Goal: Task Accomplishment & Management: Use online tool/utility

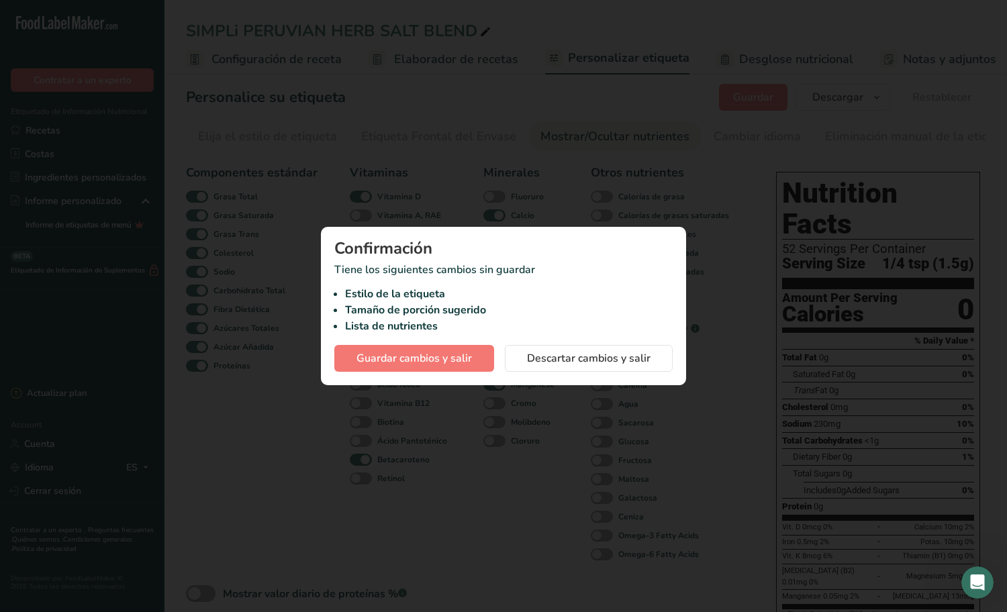
scroll to position [0, 335]
click at [426, 355] on span "Guardar cambios y salir" at bounding box center [413, 358] width 115 height 16
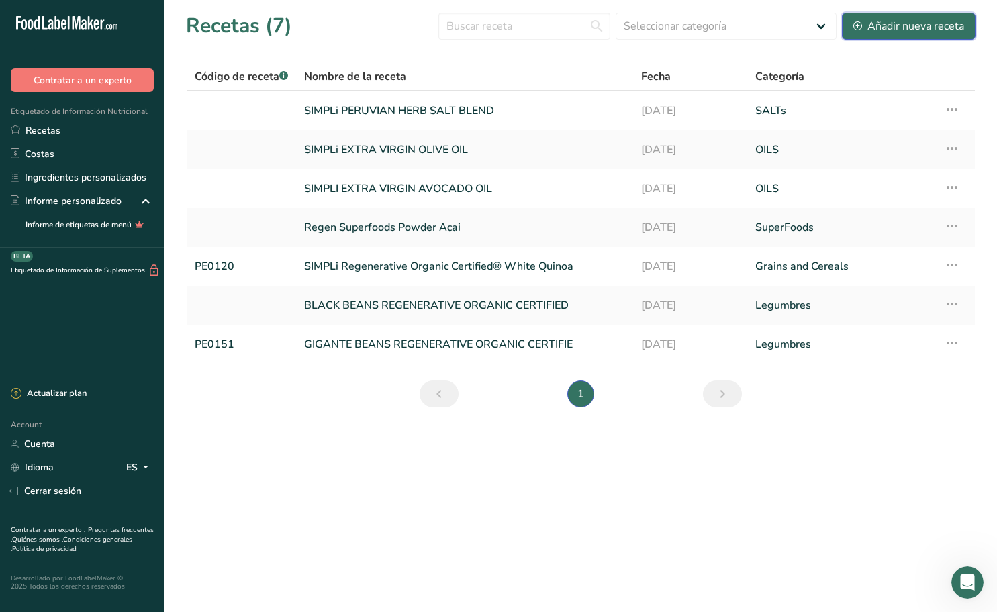
click at [897, 29] on div "Añadir nueva receta" at bounding box center [908, 26] width 111 height 16
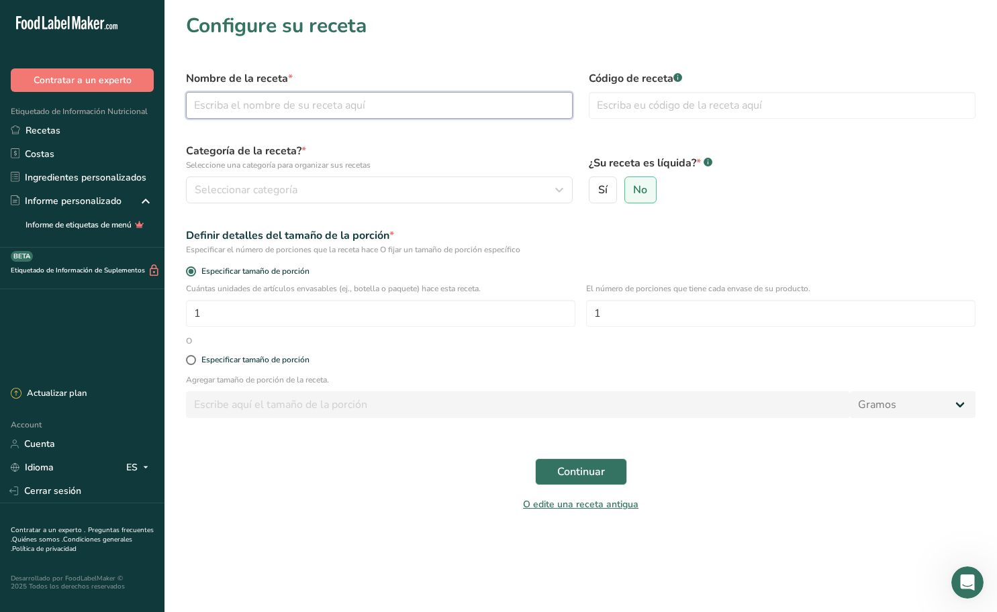
click at [442, 113] on input "text" at bounding box center [379, 105] width 387 height 27
click at [258, 107] on input "SIMPLi [PERSON_NAME]" at bounding box center [379, 105] width 387 height 27
paste input "Regenerative Organic Certified"
click at [361, 103] on input "SIMPLi REGENERATIVE ORGANIC FARRO" at bounding box center [379, 105] width 387 height 27
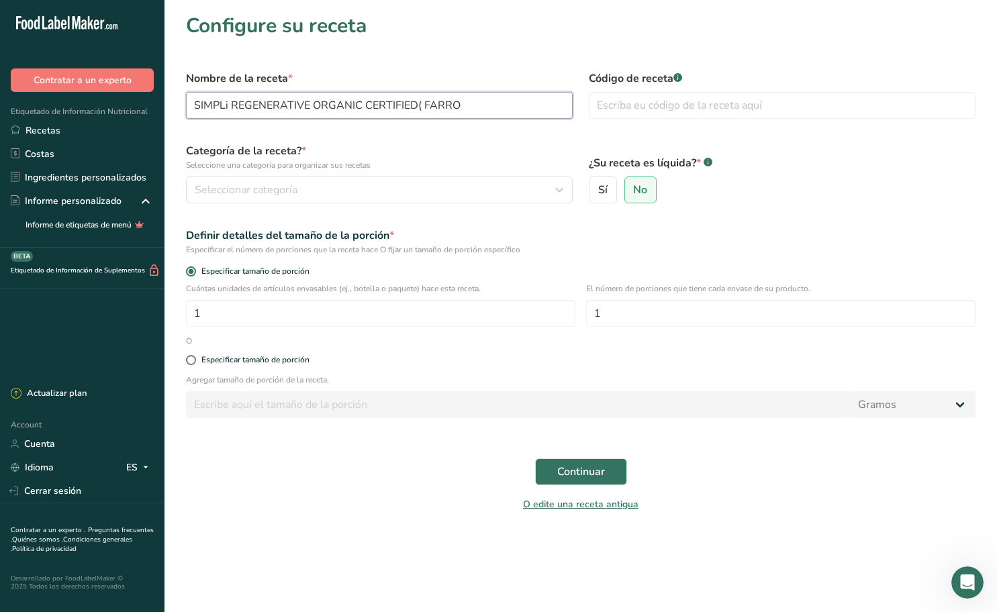
type input "SIMPLi REGENERATIVE ORGANIC CERTIFIED FARRO"
click at [425, 190] on div "Seleccionar categoría" at bounding box center [375, 190] width 361 height 16
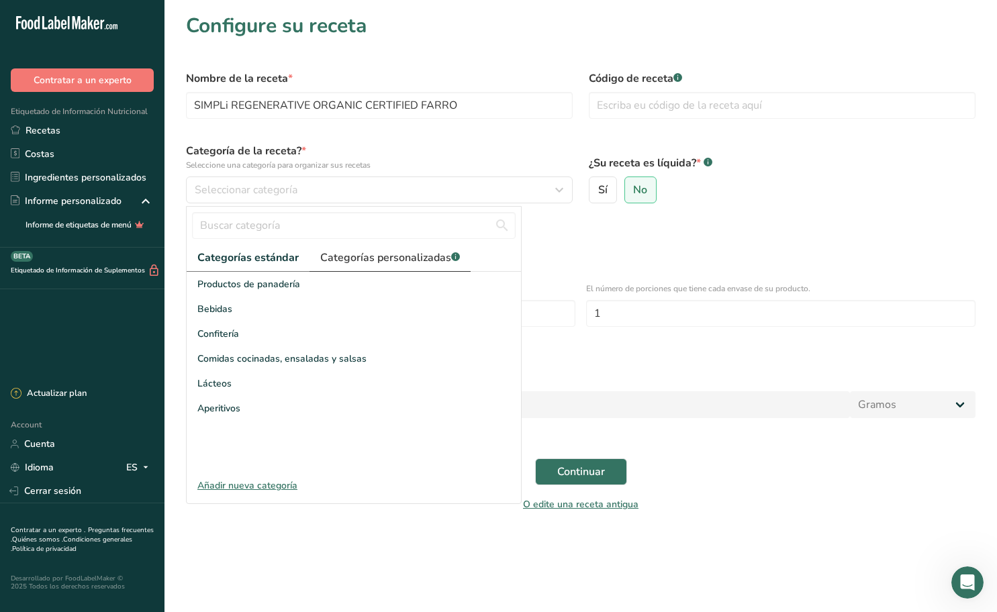
click at [374, 258] on span "Categorías personalizadas .a-a{fill:#347362;}.b-a{fill:#fff;}" at bounding box center [390, 258] width 140 height 16
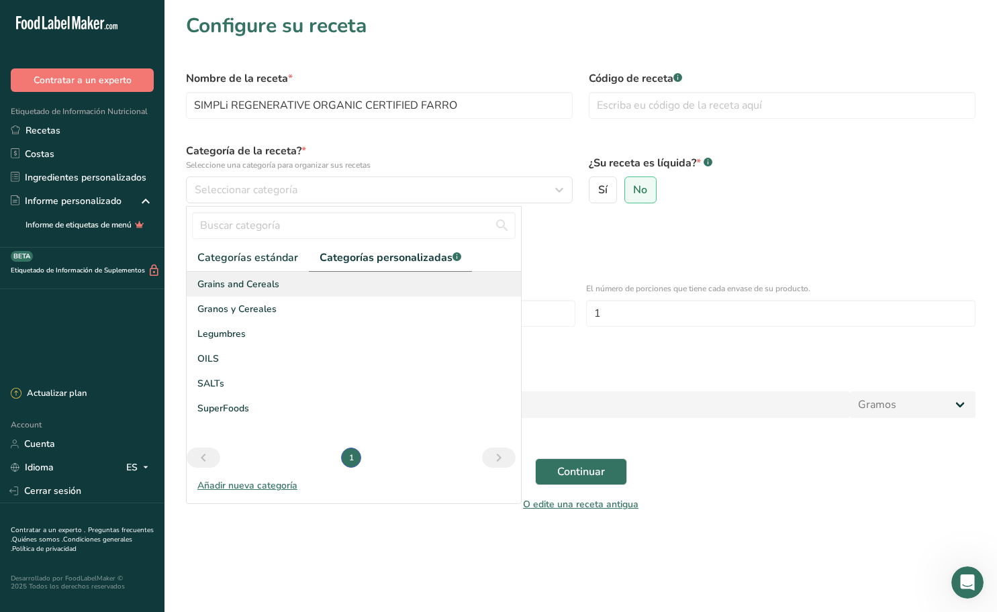
click at [297, 289] on div "Grains and Cereals" at bounding box center [354, 284] width 334 height 25
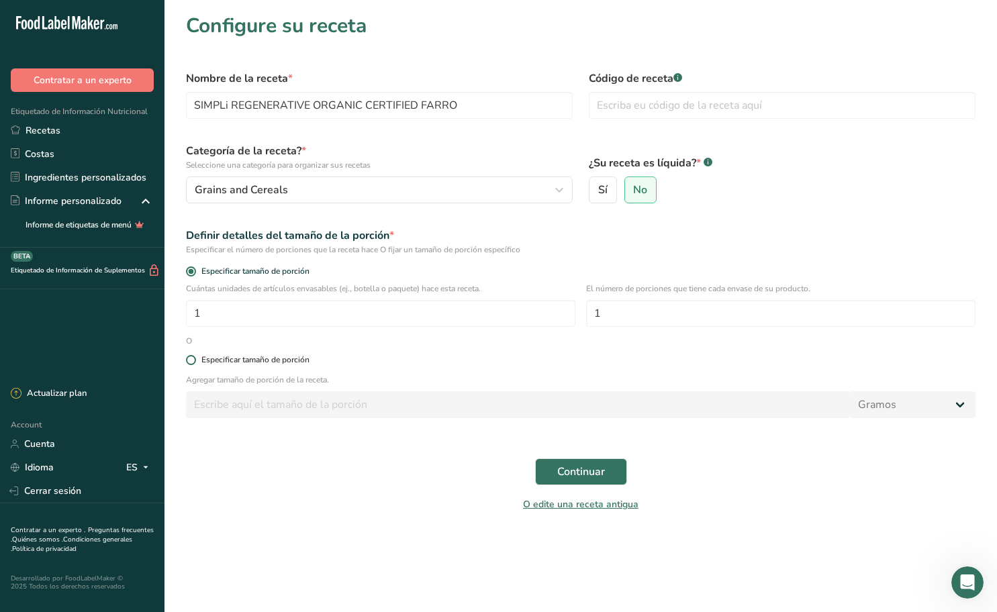
click at [262, 356] on div "Especificar tamaño de porción" at bounding box center [255, 360] width 108 height 10
click at [195, 356] on input "Especificar tamaño de porción" at bounding box center [190, 360] width 9 height 9
radio input "true"
radio input "false"
click at [327, 404] on input "number" at bounding box center [518, 404] width 664 height 27
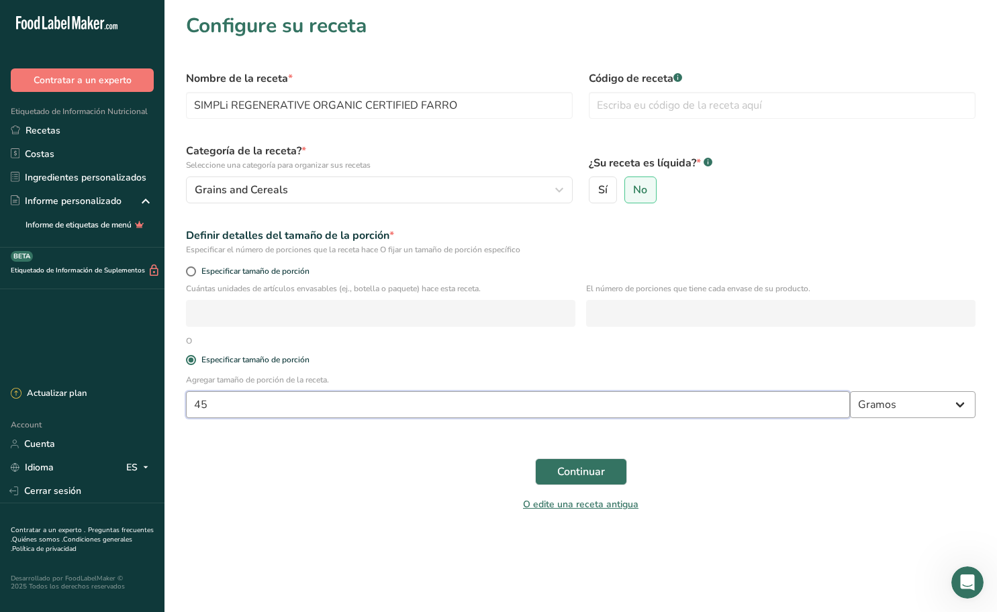
type input "45"
click at [601, 463] on button "Continuar" at bounding box center [581, 472] width 92 height 27
click at [601, 469] on span "Continuar" at bounding box center [581, 472] width 48 height 16
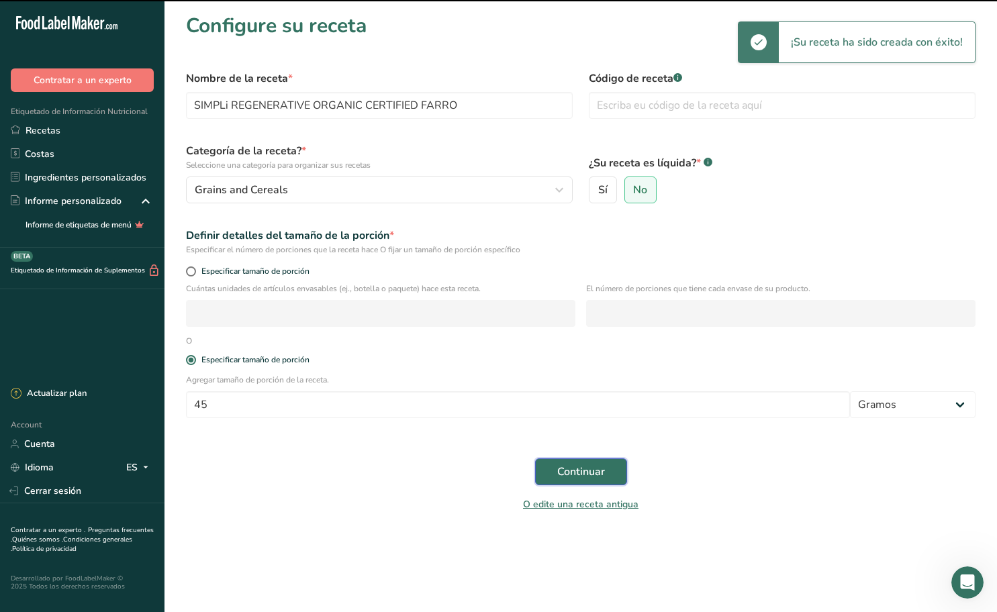
click at [600, 475] on span "Continuar" at bounding box center [581, 472] width 48 height 16
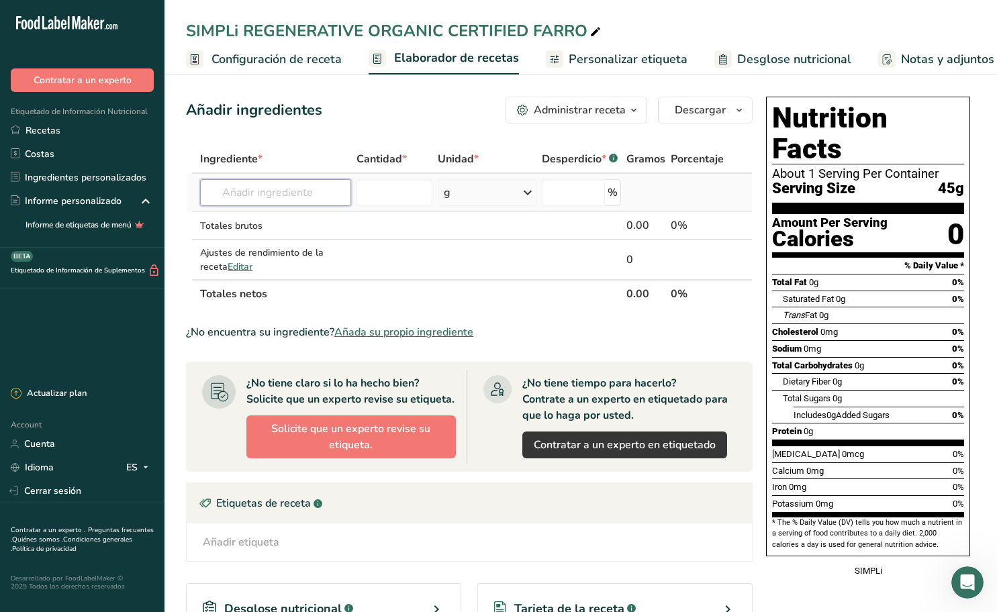
click at [316, 196] on input "text" at bounding box center [275, 192] width 151 height 27
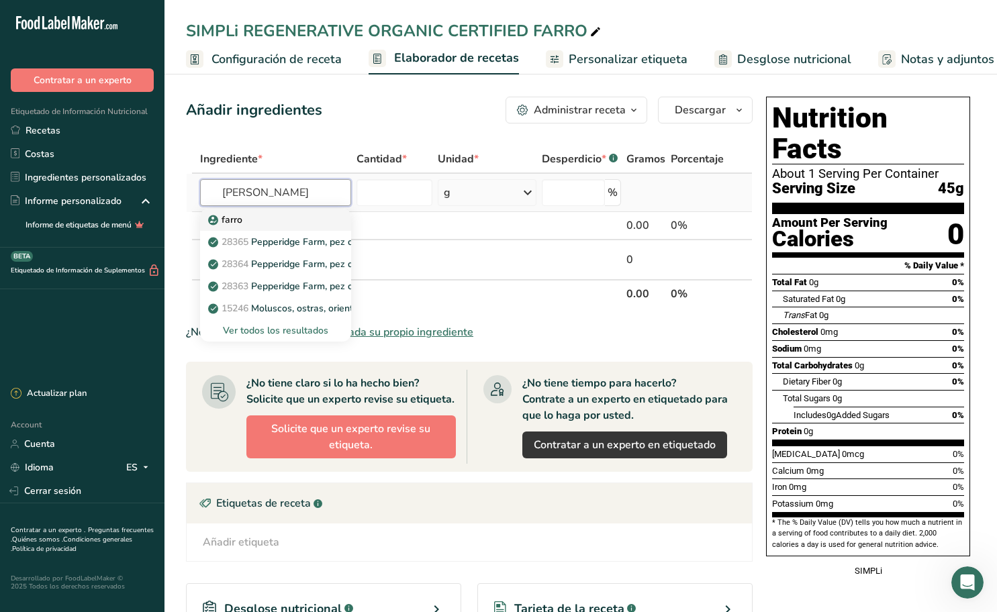
type input "[PERSON_NAME]"
click at [250, 218] on div "farro" at bounding box center [265, 220] width 108 height 14
type input "Farro"
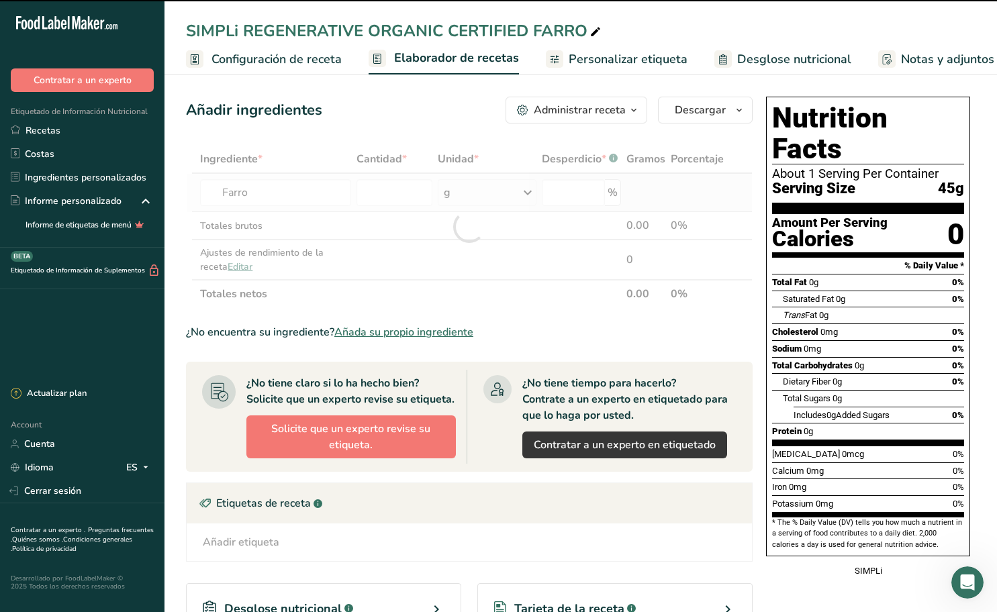
type input "0"
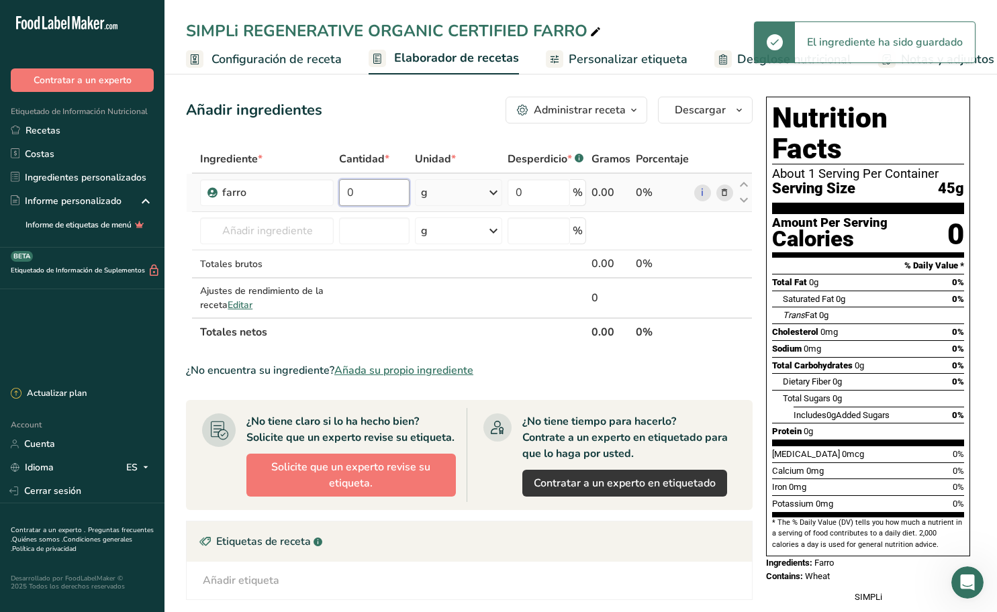
click at [375, 196] on input "0" at bounding box center [374, 192] width 70 height 27
click at [497, 190] on div "Ingrediente * Cantidad * Unidad * Desperdicio * .a-a{fill:#347362;}.b-a{fill:#f…" at bounding box center [469, 245] width 567 height 201
click at [493, 191] on icon at bounding box center [493, 193] width 16 height 24
click at [448, 299] on div "Ver más" at bounding box center [479, 299] width 113 height 14
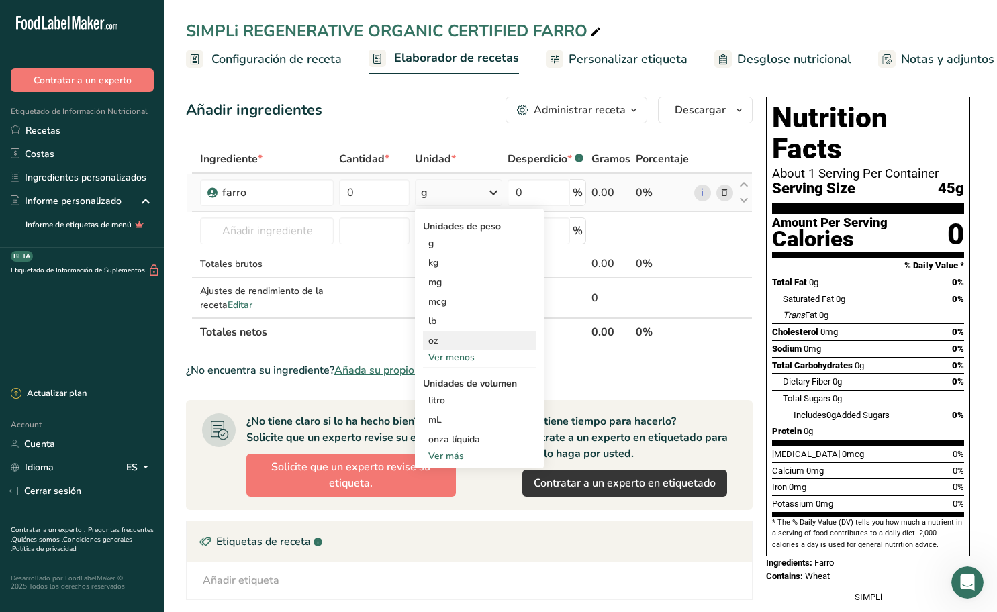
click at [441, 340] on div "oz" at bounding box center [479, 340] width 113 height 19
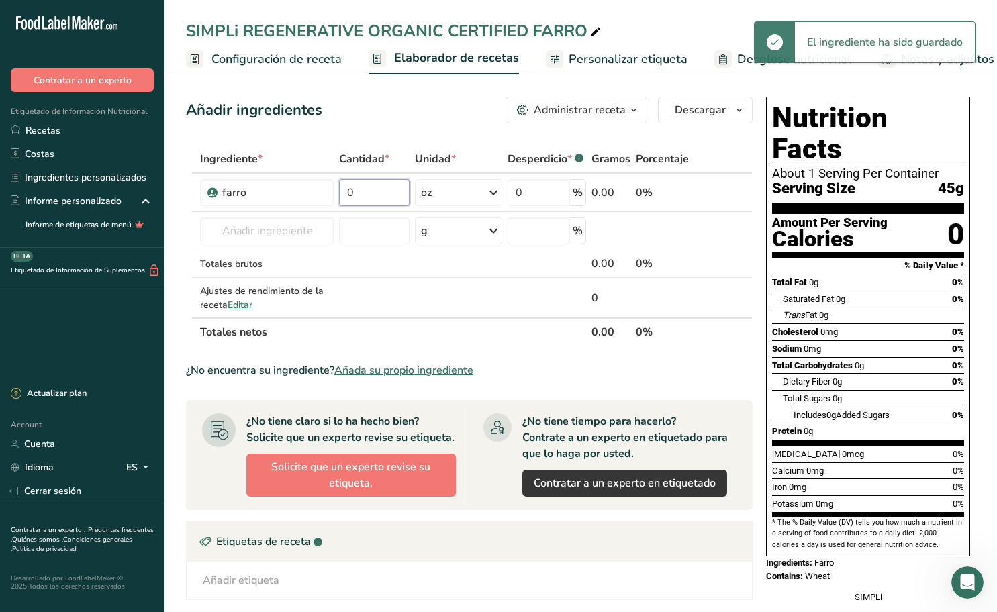
click at [374, 193] on input "0" at bounding box center [374, 192] width 70 height 27
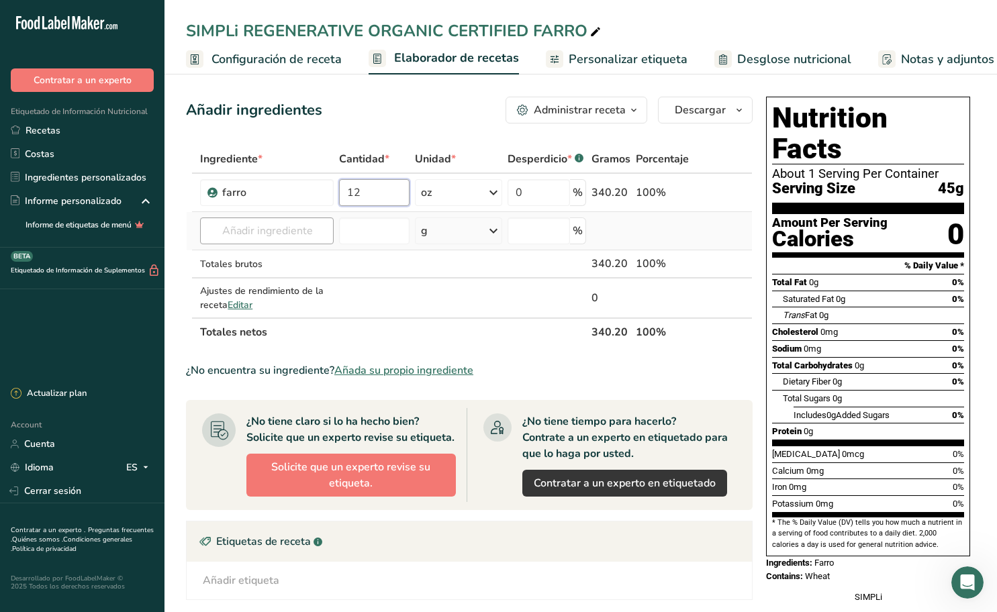
type input "12"
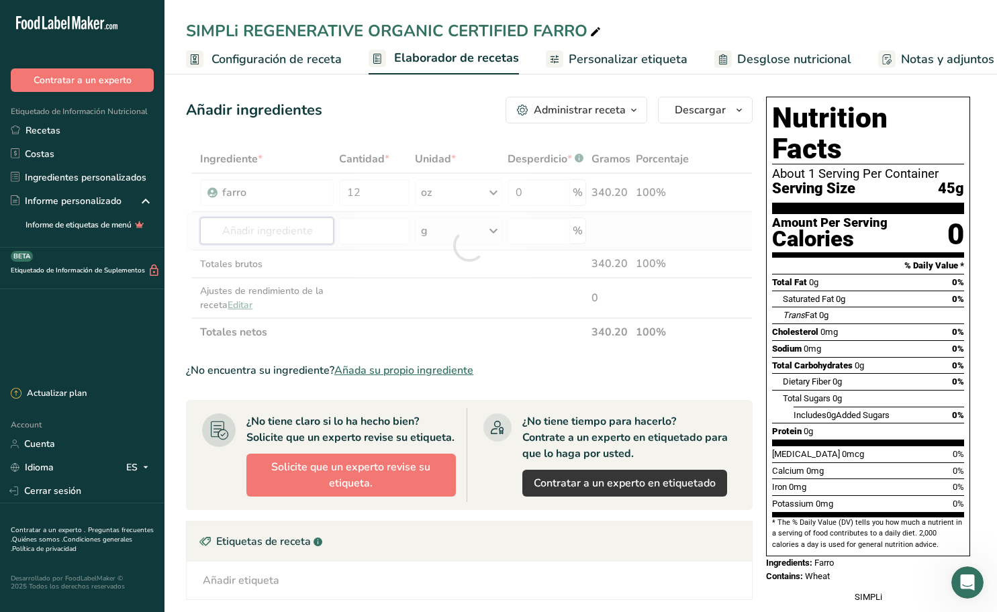
click at [305, 235] on div "Ingrediente * Cantidad * Unidad * Desperdicio * .a-a{fill:#347362;}.b-a{fill:#f…" at bounding box center [469, 245] width 567 height 201
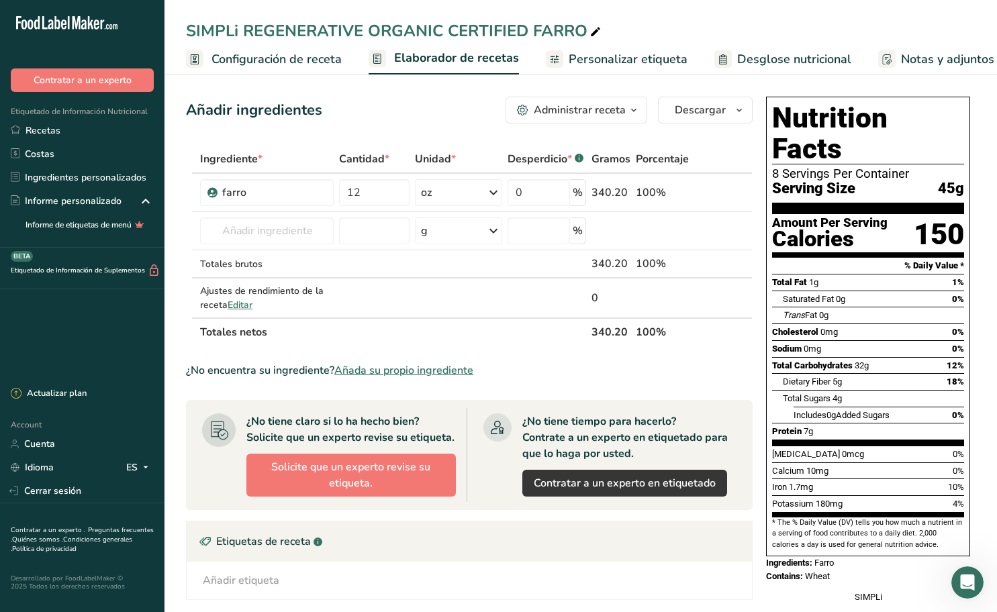
click at [612, 66] on span "Personalizar etiqueta" at bounding box center [628, 59] width 119 height 18
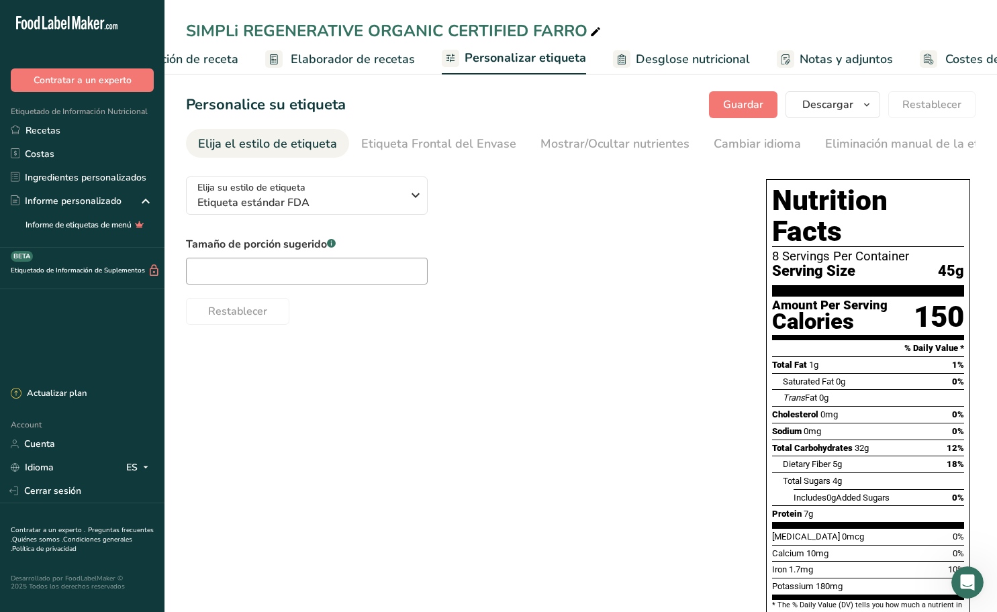
scroll to position [0, 174]
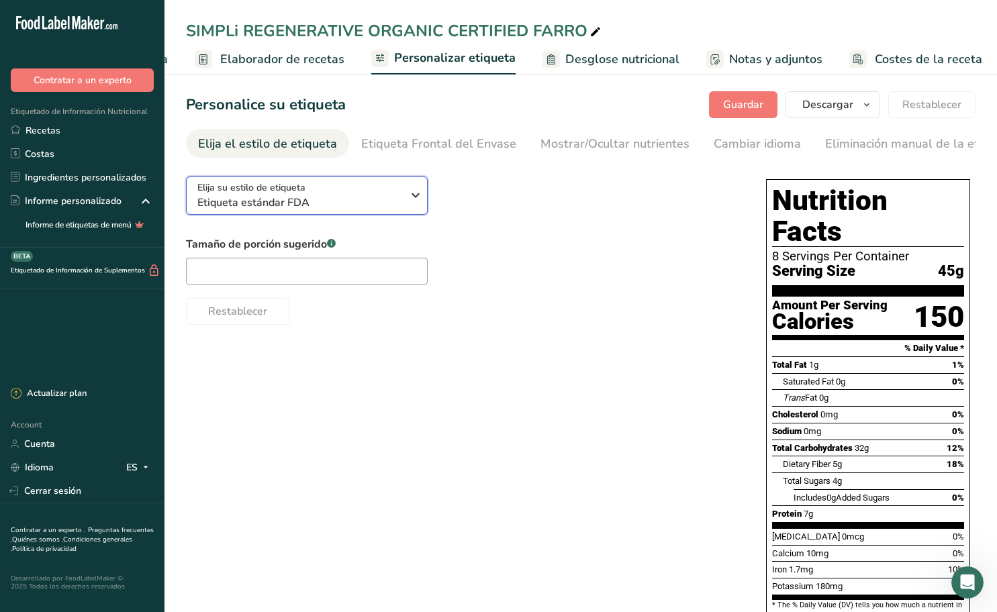
click at [414, 201] on icon "button" at bounding box center [415, 195] width 16 height 24
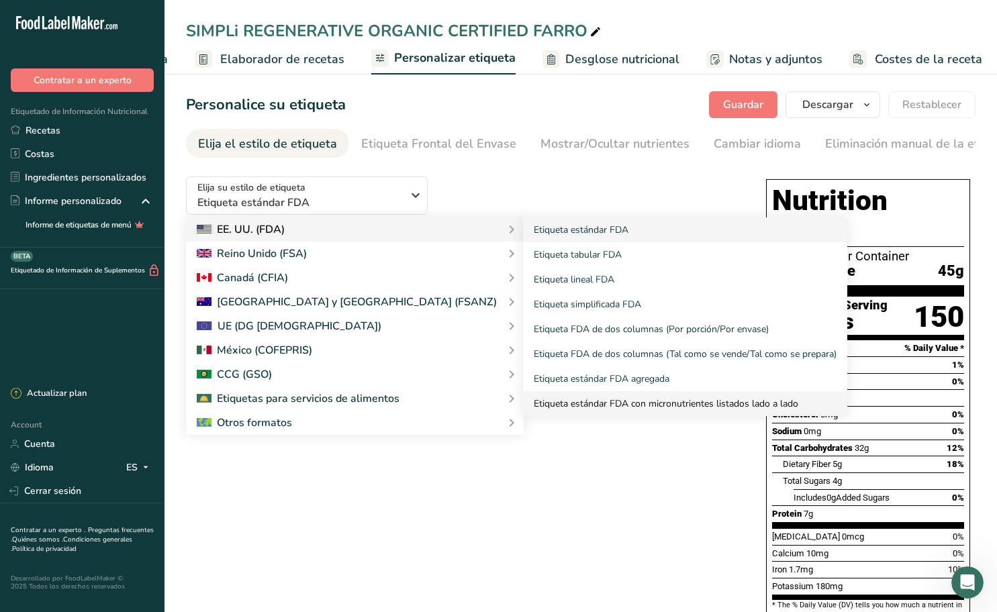
click at [523, 406] on link "Etiqueta estándar FDA con micronutrientes listados lado a lado" at bounding box center [685, 403] width 324 height 25
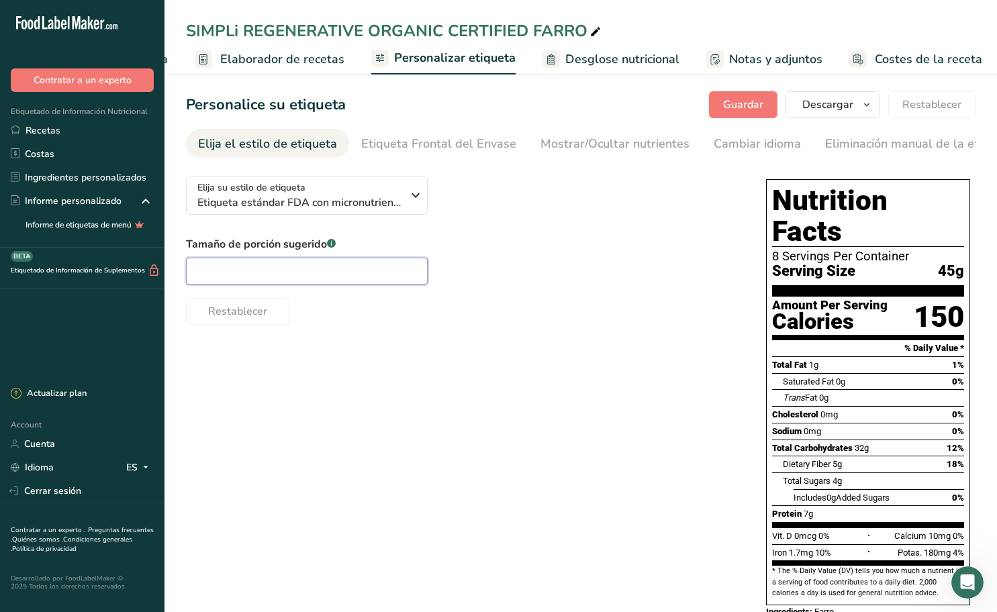
click at [355, 279] on input "text" at bounding box center [307, 271] width 242 height 27
paste input "cup"
click at [295, 268] on input "1/4 cup" at bounding box center [307, 271] width 242 height 27
paste input "dry"
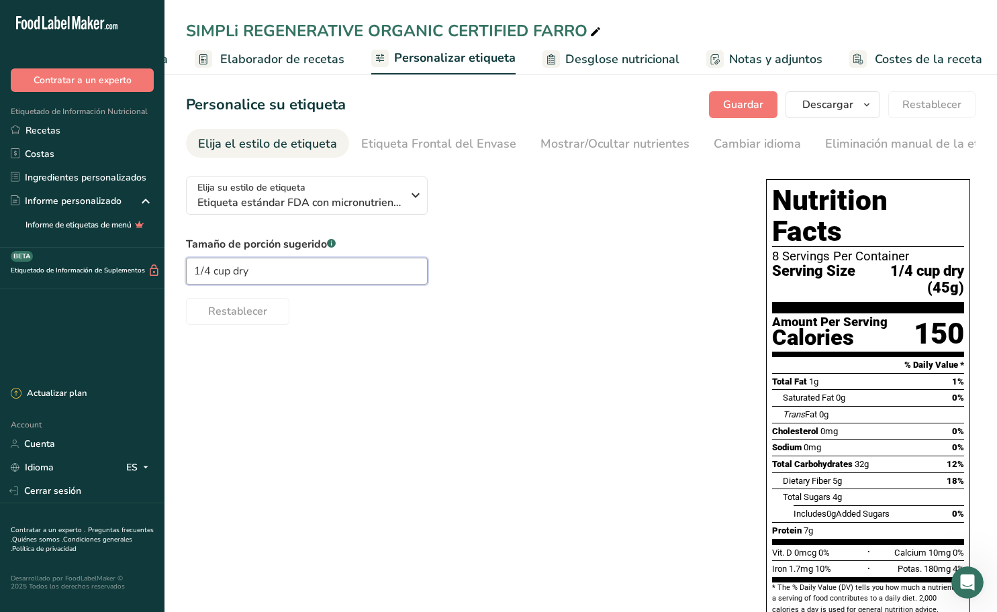
click at [243, 271] on input "1/4 cup dry" at bounding box center [307, 271] width 242 height 27
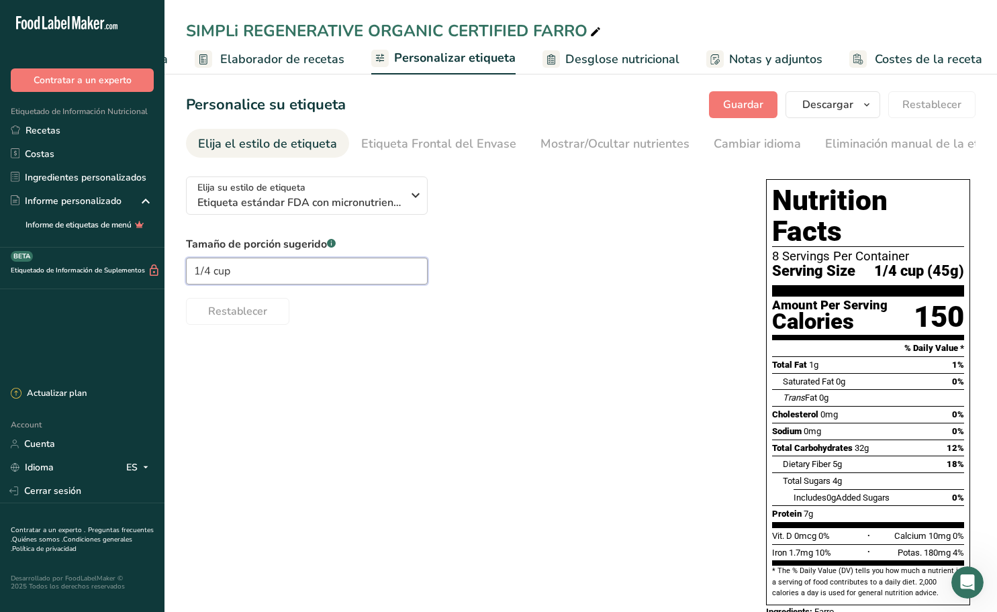
type input "1/4 cup"
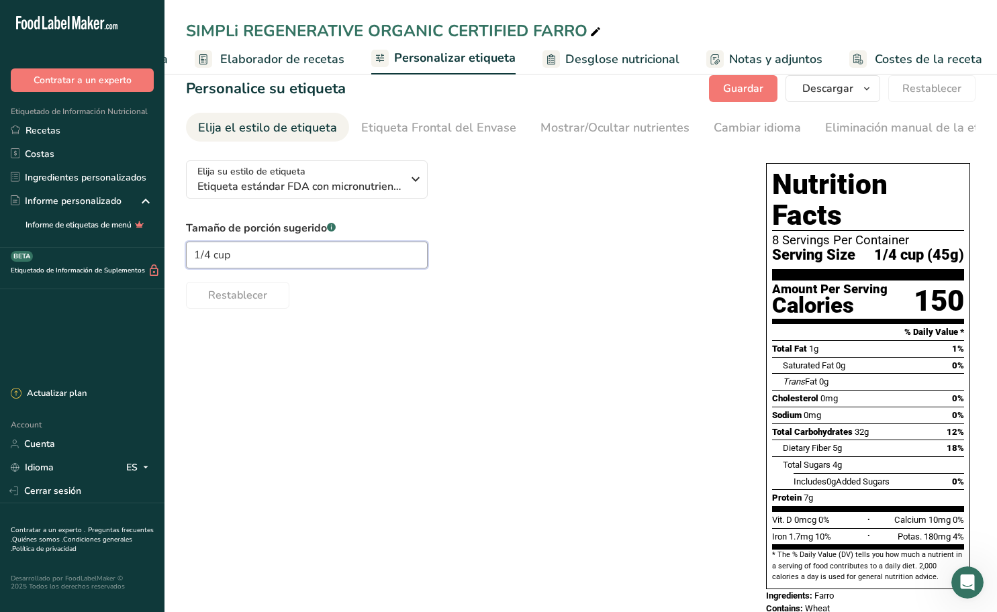
scroll to position [0, 0]
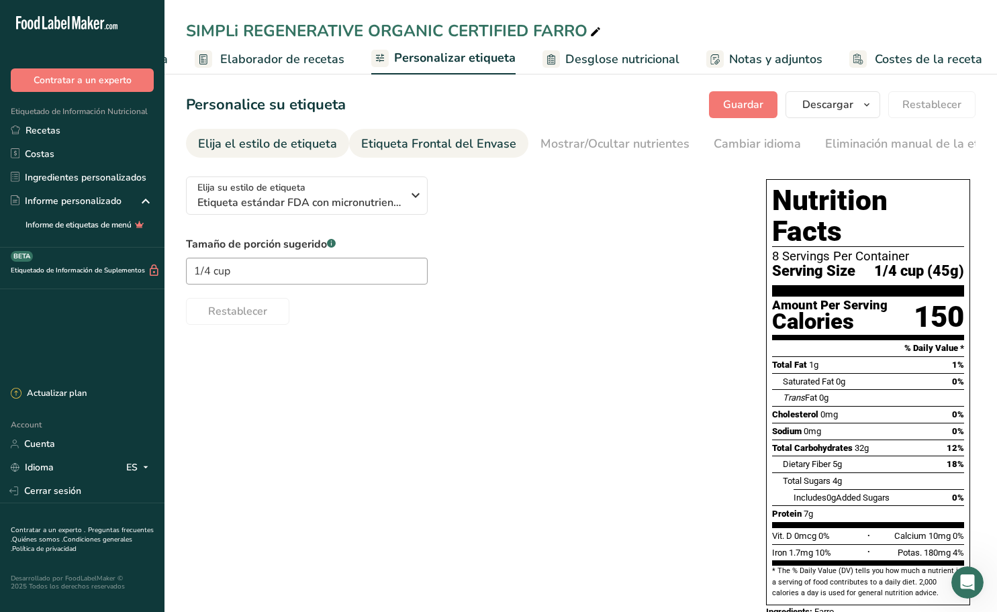
click at [405, 142] on div "Etiqueta Frontal del Envase" at bounding box center [438, 144] width 155 height 18
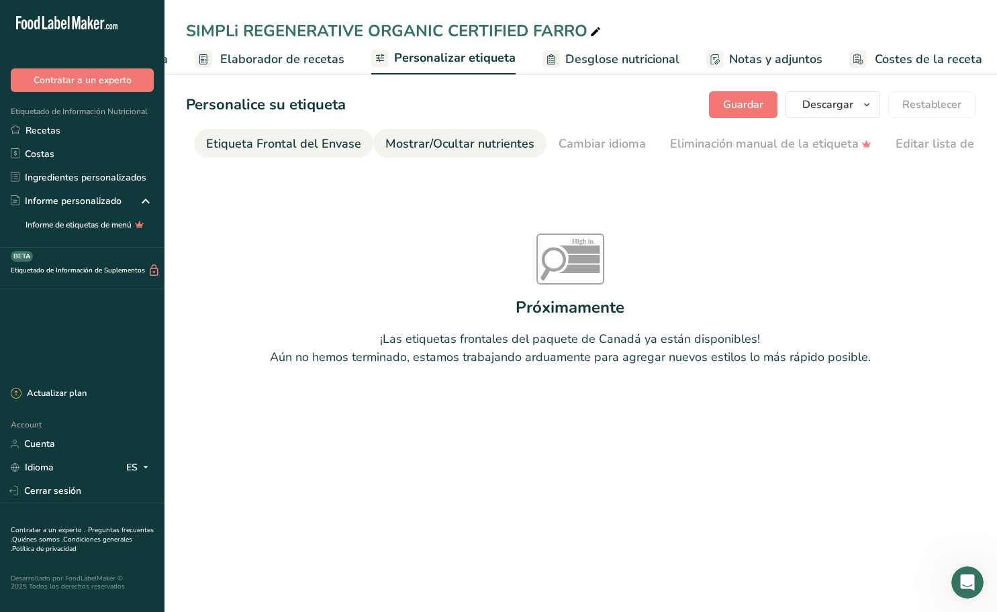
scroll to position [0, 160]
click at [286, 142] on div "Etiqueta Frontal del Envase" at bounding box center [278, 144] width 155 height 18
click at [430, 49] on span "Personalizar etiqueta" at bounding box center [455, 58] width 122 height 18
click at [432, 54] on span "Personalizar etiqueta" at bounding box center [455, 58] width 122 height 18
click at [306, 142] on div "Etiqueta Frontal del Envase" at bounding box center [278, 144] width 155 height 18
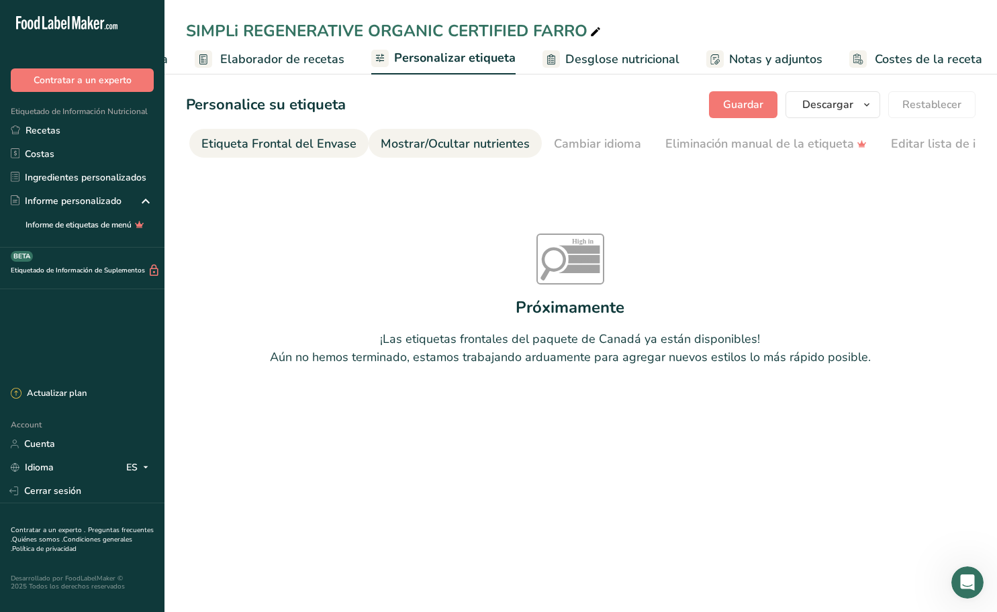
click at [459, 136] on div "Mostrar/Ocultar nutrientes" at bounding box center [455, 144] width 149 height 18
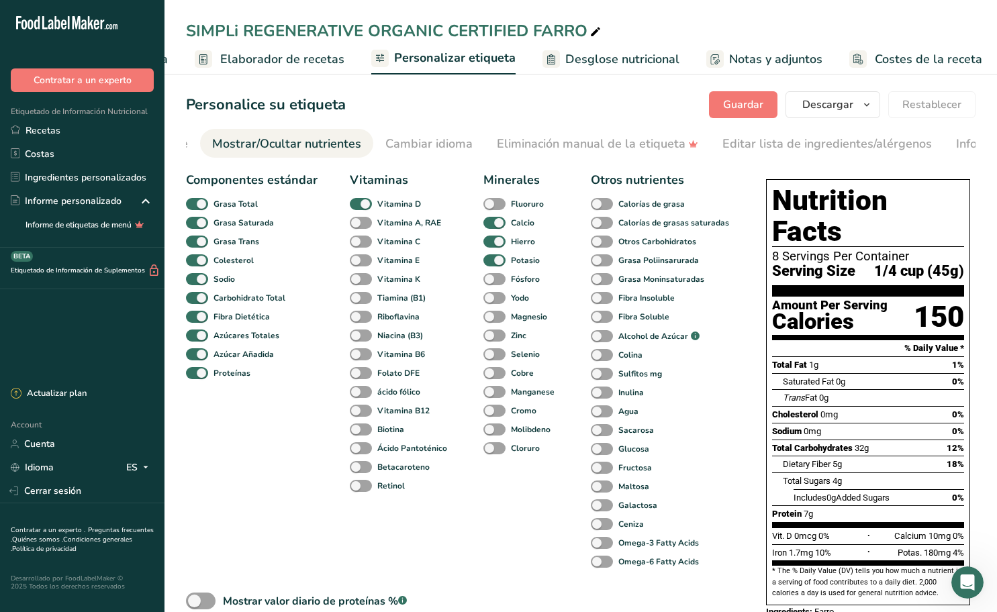
scroll to position [0, 335]
click at [796, 146] on div "Editar lista de ingredientes/alérgenos" at bounding box center [820, 144] width 209 height 18
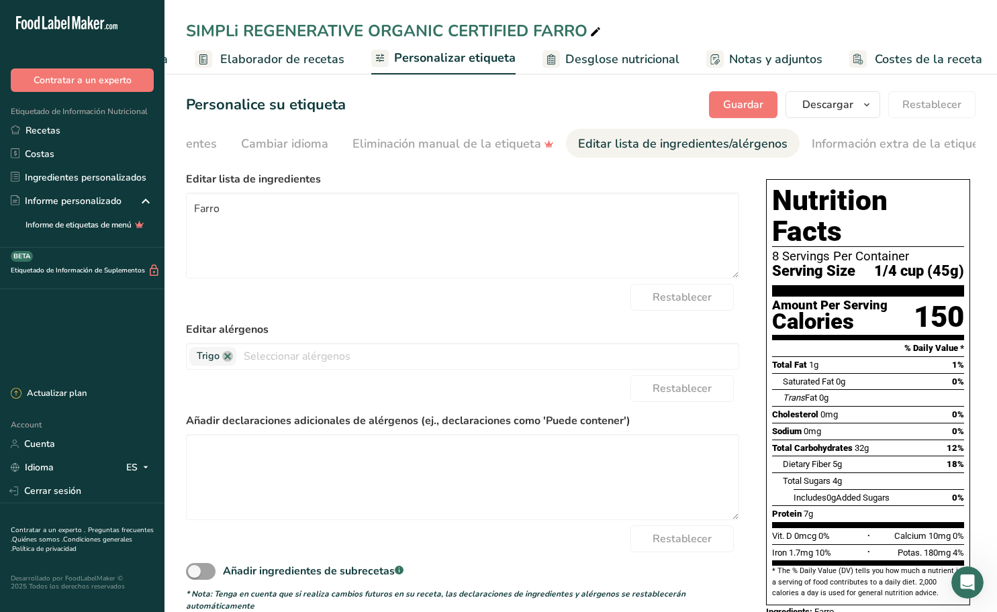
scroll to position [0, 479]
click at [287, 359] on input "text" at bounding box center [487, 356] width 502 height 21
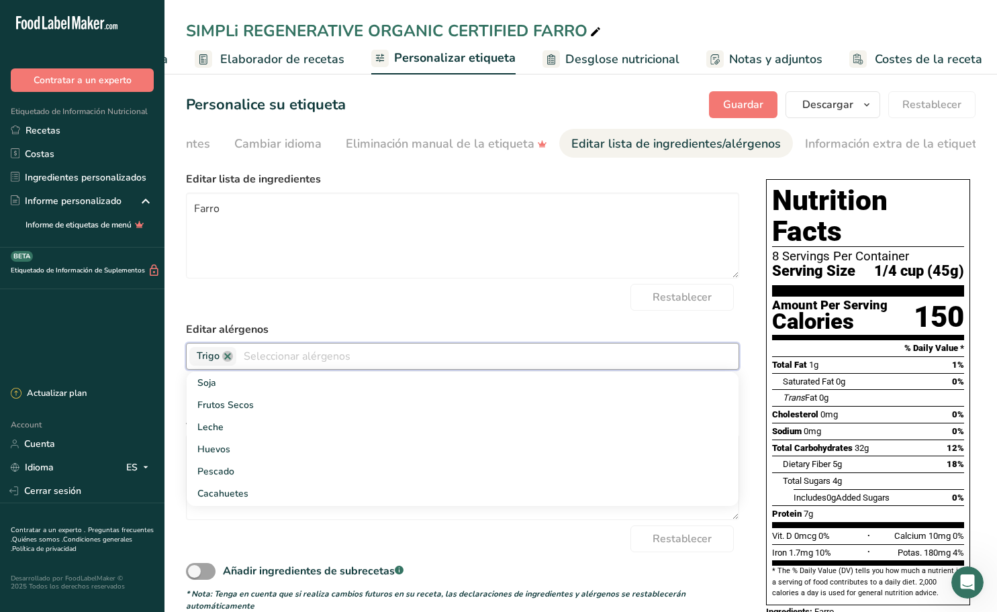
click at [313, 316] on form "Editar lista de ingredientes Farro Restablecer Editar alérgenos [PERSON_NAME] […" at bounding box center [462, 391] width 553 height 441
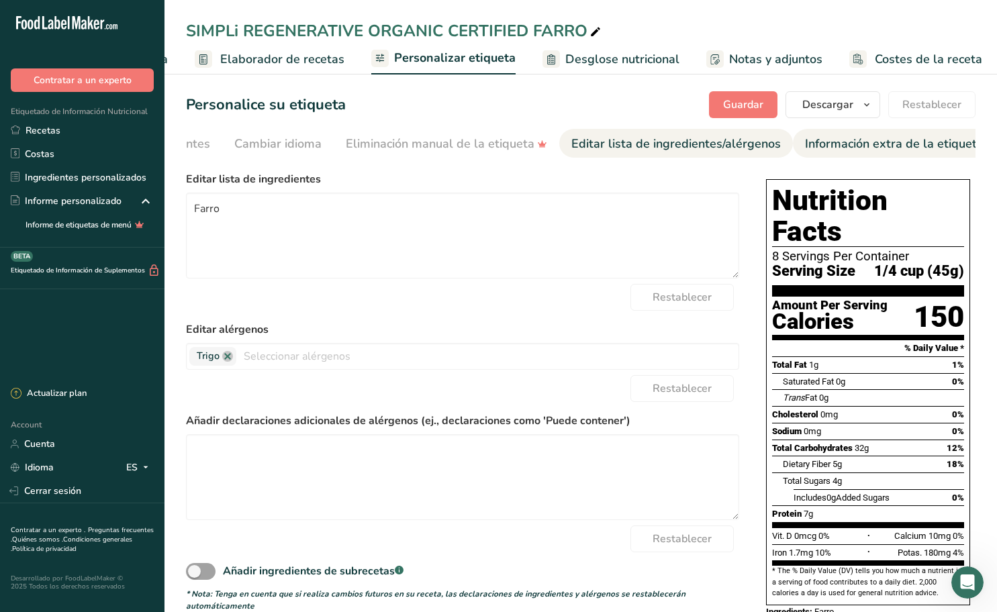
click at [862, 144] on div "Información extra de la etiqueta" at bounding box center [894, 144] width 179 height 18
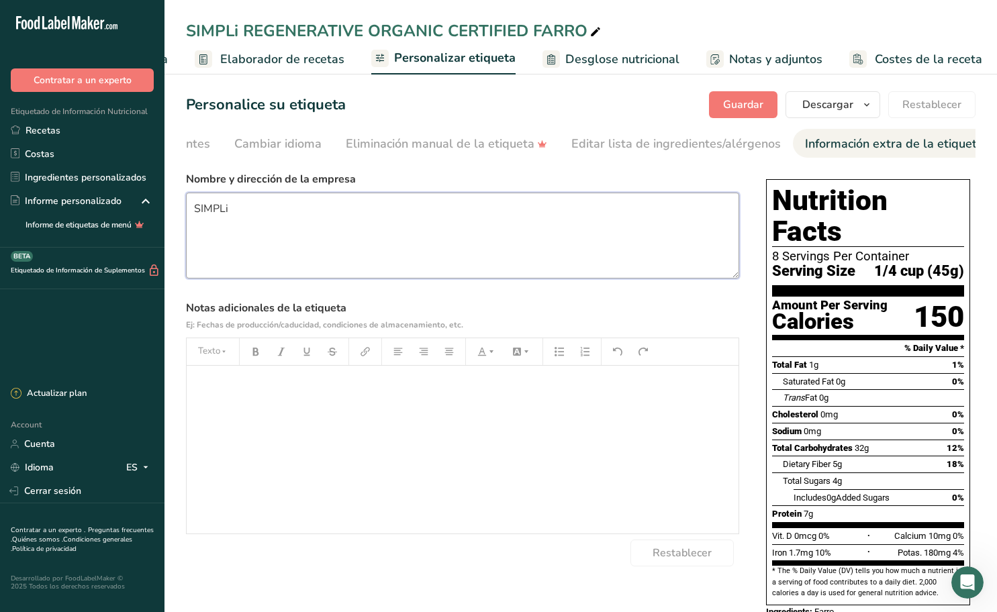
click at [422, 239] on textarea "SIMPLi" at bounding box center [462, 236] width 553 height 86
click at [270, 404] on div "﻿" at bounding box center [463, 450] width 552 height 168
drag, startPoint x: 229, startPoint y: 394, endPoint x: 190, endPoint y: 387, distance: 39.5
click at [190, 387] on div "NFP" at bounding box center [463, 450] width 552 height 168
click at [228, 388] on span "NET WI 120z" at bounding box center [223, 384] width 61 height 13
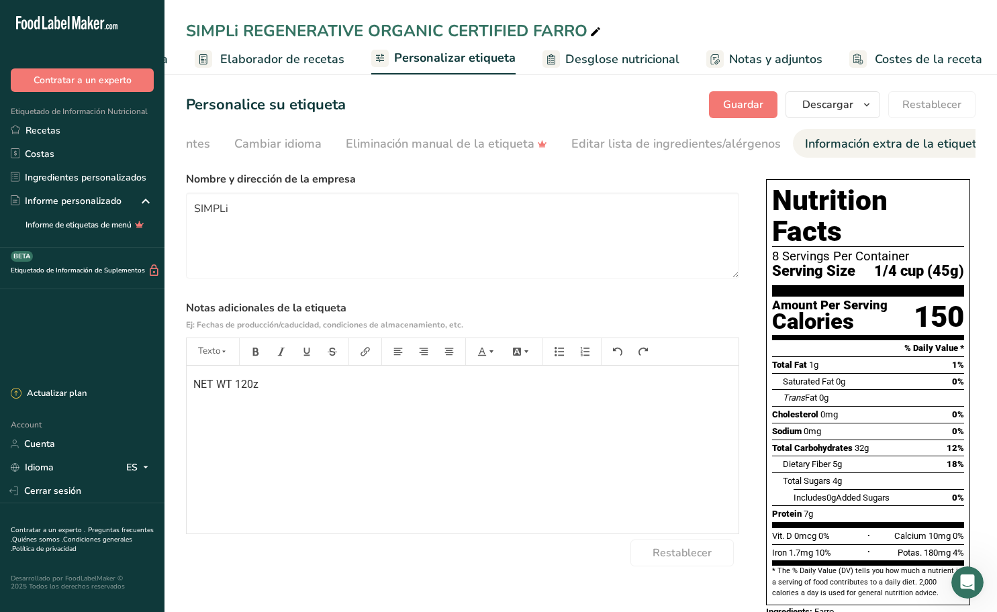
click at [258, 386] on p "NET WT 120z" at bounding box center [462, 385] width 538 height 16
click at [389, 412] on div "NET WT 120z (340g)" at bounding box center [463, 450] width 552 height 168
click at [303, 222] on textarea "SIMPLi" at bounding box center [462, 236] width 553 height 86
click at [740, 98] on span "Guardar" at bounding box center [743, 105] width 40 height 16
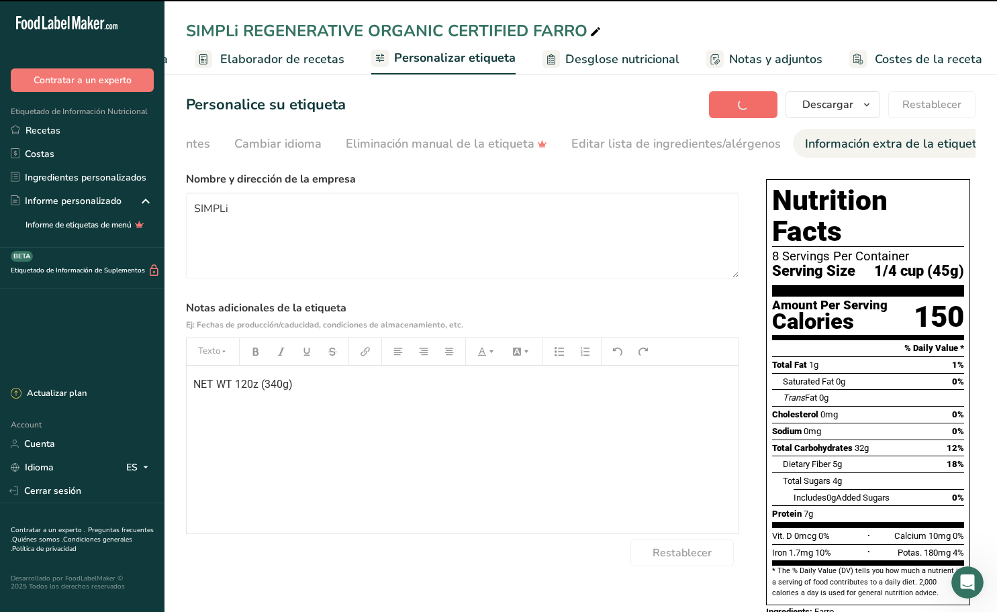
type textarea "SIMPLi"
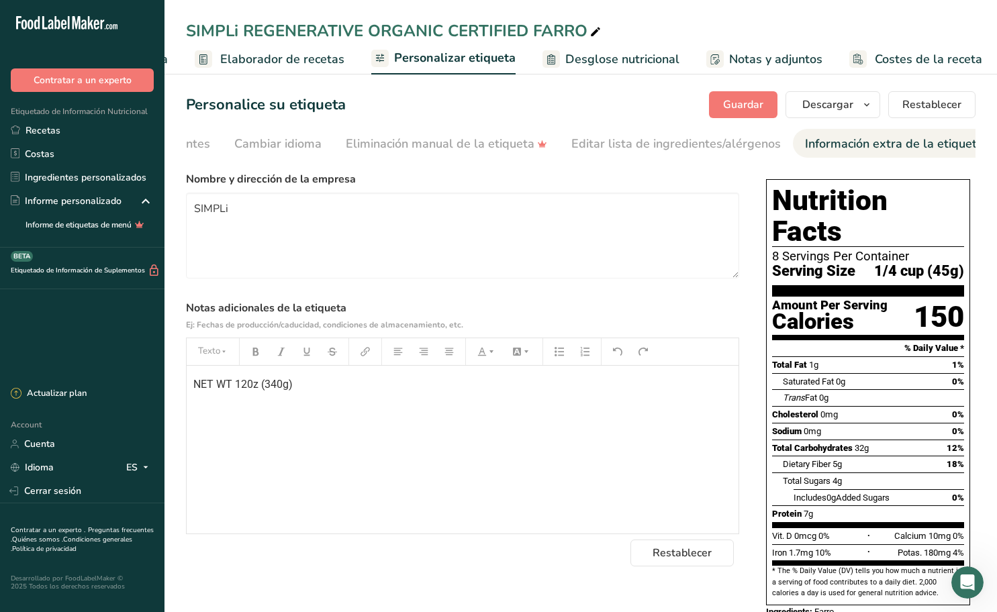
click at [275, 59] on span "Elaborador de recetas" at bounding box center [282, 59] width 124 height 18
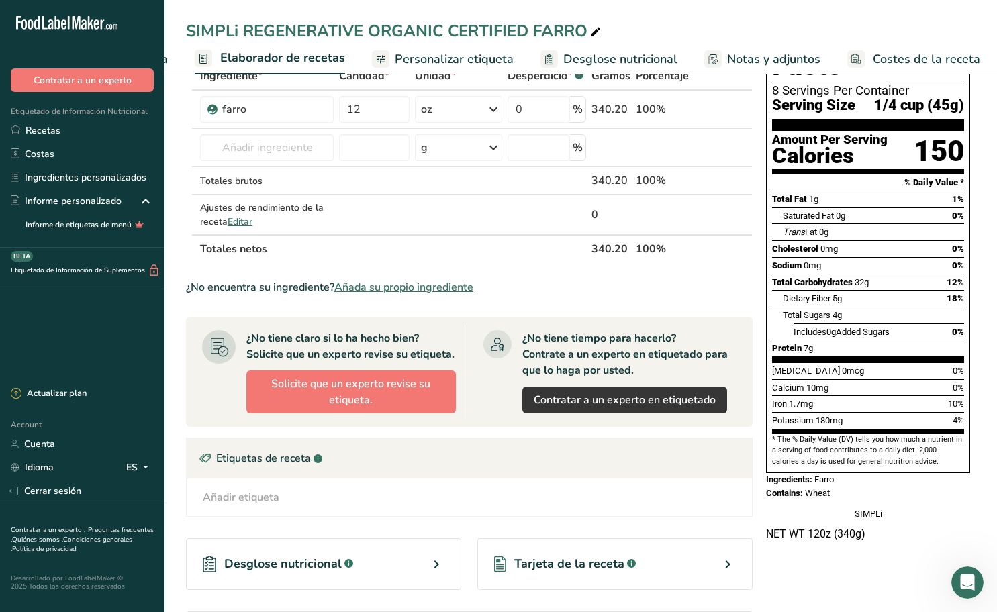
scroll to position [67, 0]
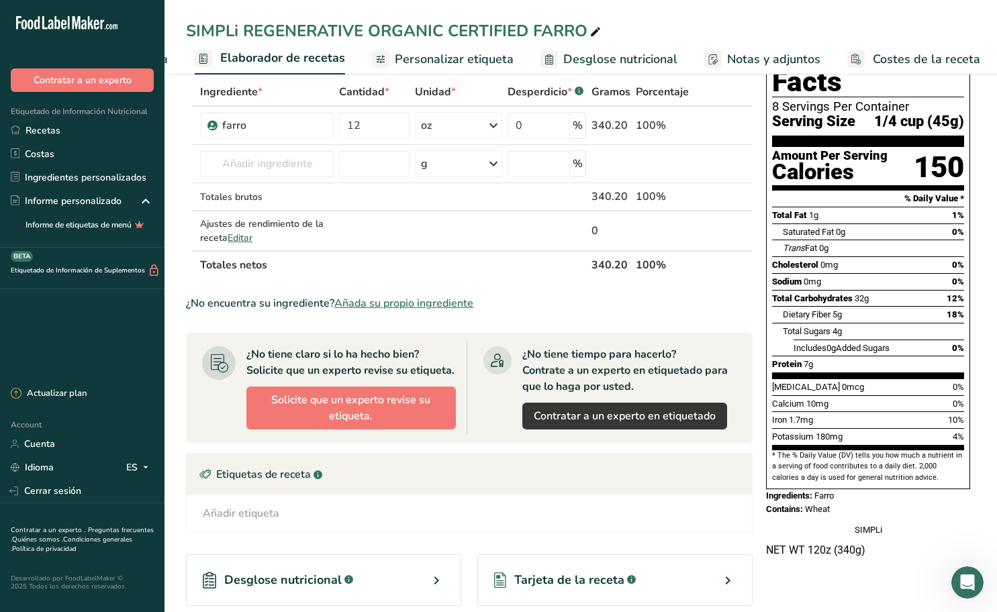
click at [475, 62] on span "Personalizar etiqueta" at bounding box center [454, 59] width 119 height 18
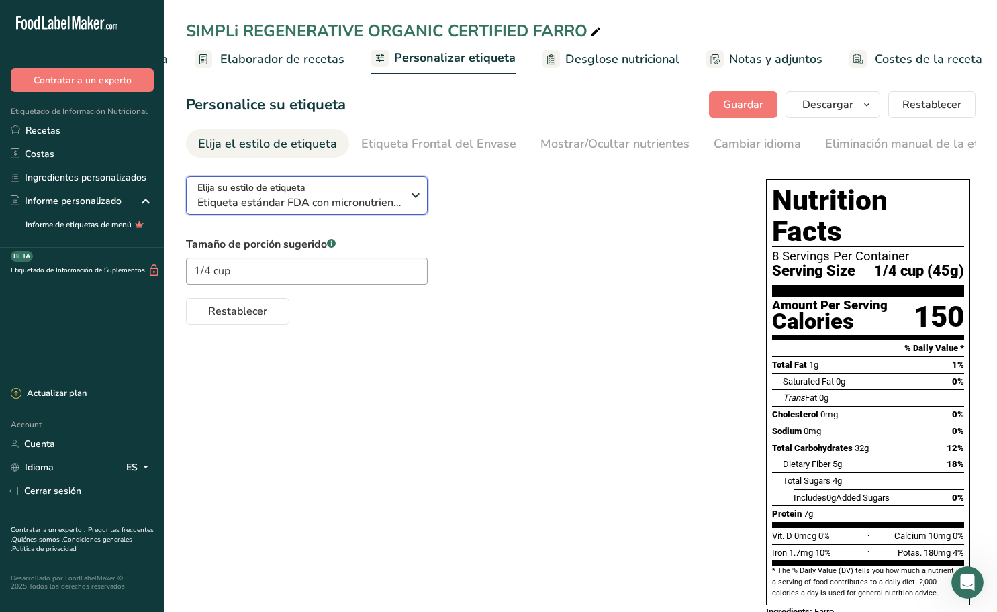
click at [412, 194] on icon "button" at bounding box center [415, 195] width 16 height 24
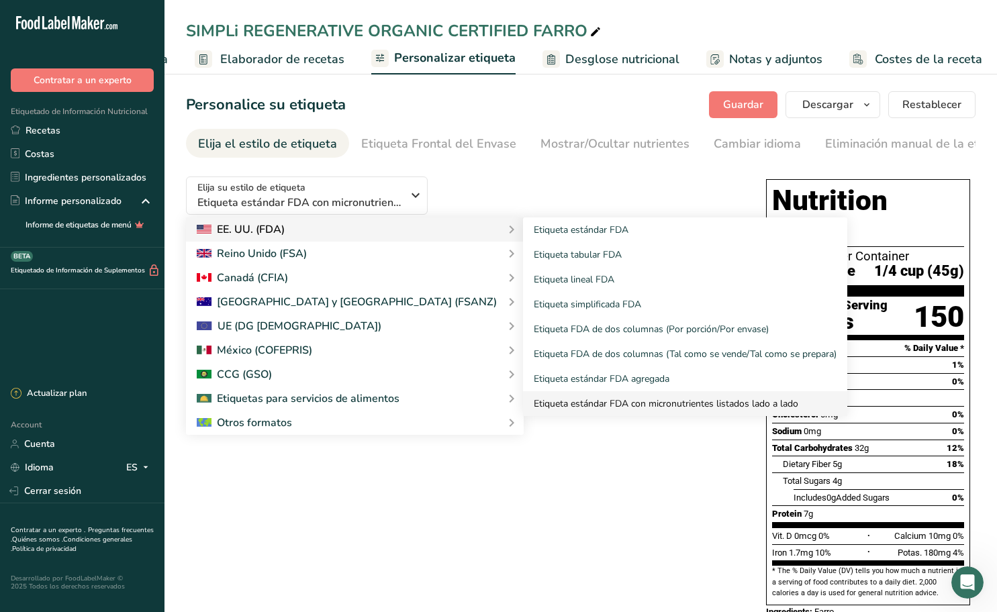
click at [528, 401] on link "Etiqueta estándar FDA con micronutrientes listados lado a lado" at bounding box center [685, 403] width 324 height 25
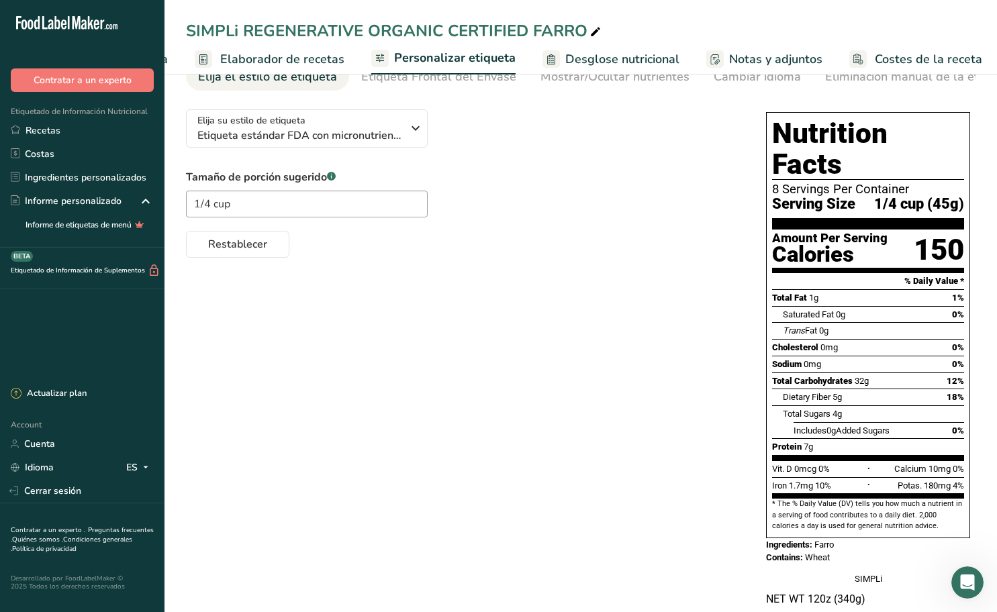
scroll to position [85, 0]
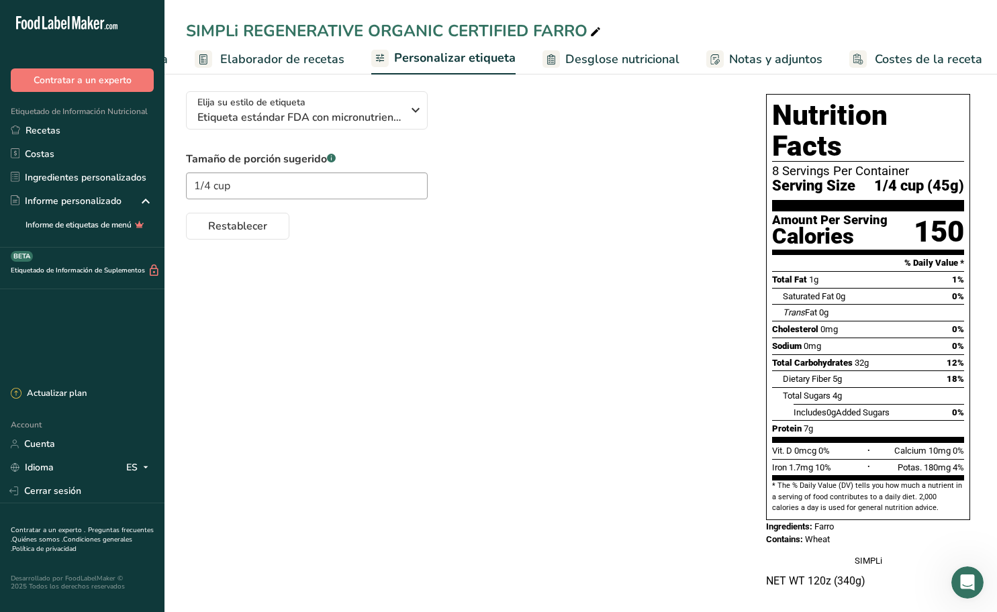
click at [763, 54] on span "Notas y adjuntos" at bounding box center [775, 59] width 93 height 18
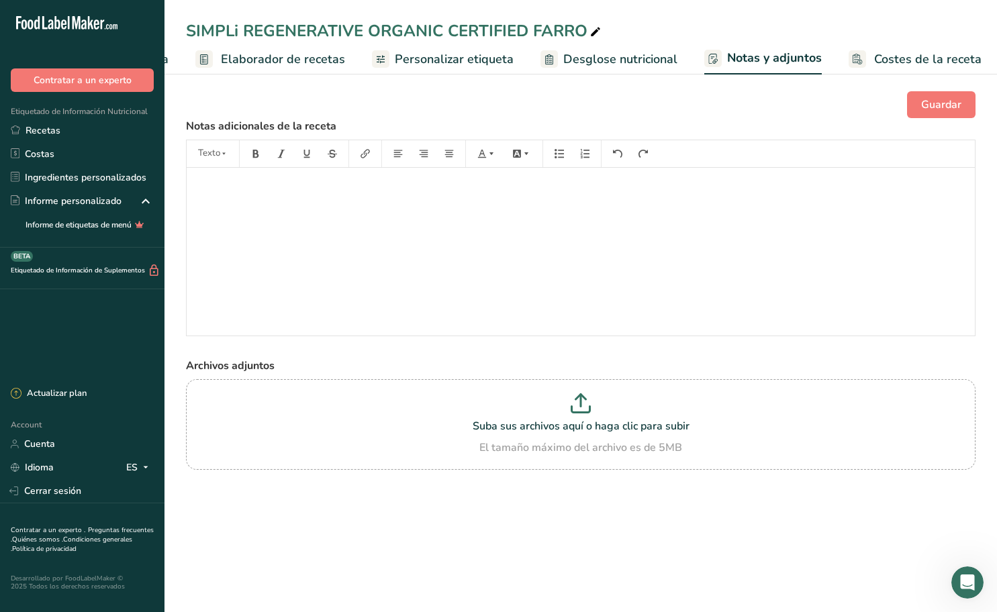
click at [640, 57] on span "Desglose nutricional" at bounding box center [620, 59] width 114 height 18
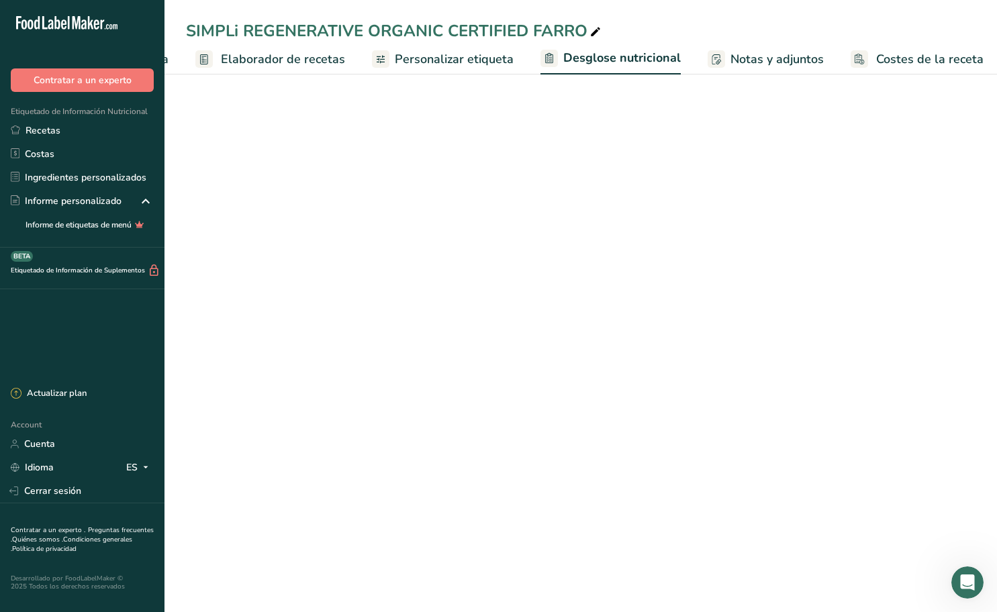
scroll to position [0, 173]
select select "Calories"
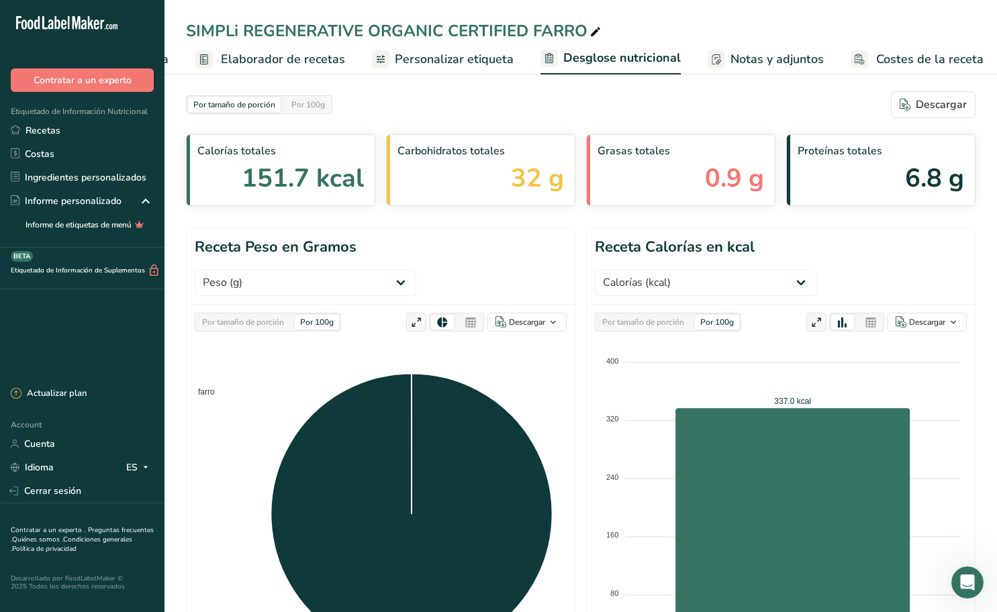
click at [467, 69] on link "Personalizar etiqueta" at bounding box center [443, 59] width 142 height 30
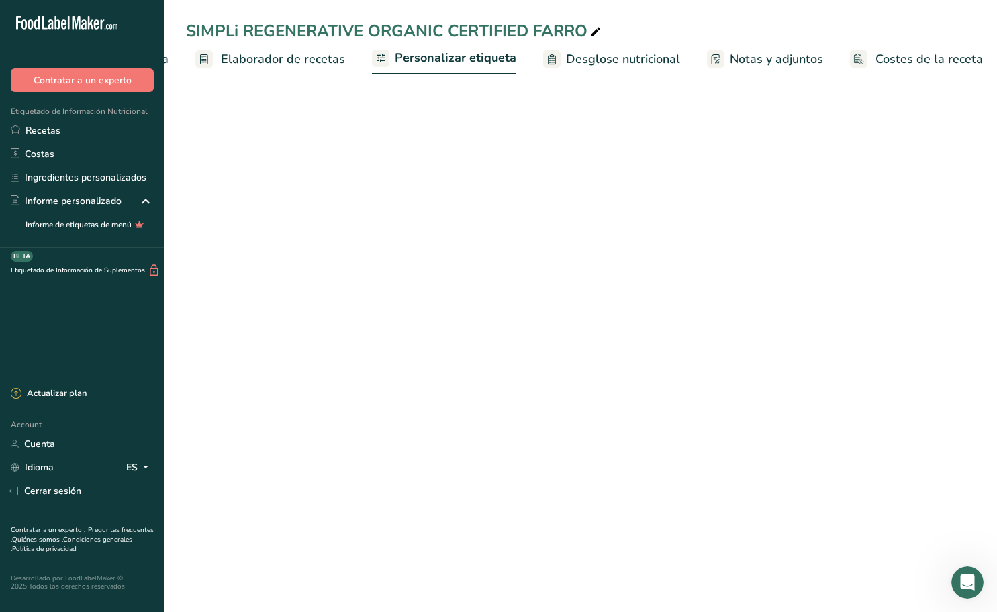
scroll to position [0, 174]
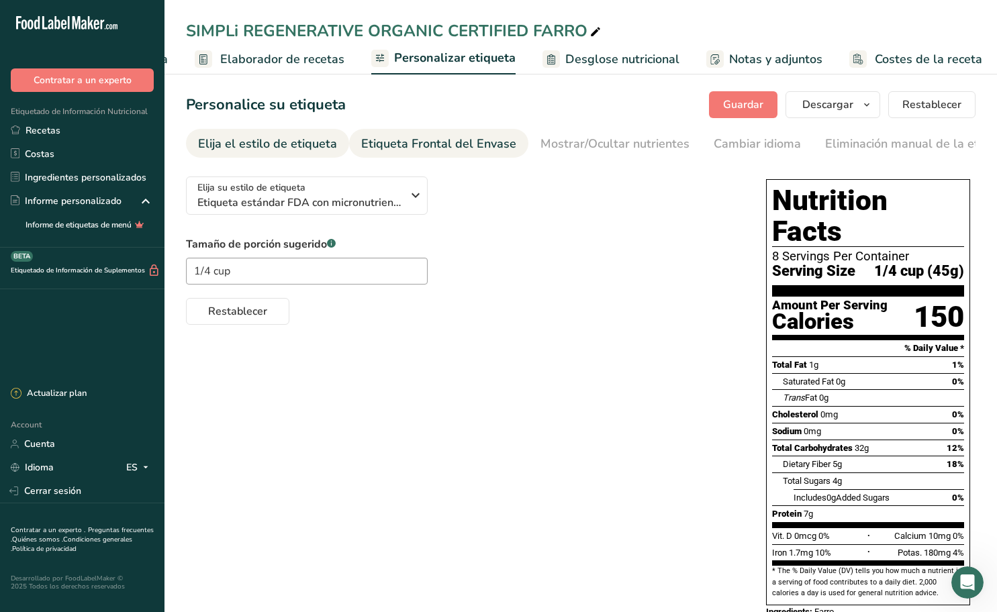
click at [405, 149] on div "Etiqueta Frontal del Envase" at bounding box center [438, 144] width 155 height 18
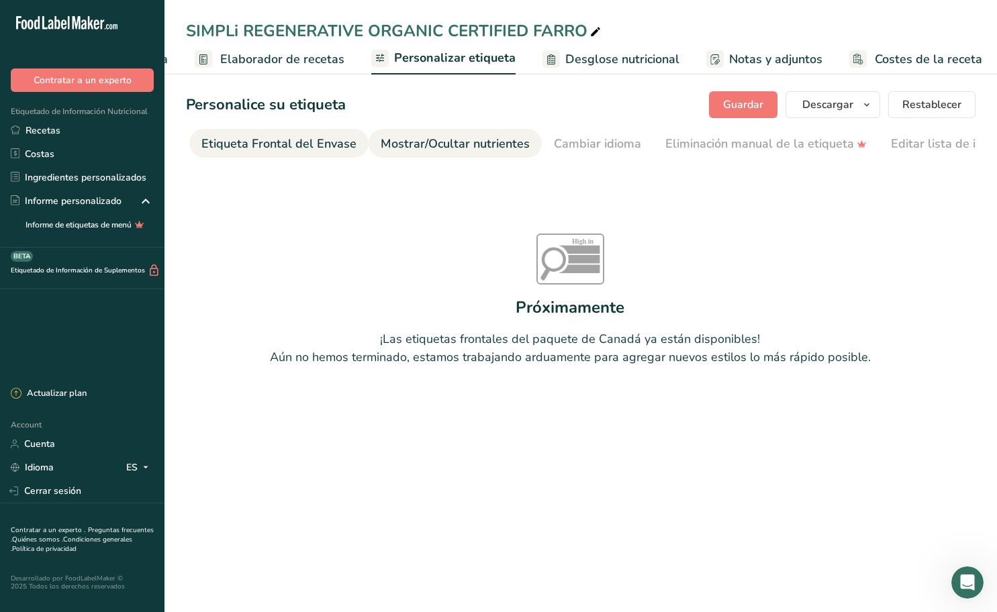
click at [467, 137] on div "Mostrar/Ocultar nutrientes" at bounding box center [455, 144] width 149 height 18
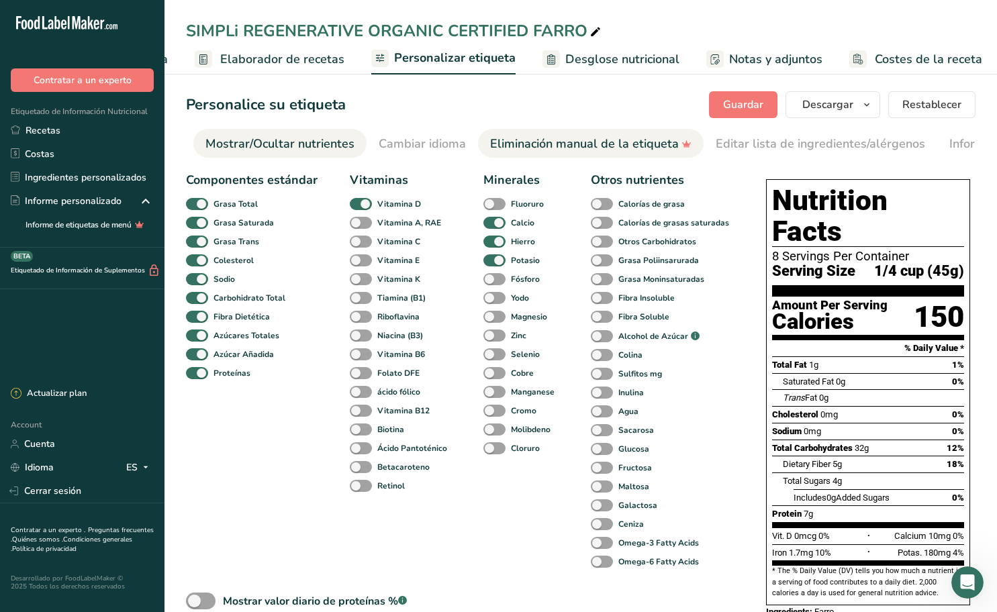
click at [490, 139] on div "Eliminación manual de la etiqueta" at bounding box center [590, 144] width 201 height 18
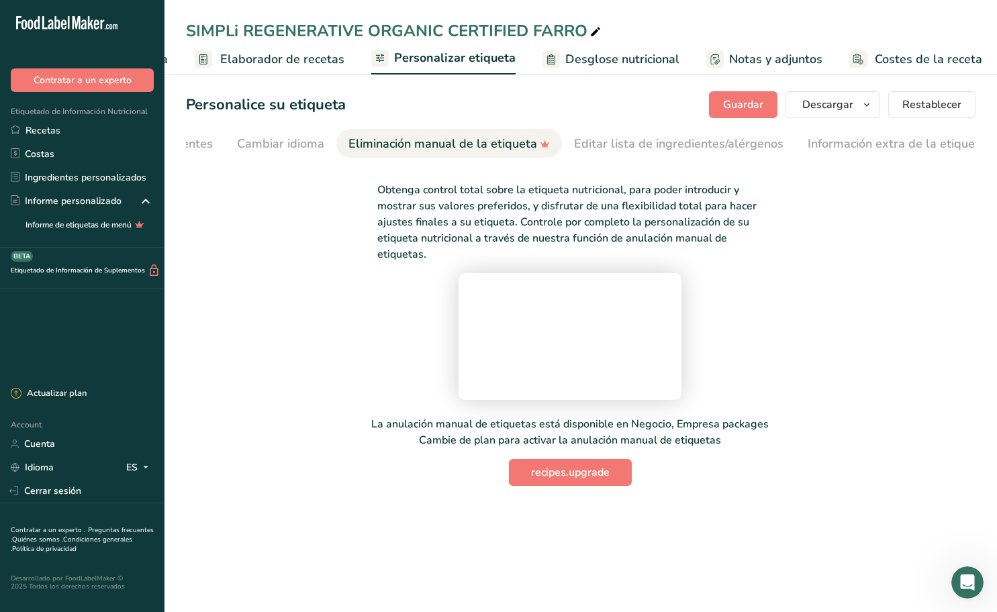
scroll to position [0, 479]
click at [606, 136] on div "Editar lista de ingredientes/alérgenos" at bounding box center [675, 144] width 209 height 18
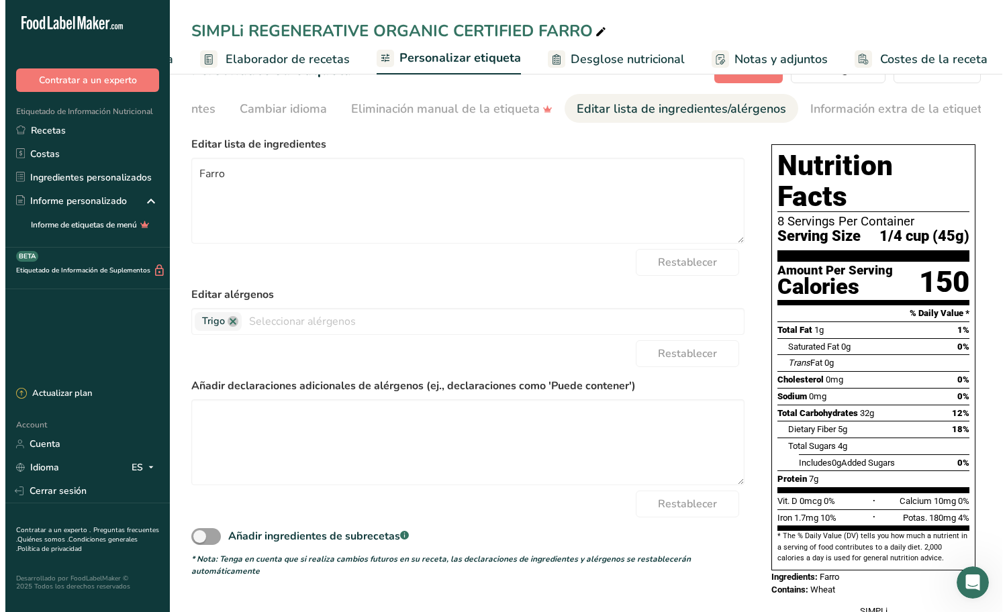
scroll to position [0, 0]
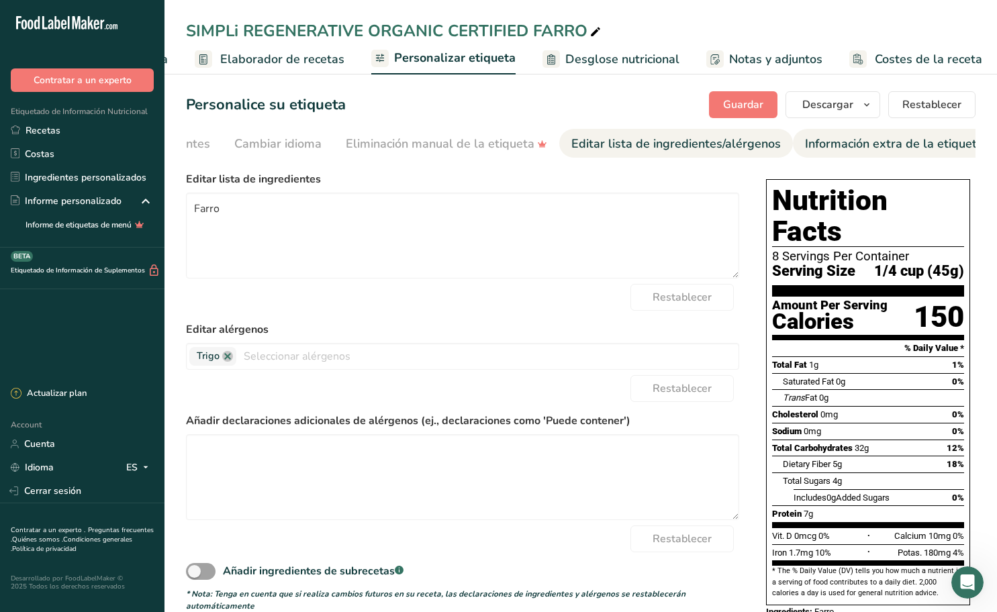
click at [848, 146] on div "Información extra de la etiqueta" at bounding box center [894, 144] width 179 height 18
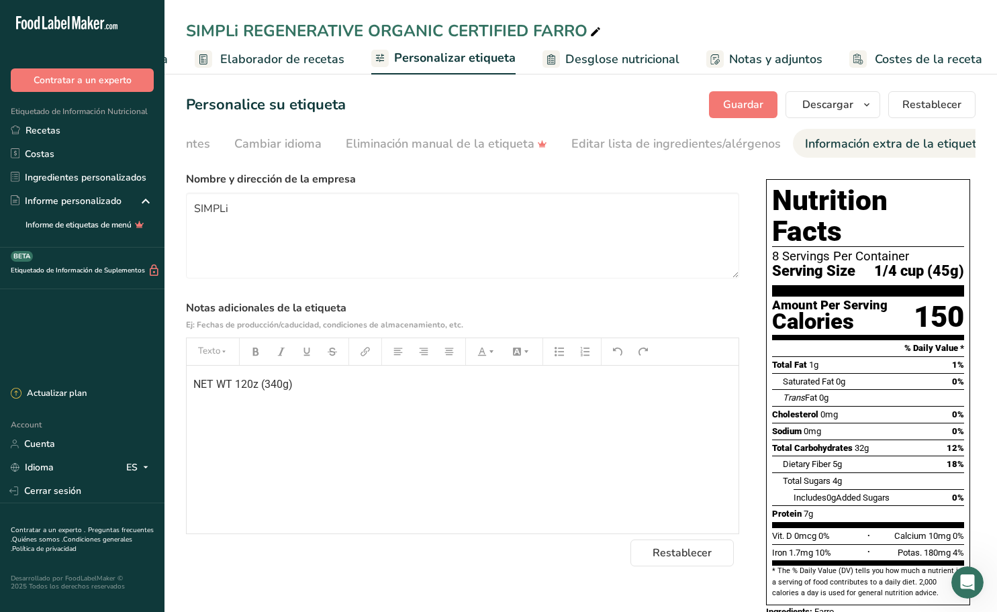
click at [252, 389] on span "NET WT 120z (340g)" at bounding box center [242, 384] width 99 height 13
click at [728, 105] on span "Guardar" at bounding box center [743, 105] width 40 height 16
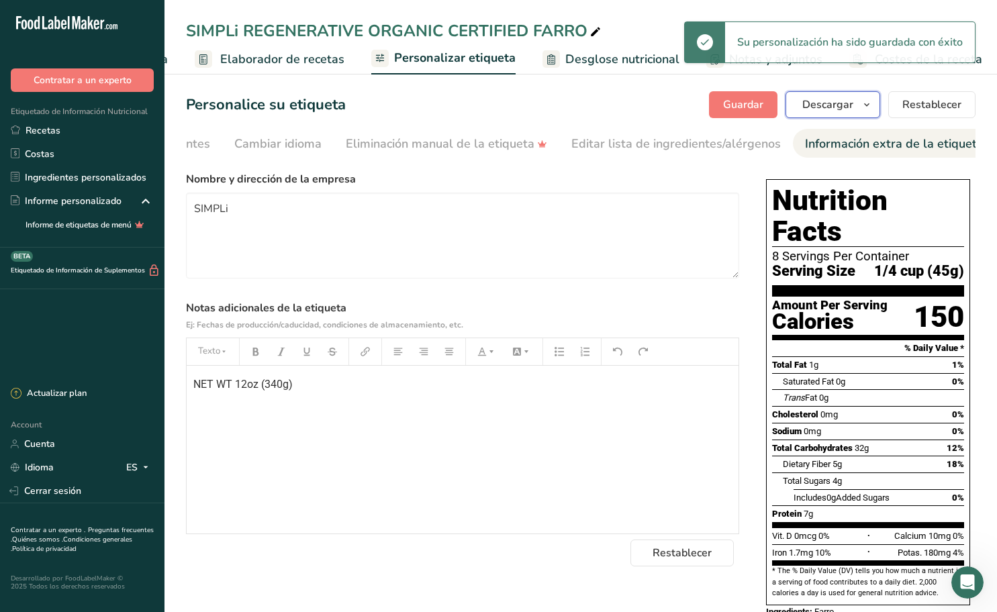
click at [865, 99] on icon "button" at bounding box center [866, 105] width 11 height 17
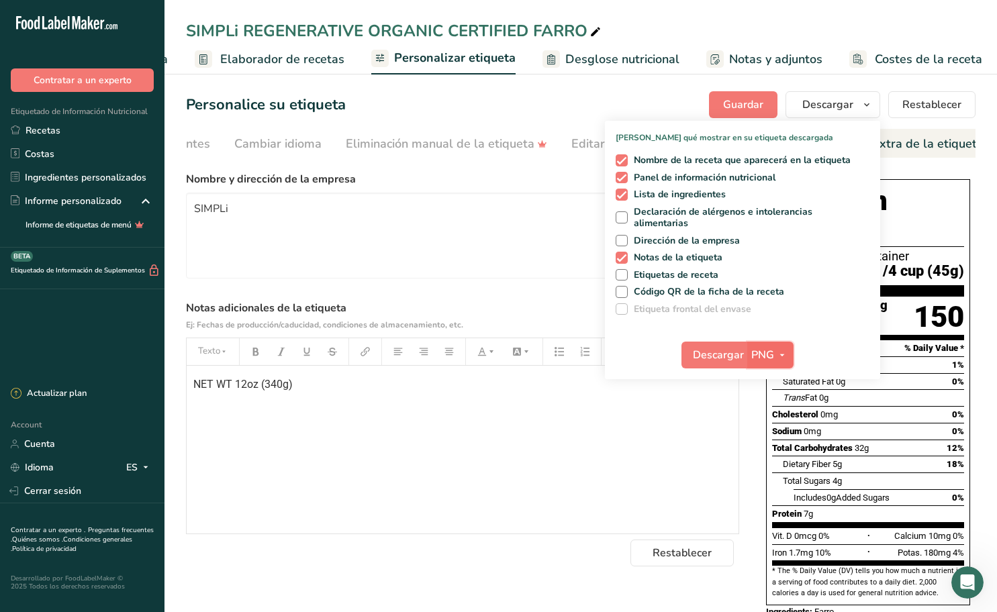
click at [782, 356] on icon "button" at bounding box center [782, 355] width 11 height 17
click at [781, 448] on link "PDF" at bounding box center [772, 449] width 43 height 22
click at [724, 357] on span "Descargar" at bounding box center [718, 355] width 51 height 16
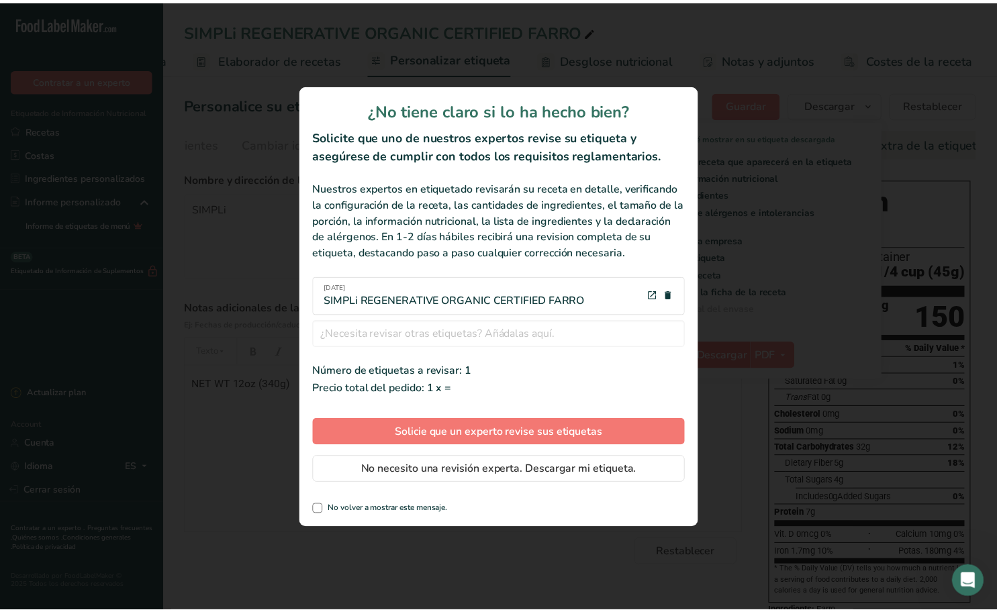
scroll to position [0, 164]
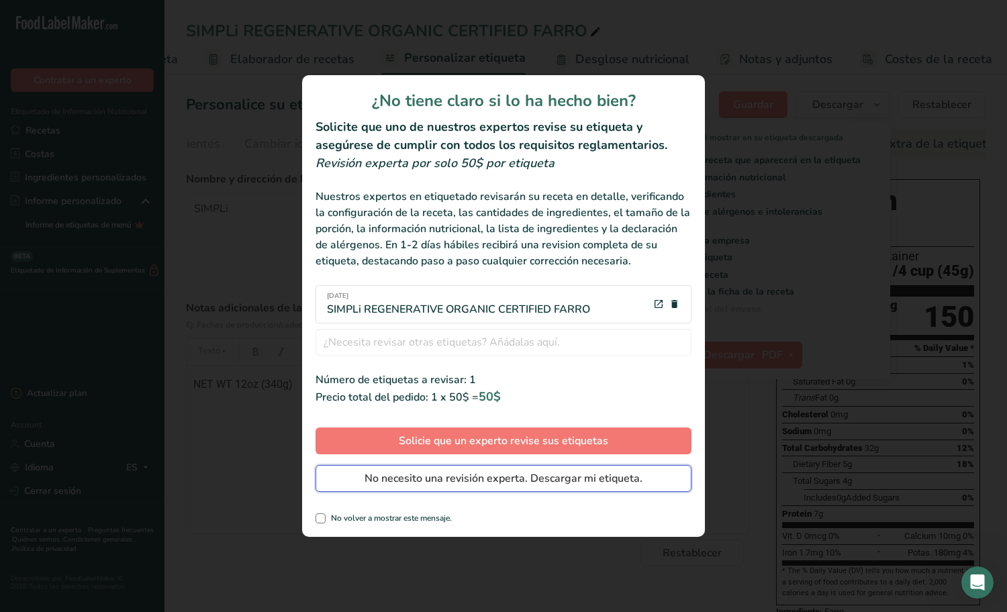
click at [503, 474] on span "No necesito una revisión experta. Descargar mi etiqueta." at bounding box center [504, 479] width 278 height 16
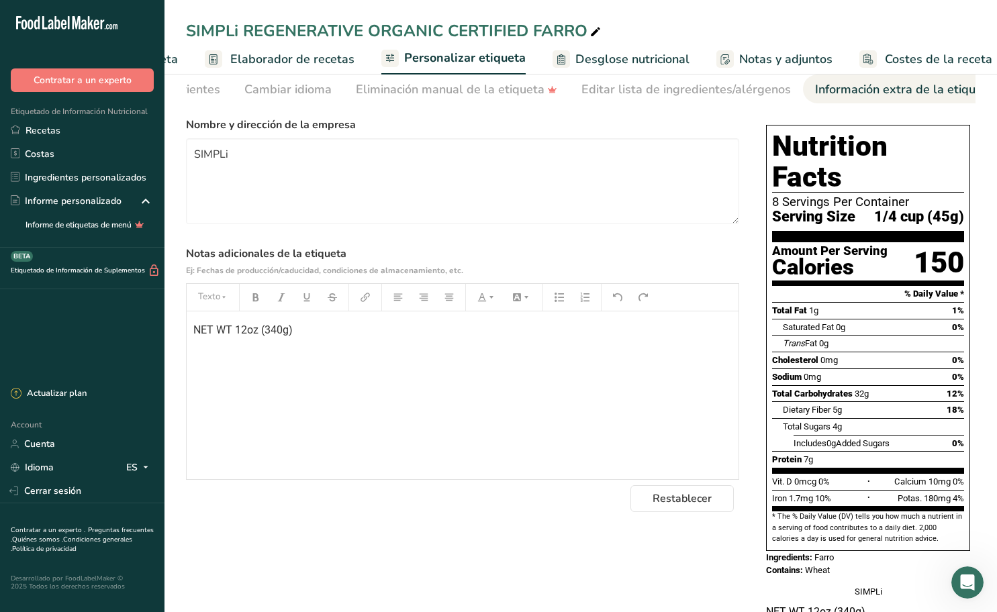
scroll to position [67, 0]
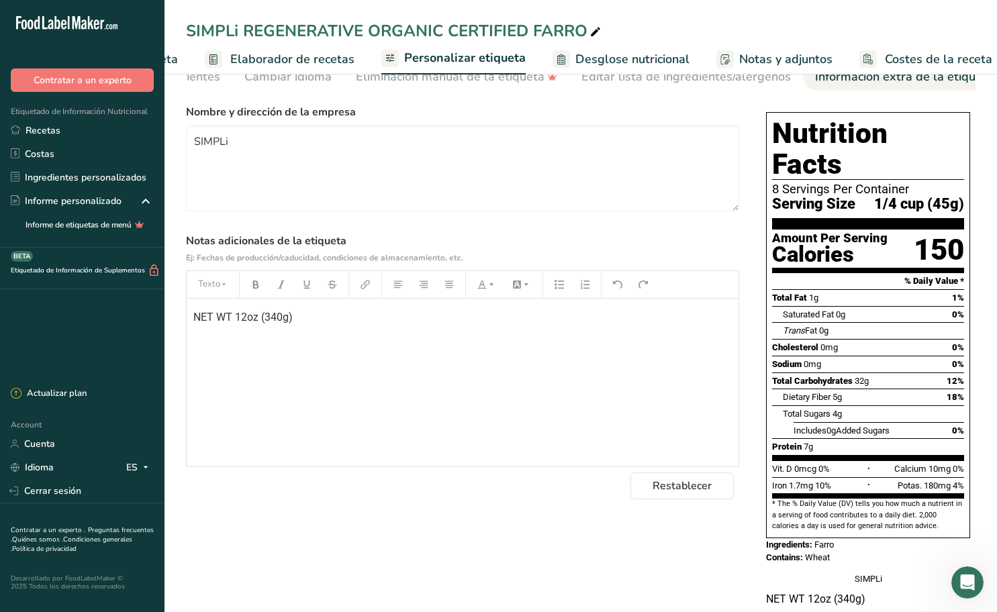
click at [307, 56] on span "Elaborador de recetas" at bounding box center [292, 59] width 124 height 18
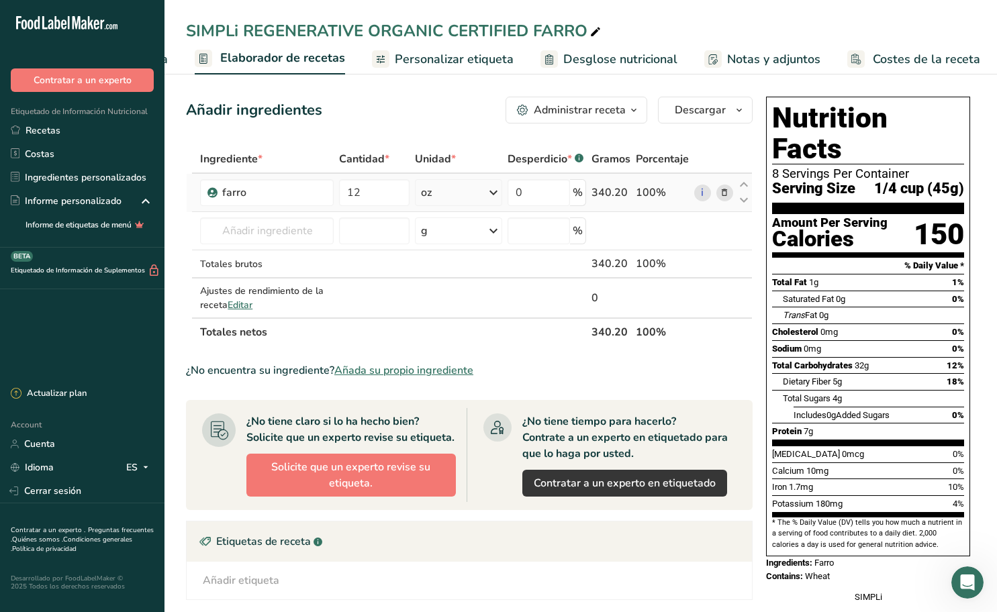
click at [491, 193] on icon at bounding box center [493, 193] width 16 height 24
click at [464, 126] on div "Añadir ingredientes Administrar receta Eliminar receta Duplicar receta Escalar …" at bounding box center [473, 440] width 575 height 698
click at [493, 192] on icon at bounding box center [493, 193] width 16 height 24
click at [448, 247] on div "g" at bounding box center [479, 243] width 113 height 19
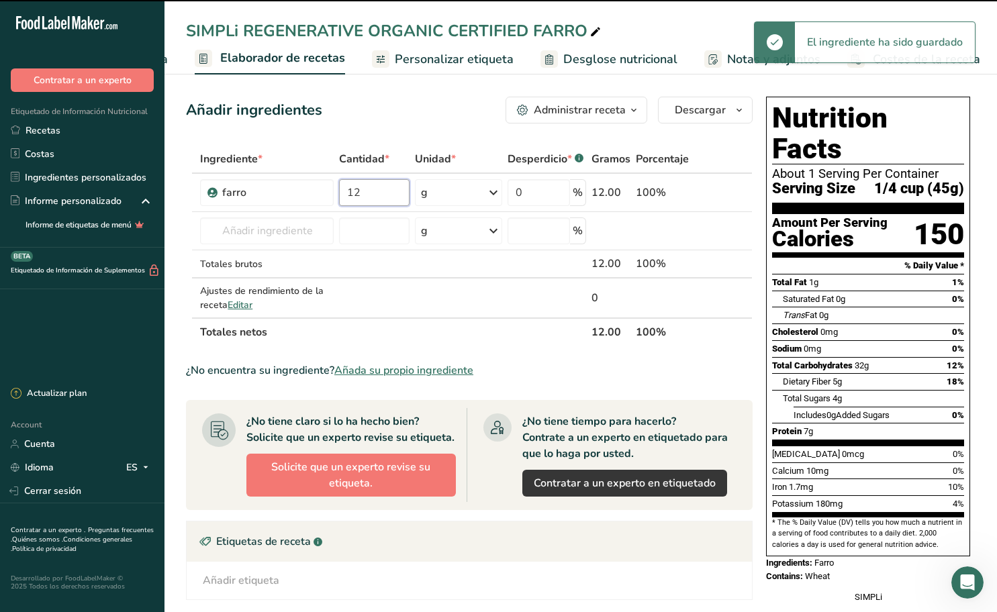
click at [368, 194] on input "12" at bounding box center [374, 192] width 70 height 27
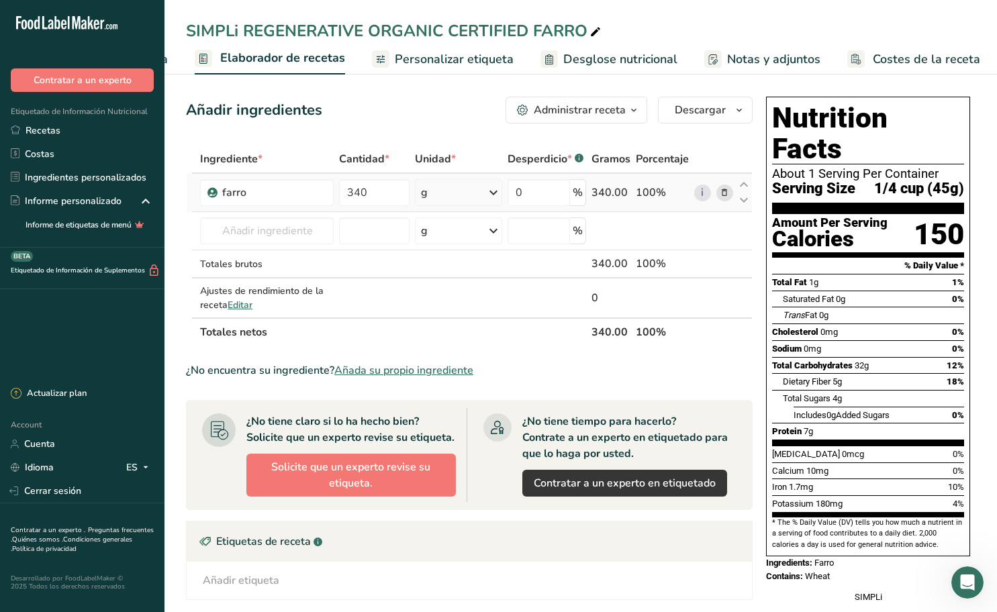
click at [396, 211] on div "Ingrediente * Cantidad * Unidad * Desperdicio * .a-a{fill:#347362;}.b-a{fill:#f…" at bounding box center [469, 245] width 567 height 201
click at [493, 191] on icon at bounding box center [493, 193] width 16 height 24
click at [457, 297] on div "Ver más" at bounding box center [479, 299] width 113 height 14
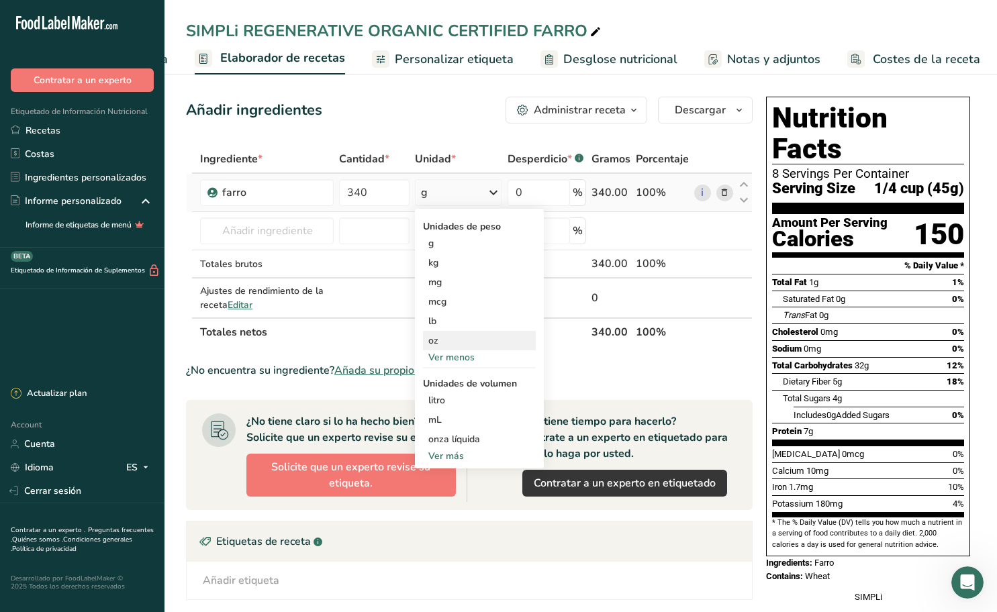
click at [450, 338] on div "oz" at bounding box center [479, 340] width 113 height 19
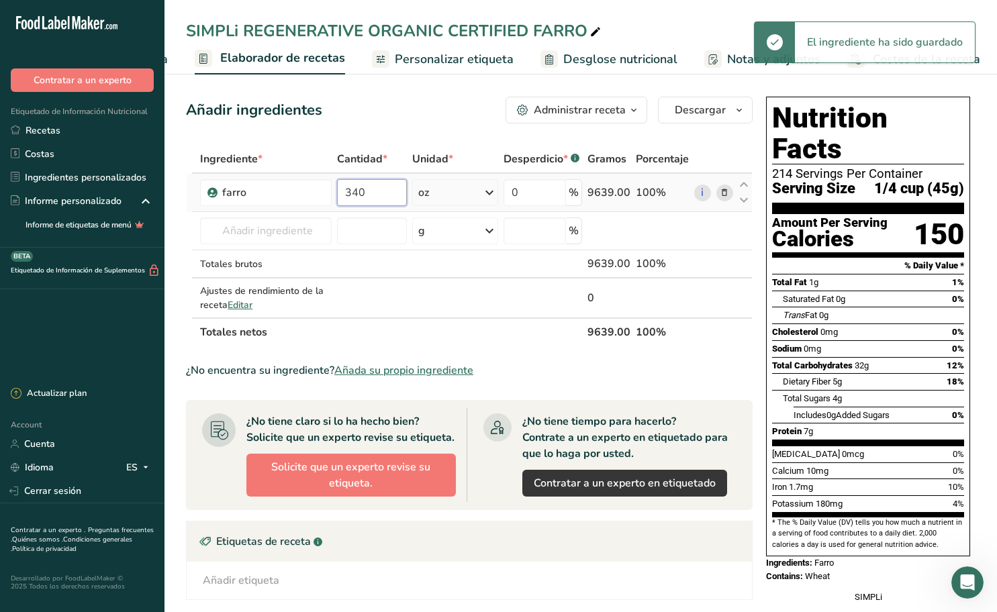
click at [377, 193] on input "340" at bounding box center [372, 192] width 70 height 27
click at [378, 193] on input "340" at bounding box center [372, 192] width 70 height 27
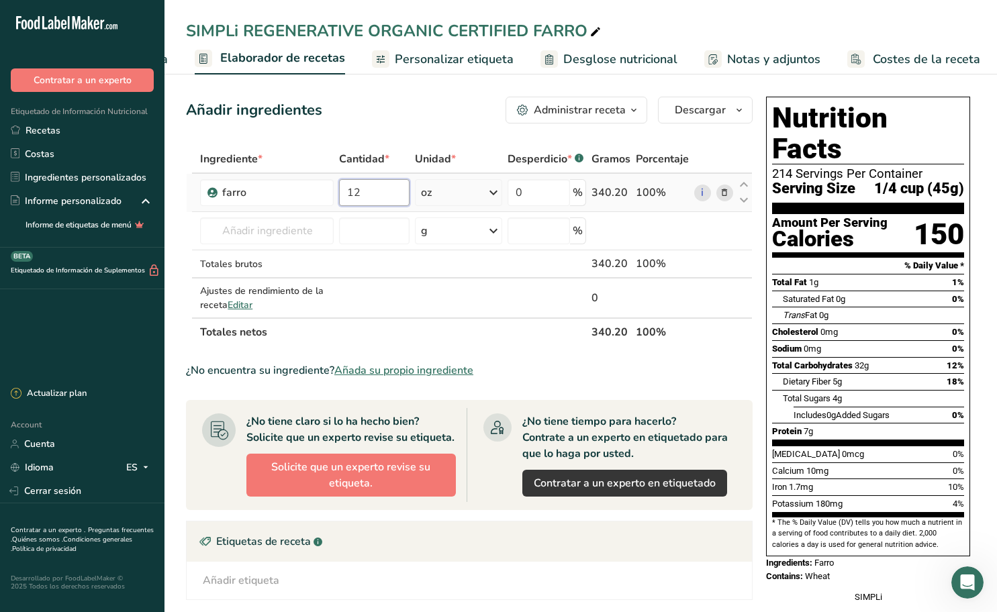
type input "12"
click at [412, 208] on div "Ingrediente * Cantidad * Unidad * Desperdicio * .a-a{fill:#347362;}.b-a{fill:#f…" at bounding box center [469, 245] width 567 height 201
click at [738, 109] on icon "button" at bounding box center [739, 110] width 11 height 17
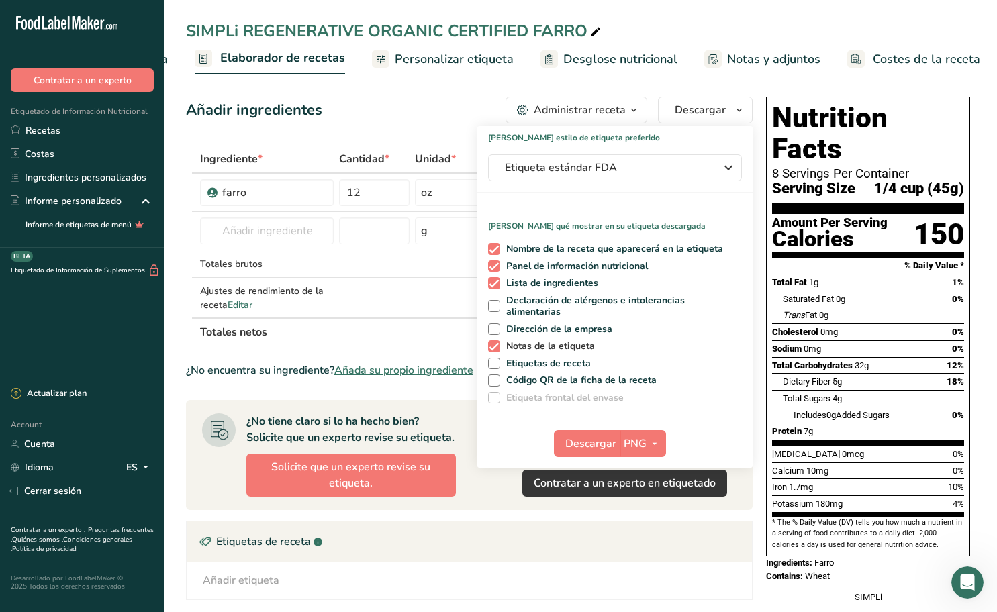
click at [497, 344] on span at bounding box center [494, 346] width 12 height 12
click at [497, 344] on input "Notas de la etiqueta" at bounding box center [492, 346] width 9 height 9
checkbox input "false"
click at [612, 445] on span "Descargar" at bounding box center [590, 444] width 51 height 16
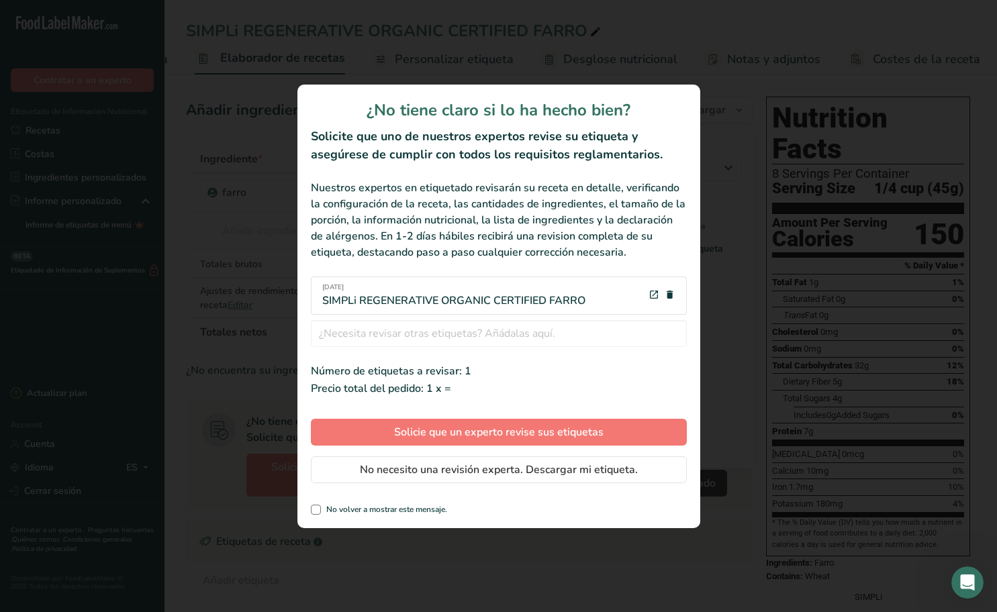
scroll to position [0, 164]
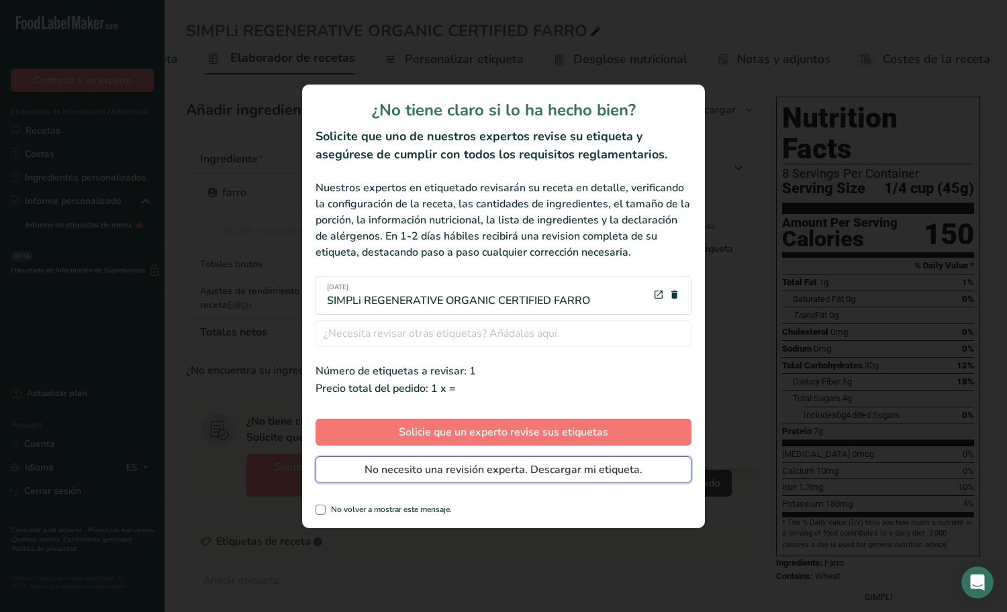
click at [530, 465] on button "No necesito una revisión experta. Descargar mi etiqueta." at bounding box center [504, 469] width 376 height 27
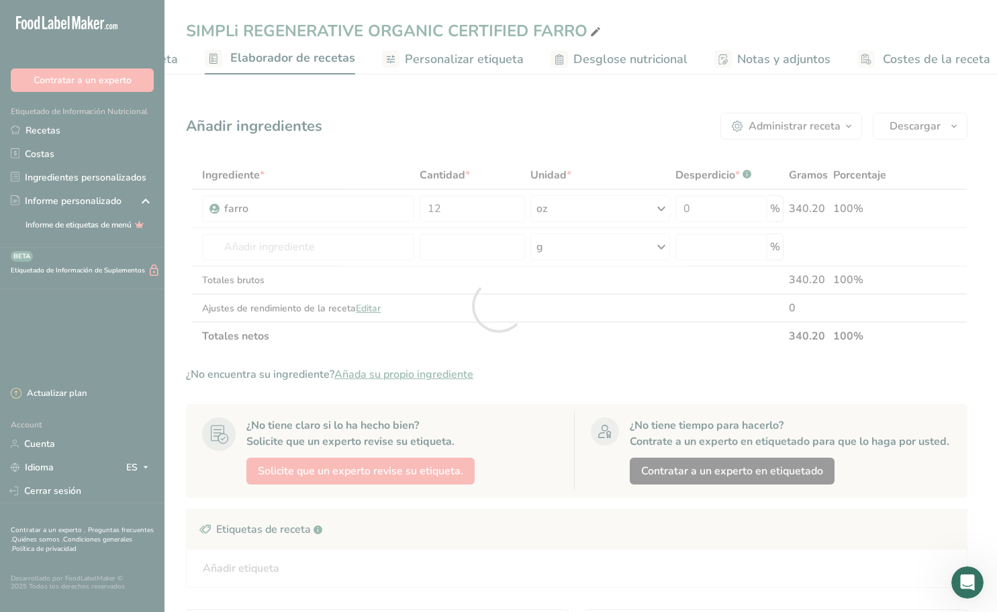
scroll to position [0, 0]
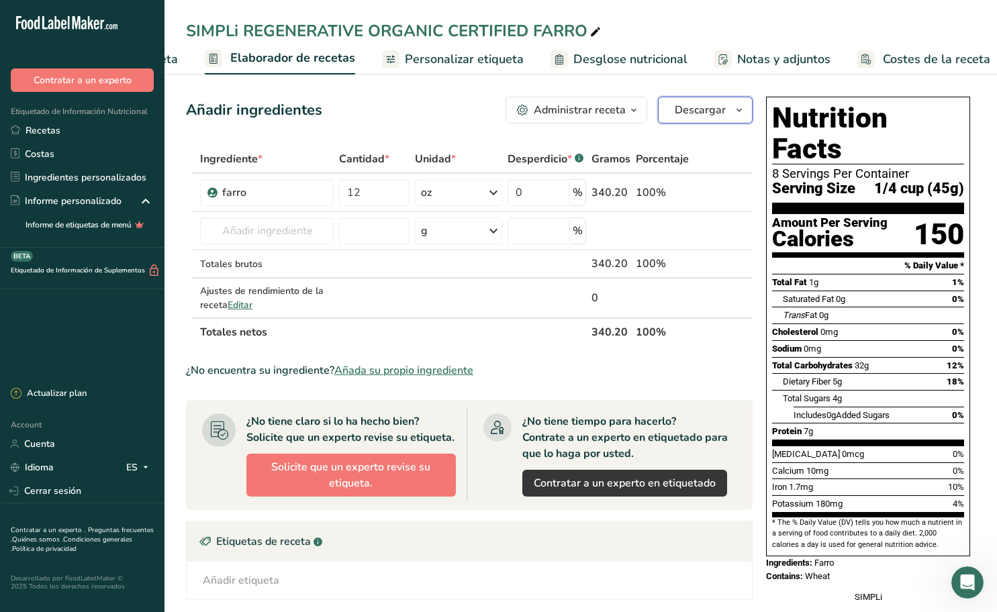
click at [735, 111] on icon "button" at bounding box center [739, 110] width 11 height 17
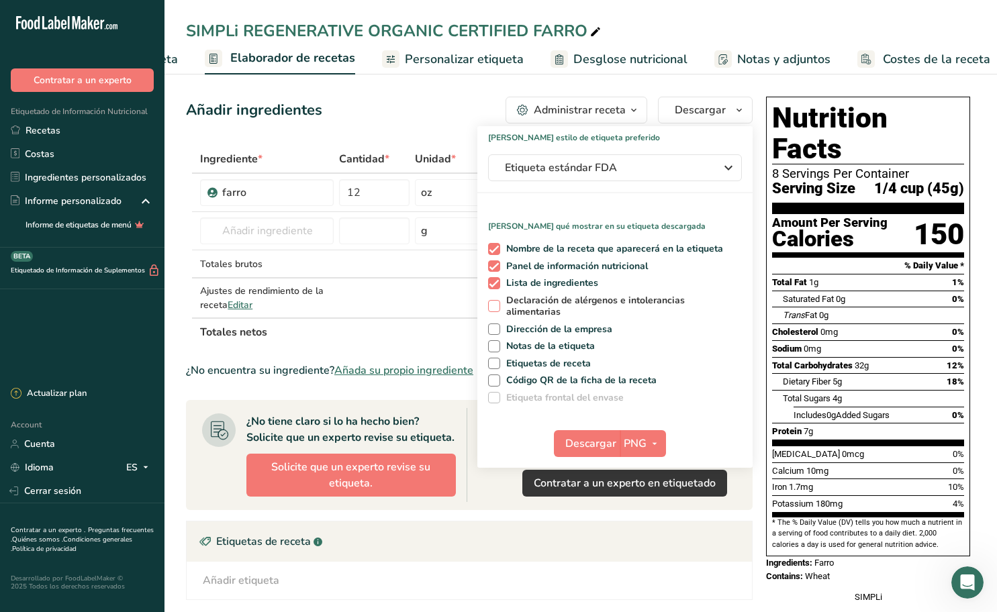
click at [554, 299] on span "Declaración de alérgenos e intolerancias alimentarias" at bounding box center [619, 306] width 238 height 23
click at [497, 302] on input "Declaración de alérgenos e intolerancias alimentarias" at bounding box center [492, 306] width 9 height 9
checkbox input "true"
click at [553, 346] on span "Notas de la etiqueta" at bounding box center [547, 346] width 95 height 12
click at [497, 346] on input "Notas de la etiqueta" at bounding box center [492, 346] width 9 height 9
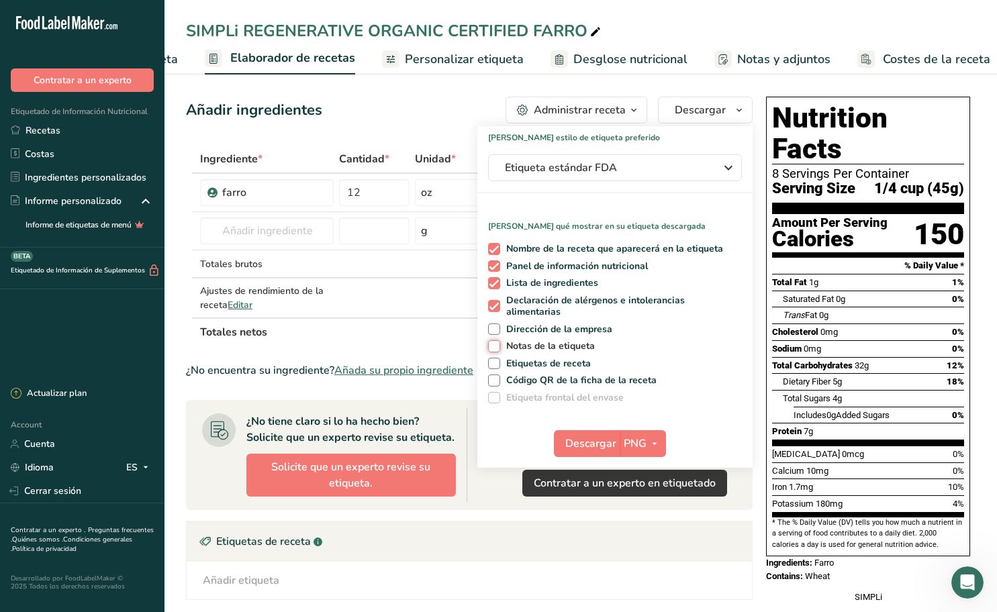
checkbox input "true"
click at [649, 442] on icon "button" at bounding box center [654, 444] width 11 height 17
click at [646, 538] on link "PDF" at bounding box center [644, 537] width 43 height 22
click at [593, 437] on span "Descargar" at bounding box center [591, 444] width 51 height 16
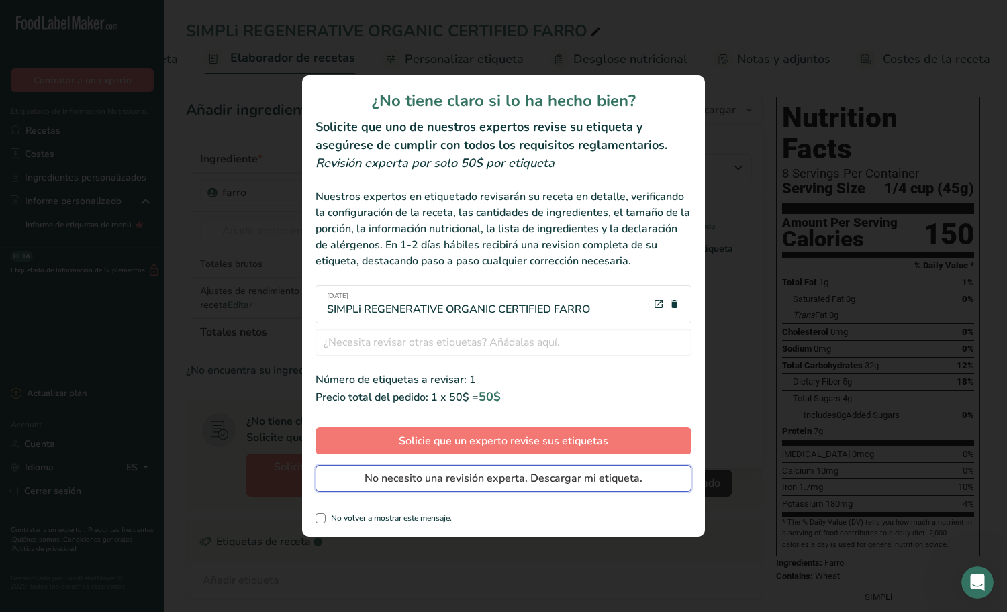
click at [501, 477] on span "No necesito una revisión experta. Descargar mi etiqueta." at bounding box center [504, 479] width 278 height 16
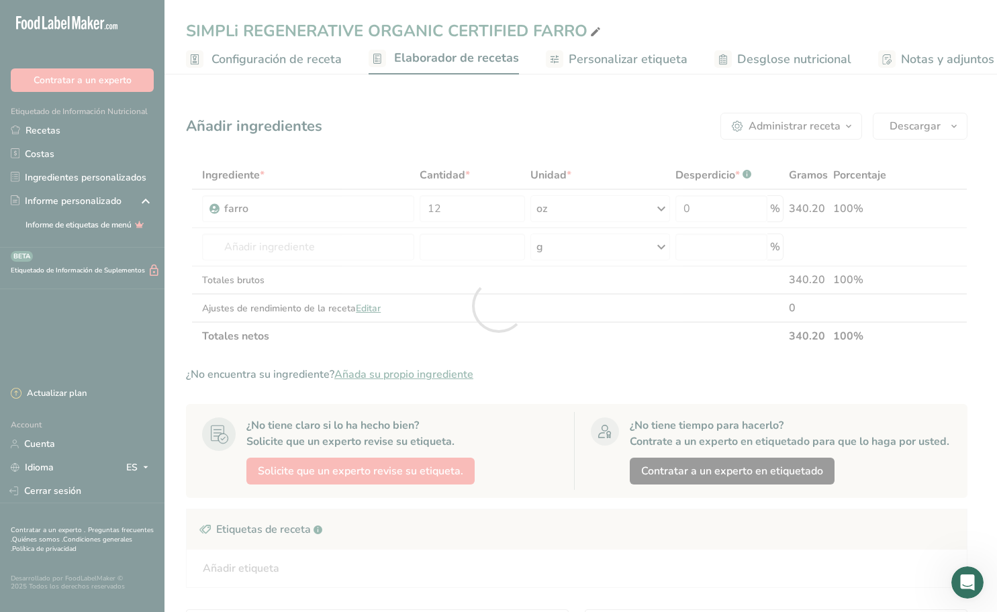
scroll to position [0, 164]
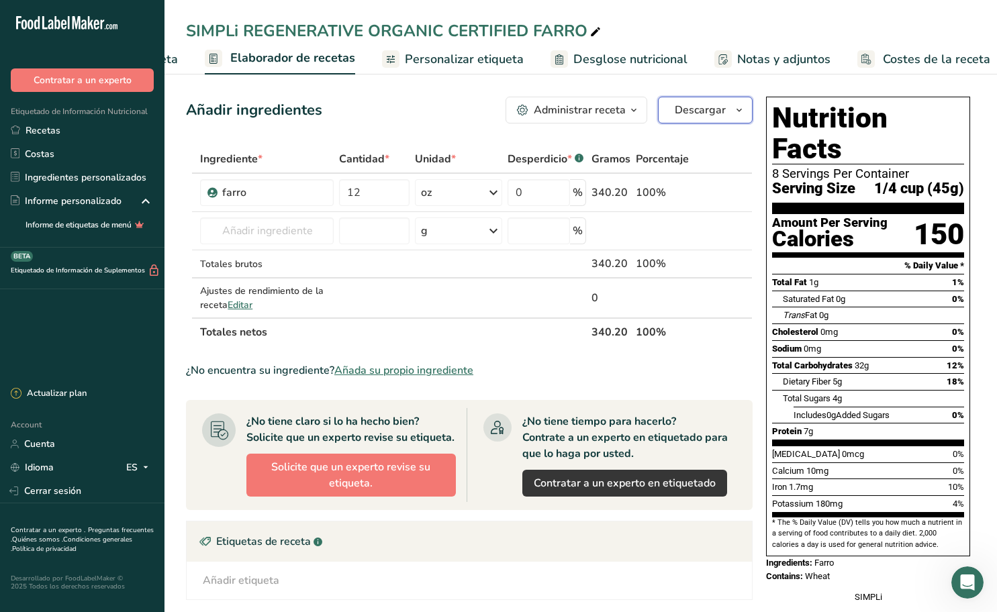
click at [739, 107] on icon "button" at bounding box center [739, 110] width 11 height 17
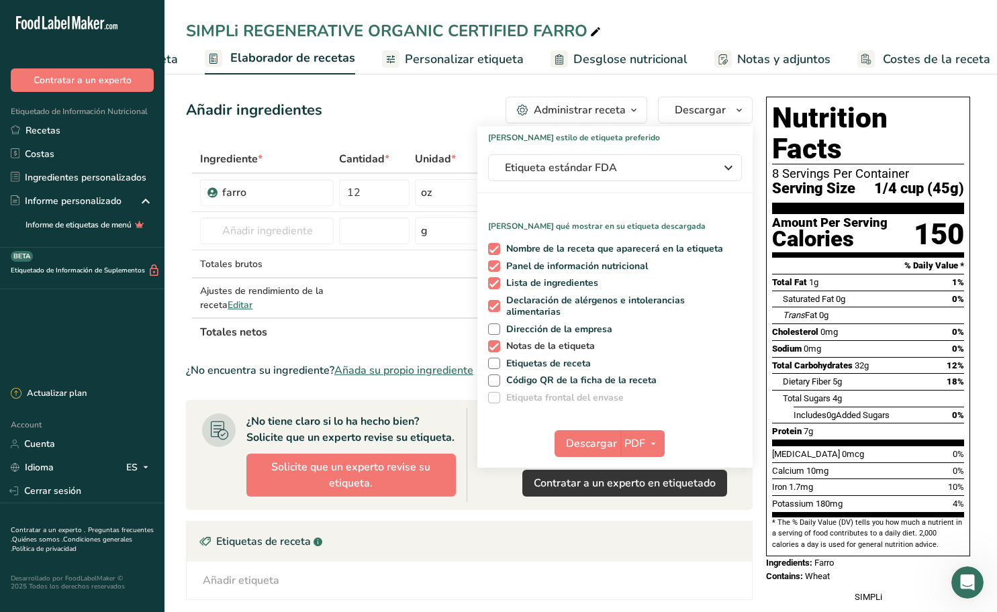
click at [499, 345] on span at bounding box center [494, 346] width 12 height 12
click at [497, 345] on input "Notas de la etiqueta" at bounding box center [492, 346] width 9 height 9
checkbox input "false"
click at [497, 305] on span at bounding box center [494, 306] width 12 height 12
click at [497, 305] on input "Declaración de alérgenos e intolerancias alimentarias" at bounding box center [492, 306] width 9 height 9
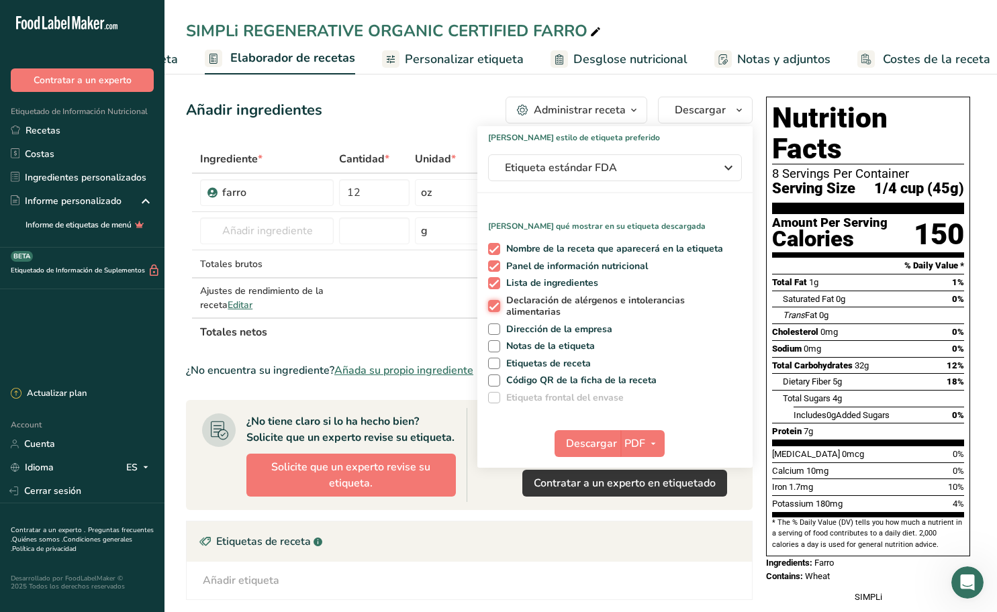
checkbox input "false"
click at [495, 286] on span at bounding box center [494, 283] width 12 height 12
click at [495, 286] on input "Lista de ingredientes" at bounding box center [492, 283] width 9 height 9
checkbox input "false"
click at [496, 249] on span at bounding box center [494, 249] width 12 height 12
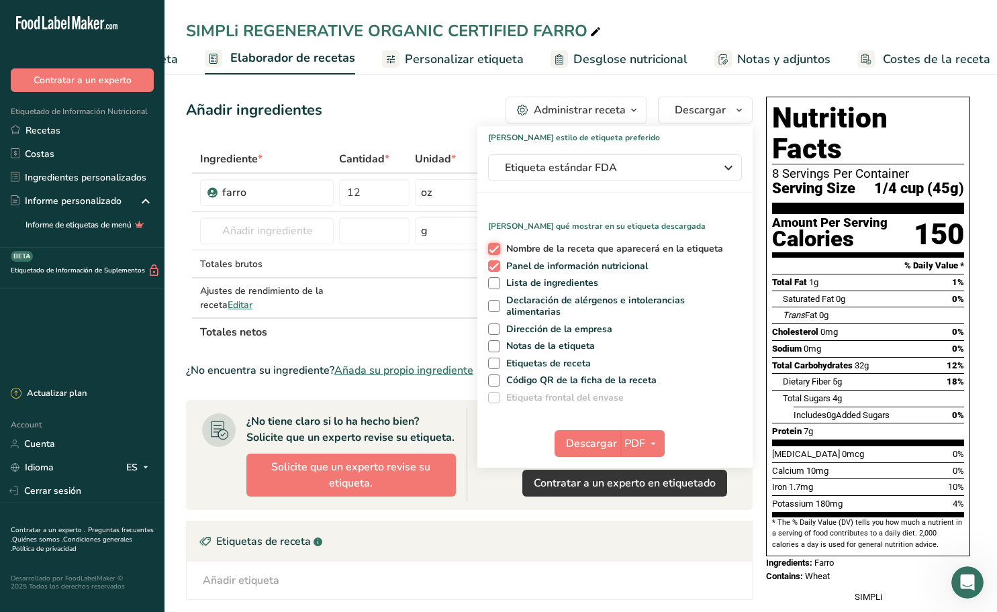
click at [496, 249] on input "Nombre de la receta que aparecerá en la etiqueta" at bounding box center [492, 248] width 9 height 9
checkbox input "false"
click at [646, 438] on span "button" at bounding box center [653, 444] width 16 height 16
click at [646, 471] on link "PNG" at bounding box center [643, 471] width 43 height 22
click at [597, 446] on span "Descargar" at bounding box center [590, 444] width 51 height 16
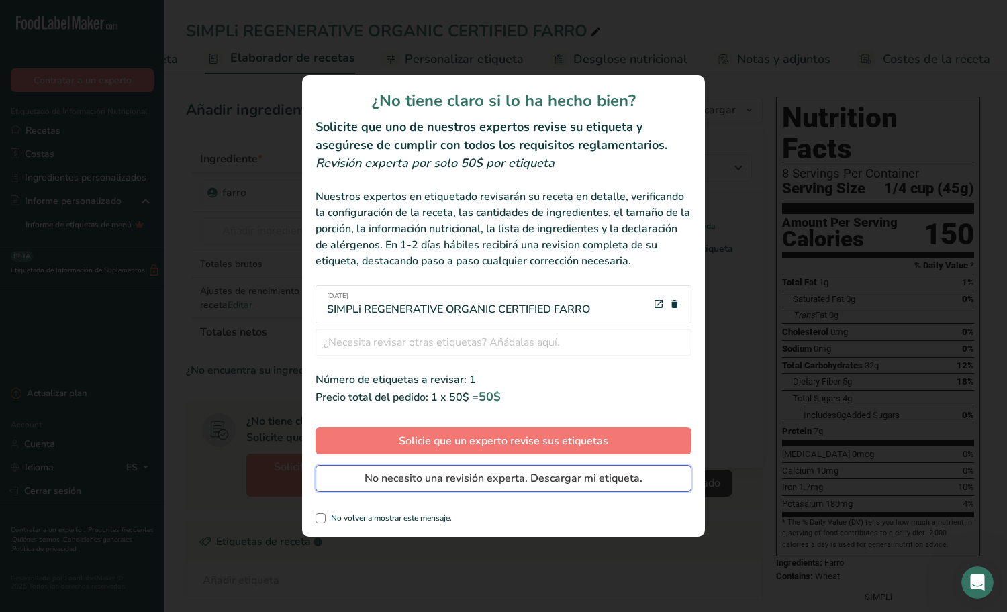
click at [527, 474] on span "No necesito una revisión experta. Descargar mi etiqueta." at bounding box center [504, 479] width 278 height 16
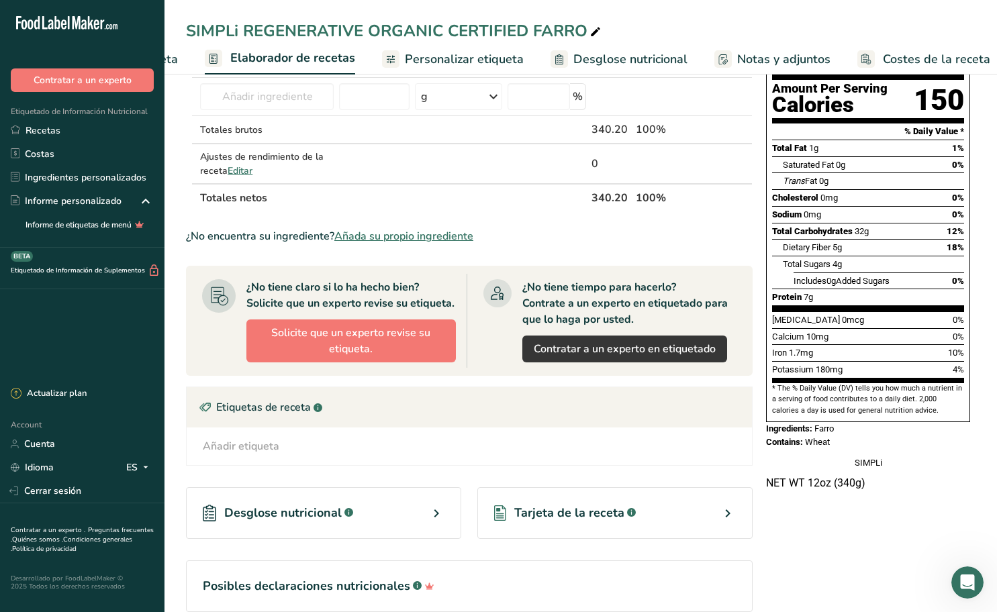
scroll to position [0, 0]
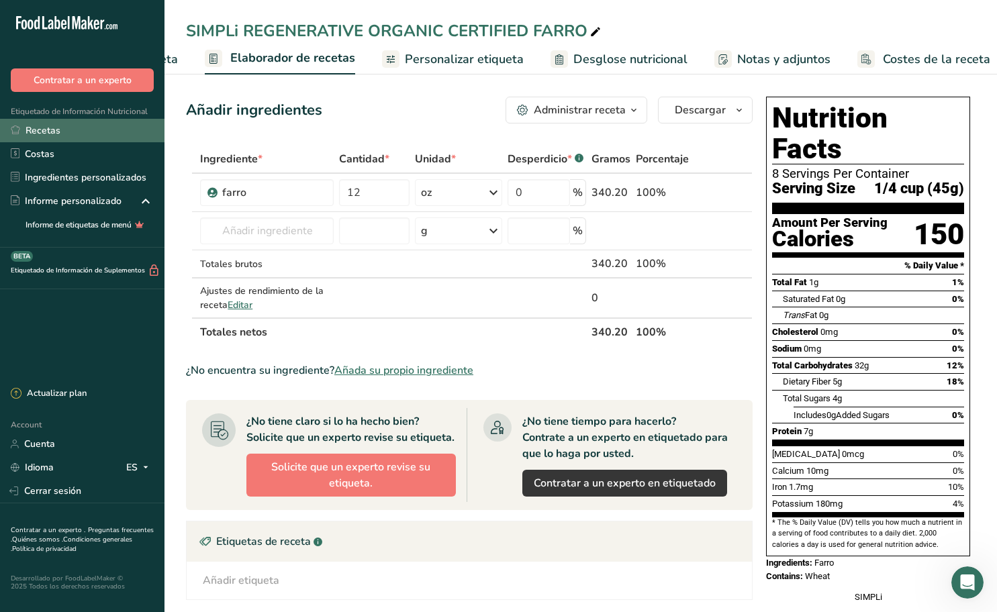
click at [73, 127] on link "Recetas" at bounding box center [82, 130] width 164 height 23
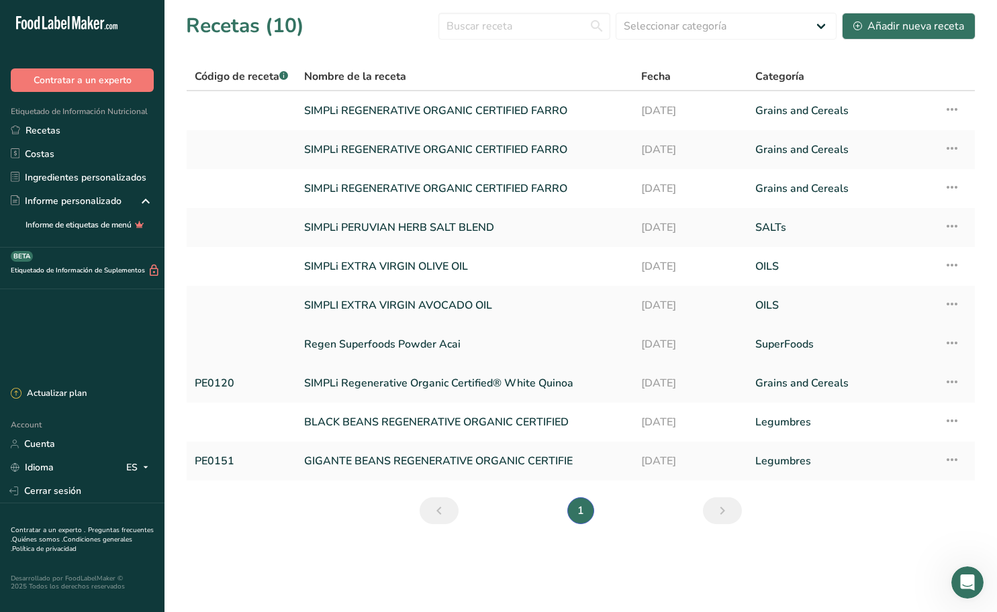
click at [957, 340] on icon at bounding box center [952, 343] width 16 height 24
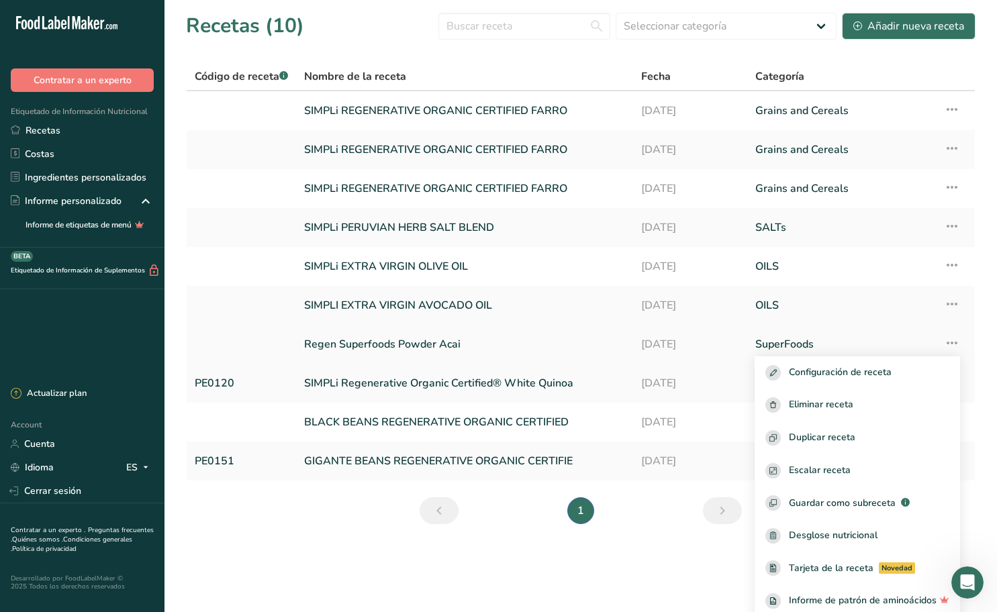
click at [422, 346] on link "Regen Superfoods Powder Acai" at bounding box center [464, 344] width 321 height 28
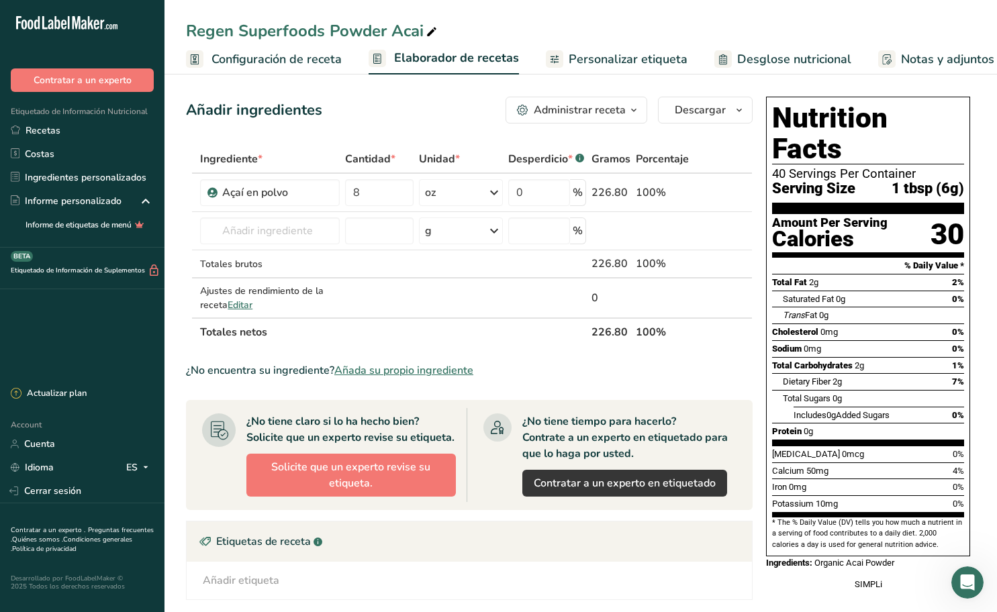
click at [272, 56] on span "Configuración de receta" at bounding box center [276, 59] width 130 height 18
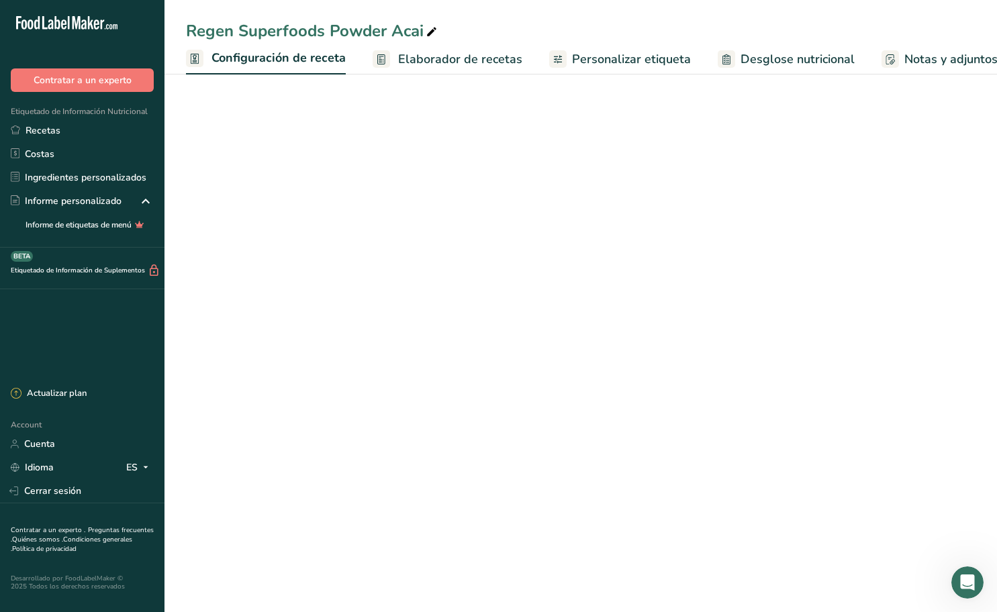
scroll to position [0, 5]
select select "19"
select select "22"
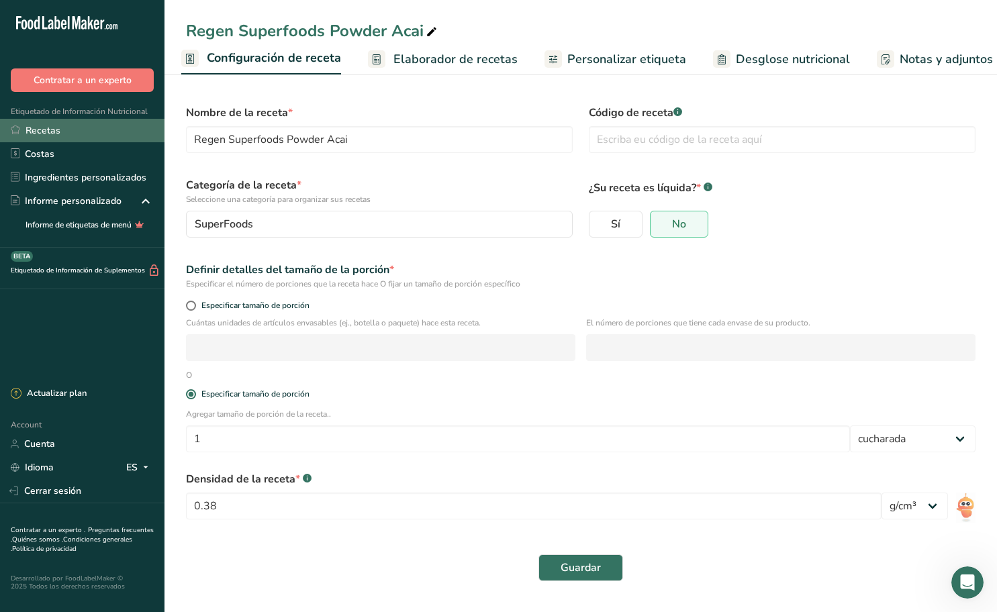
click at [99, 126] on link "Recetas" at bounding box center [82, 130] width 164 height 23
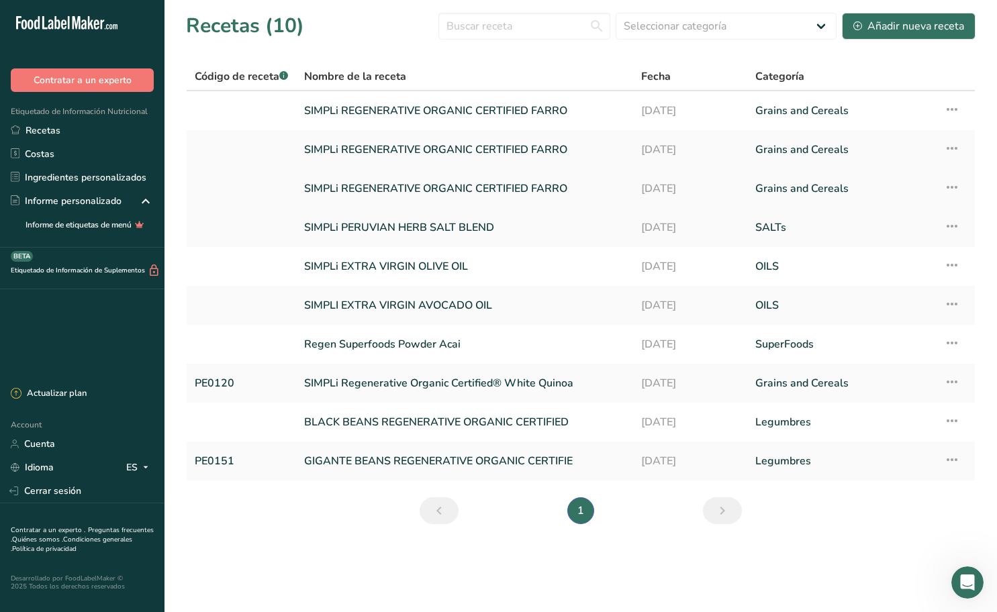
click at [591, 189] on link "SIMPLi REGENERATIVE ORGANIC CERTIFIED FARRO" at bounding box center [464, 189] width 321 height 28
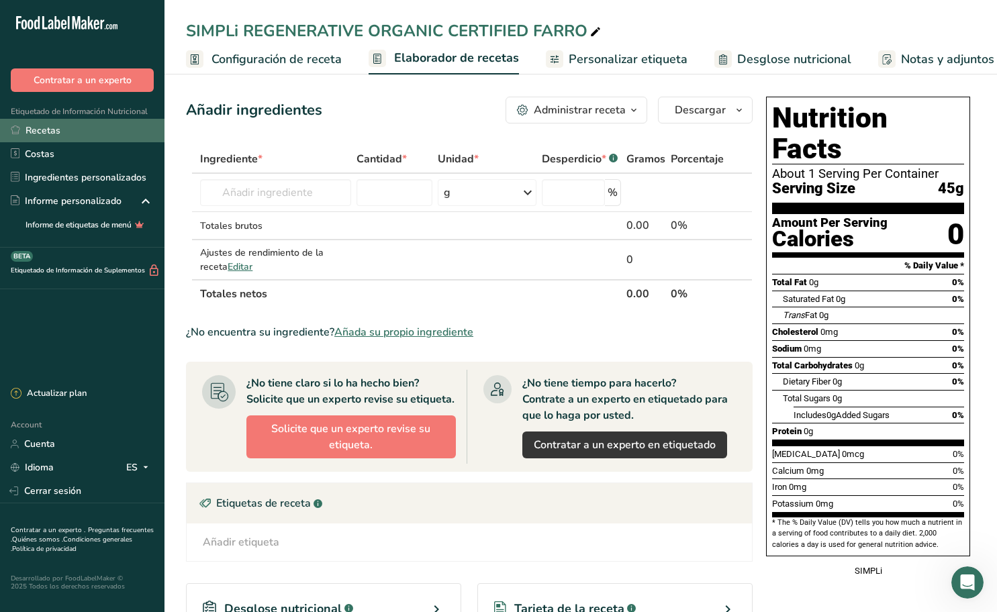
click at [95, 126] on link "Recetas" at bounding box center [82, 130] width 164 height 23
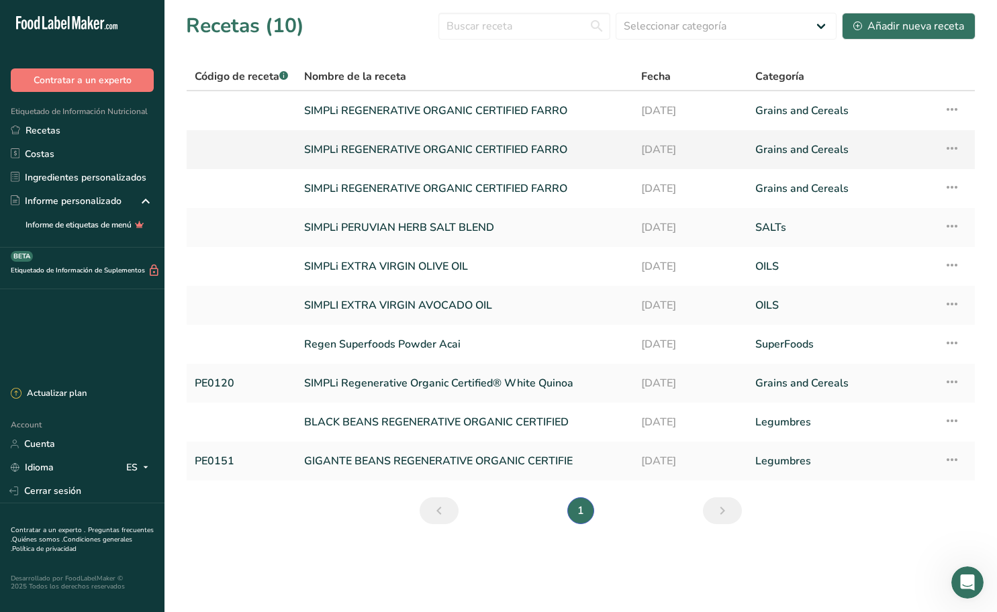
click at [518, 145] on link "SIMPLi REGENERATIVE ORGANIC CERTIFIED FARRO" at bounding box center [464, 150] width 321 height 28
click at [413, 141] on link "SIMPLi REGENERATIVE ORGANIC CERTIFIED FARRO" at bounding box center [464, 150] width 321 height 28
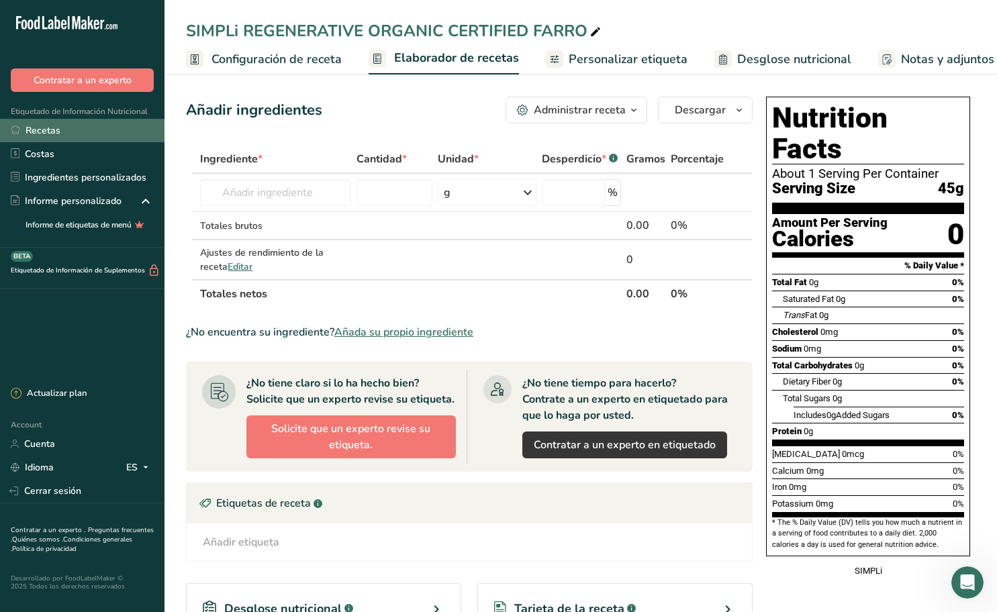
click at [65, 128] on link "Recetas" at bounding box center [82, 130] width 164 height 23
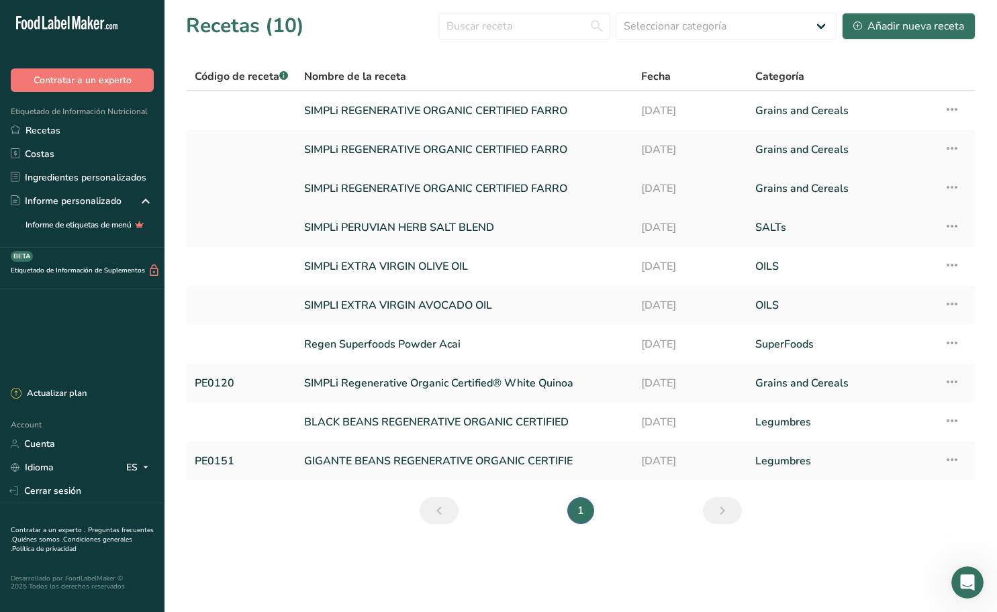
click at [952, 187] on icon at bounding box center [952, 187] width 16 height 24
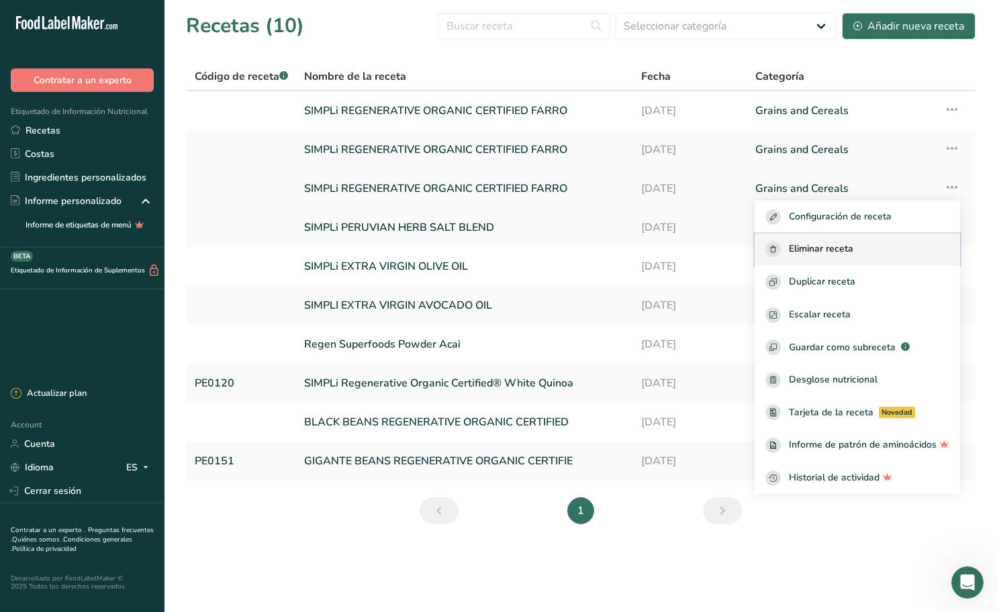
click at [852, 247] on span "Eliminar receta" at bounding box center [821, 249] width 64 height 15
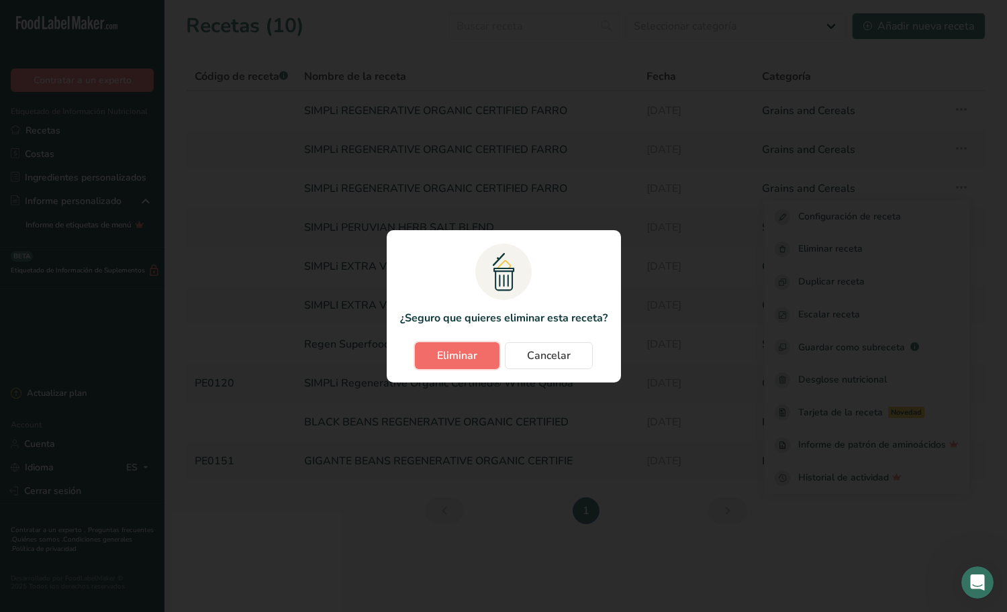
click at [477, 346] on button "Eliminar" at bounding box center [457, 355] width 85 height 27
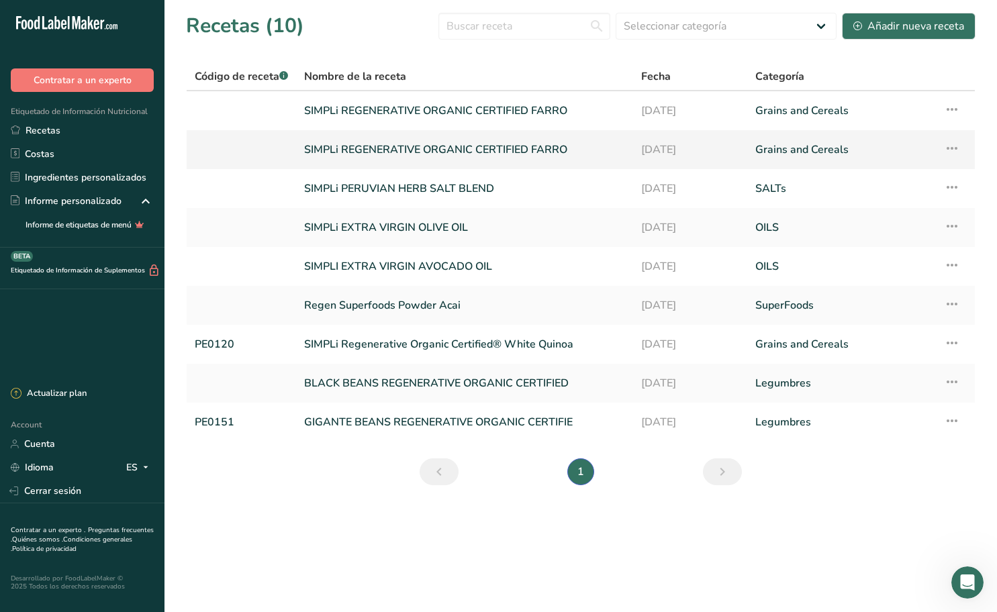
click at [541, 147] on link "SIMPLi REGENERATIVE ORGANIC CERTIFIED FARRO" at bounding box center [464, 150] width 321 height 28
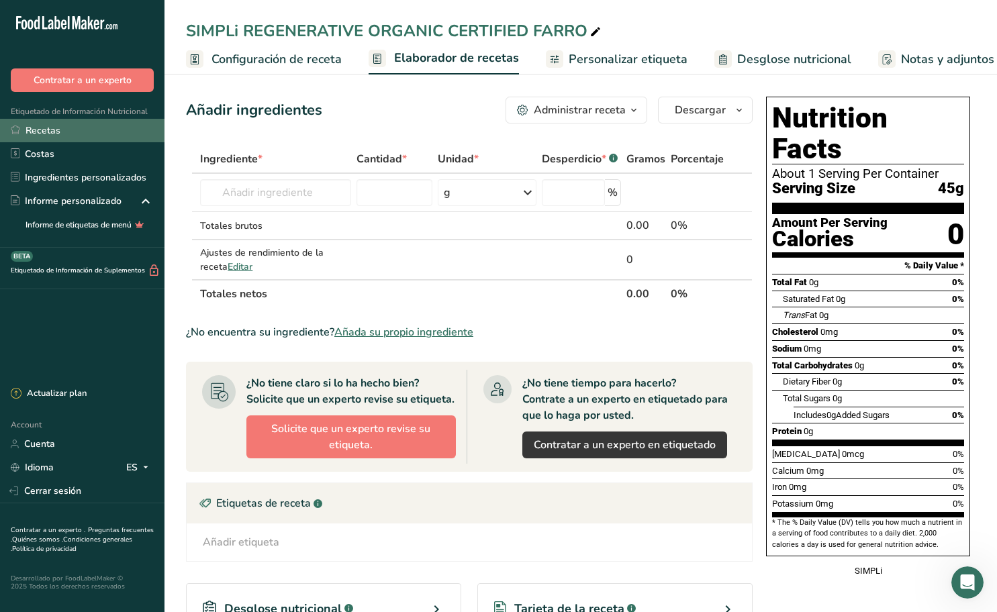
click at [58, 129] on link "Recetas" at bounding box center [82, 130] width 164 height 23
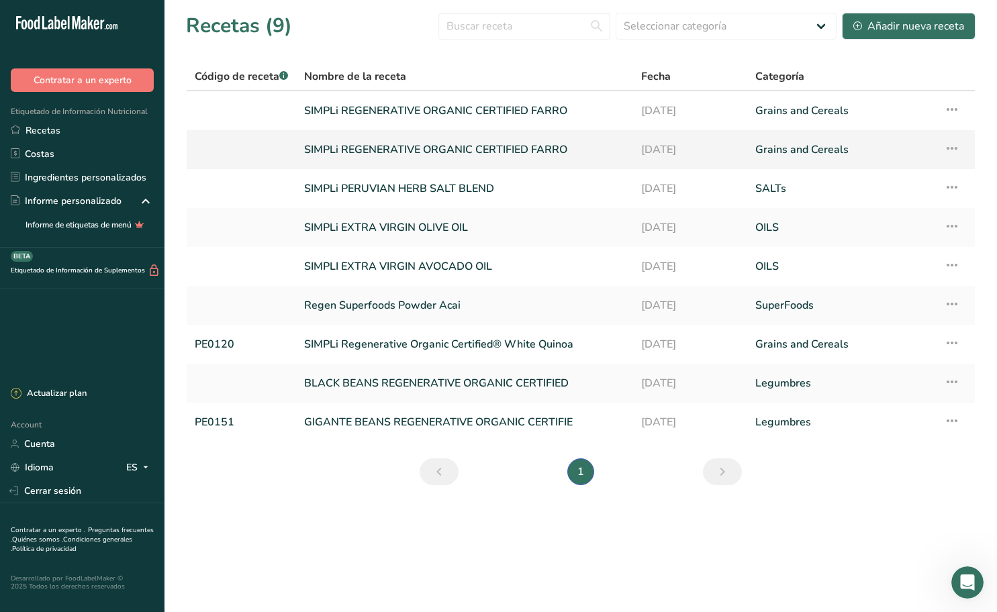
click at [958, 148] on icon at bounding box center [952, 148] width 16 height 24
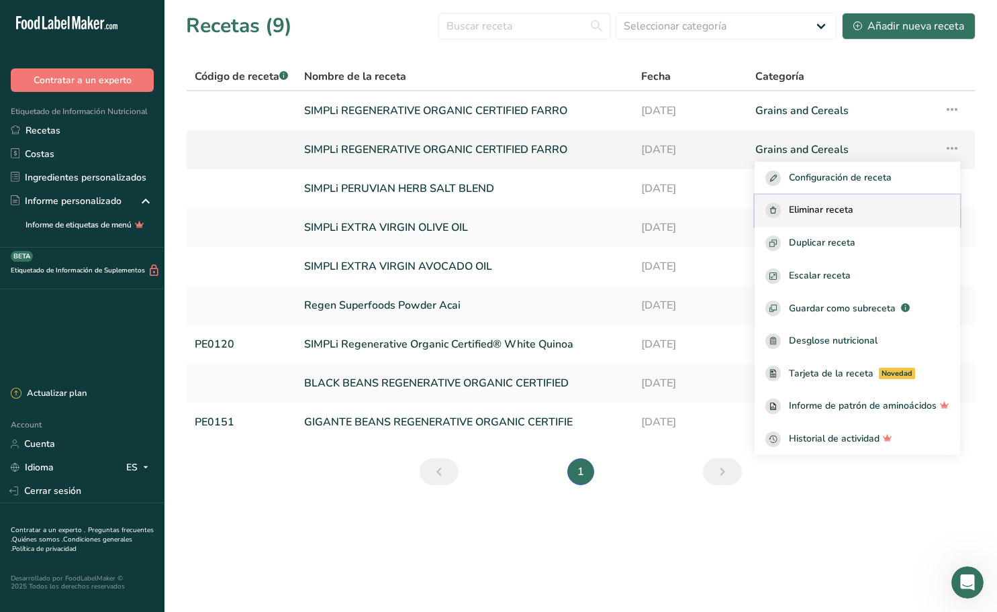
click at [853, 203] on span "Eliminar receta" at bounding box center [821, 210] width 64 height 15
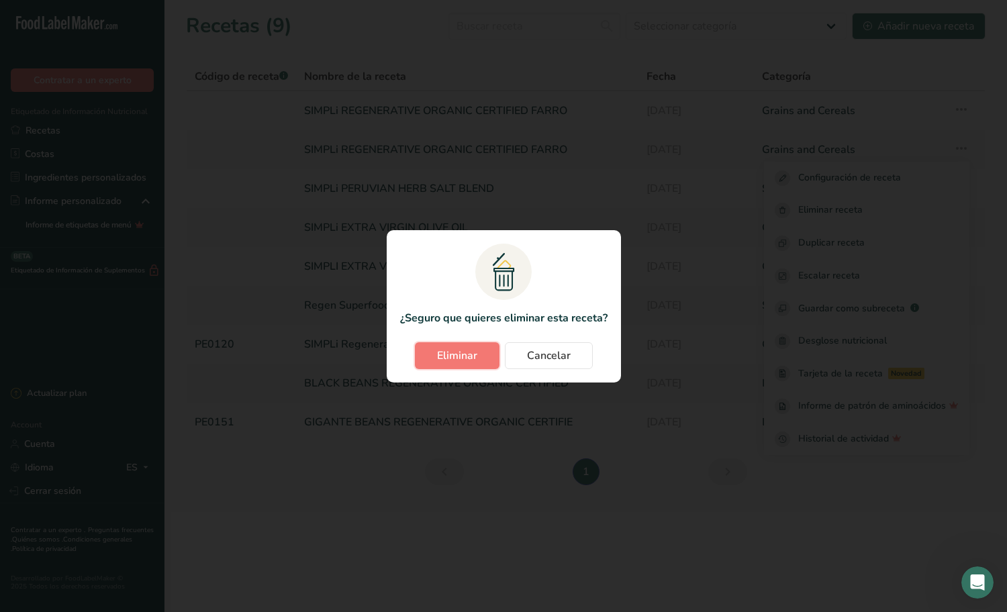
click at [465, 355] on span "Eliminar" at bounding box center [457, 356] width 40 height 16
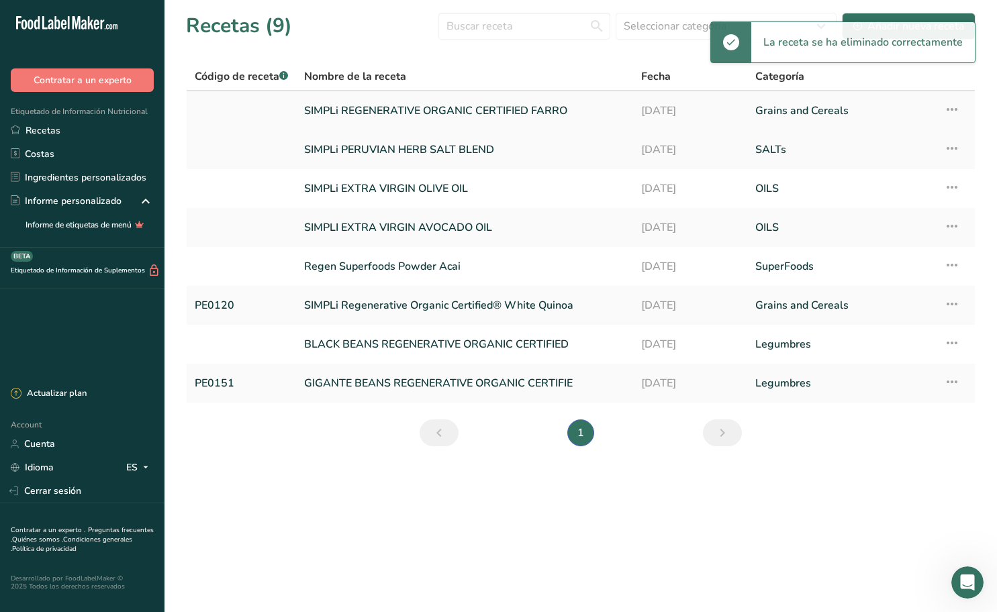
click at [531, 109] on link "SIMPLi REGENERATIVE ORGANIC CERTIFIED FARRO" at bounding box center [464, 111] width 321 height 28
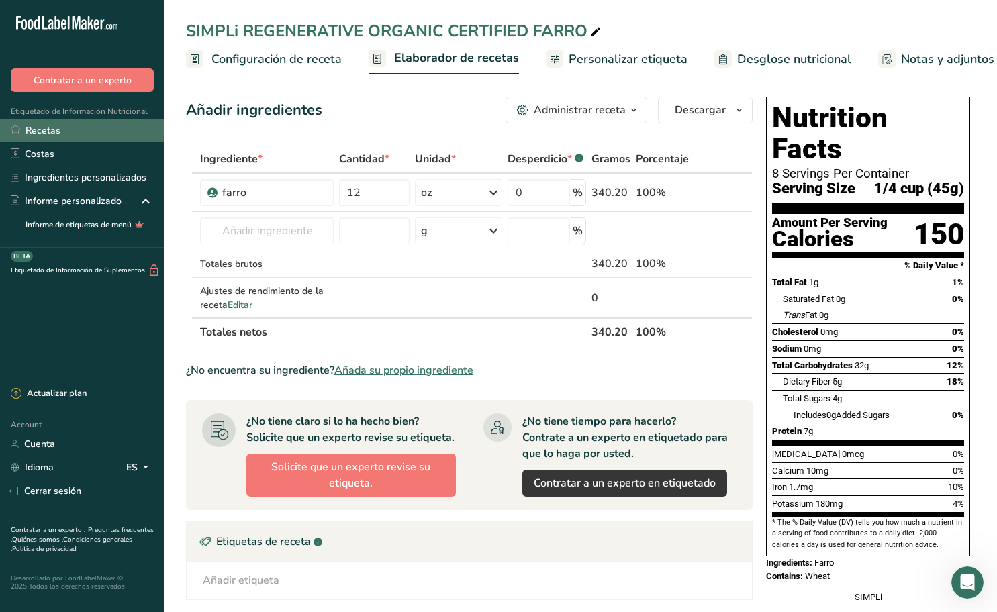
click at [76, 126] on link "Recetas" at bounding box center [82, 130] width 164 height 23
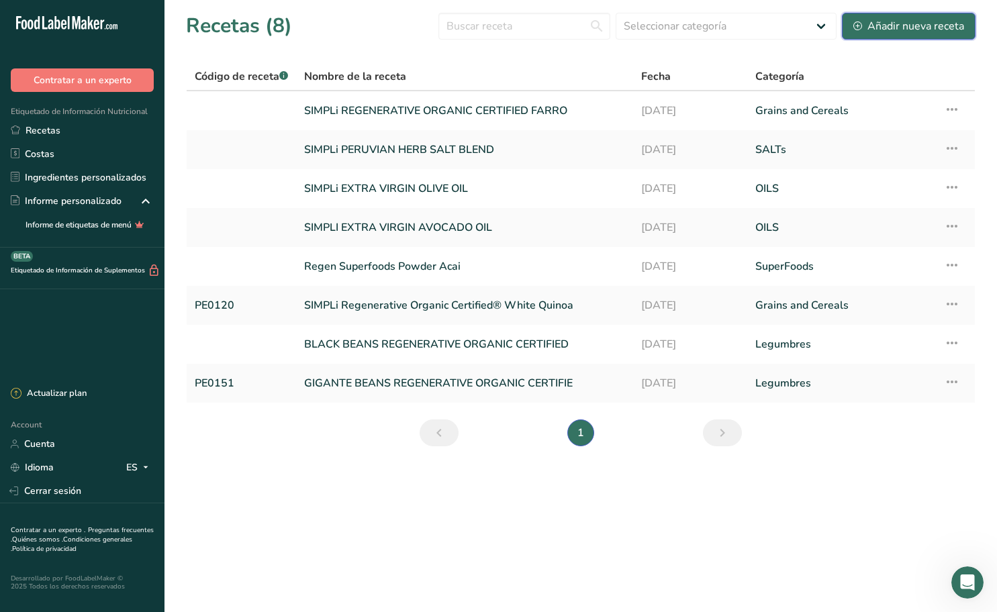
click at [910, 28] on div "Añadir nueva receta" at bounding box center [908, 26] width 111 height 16
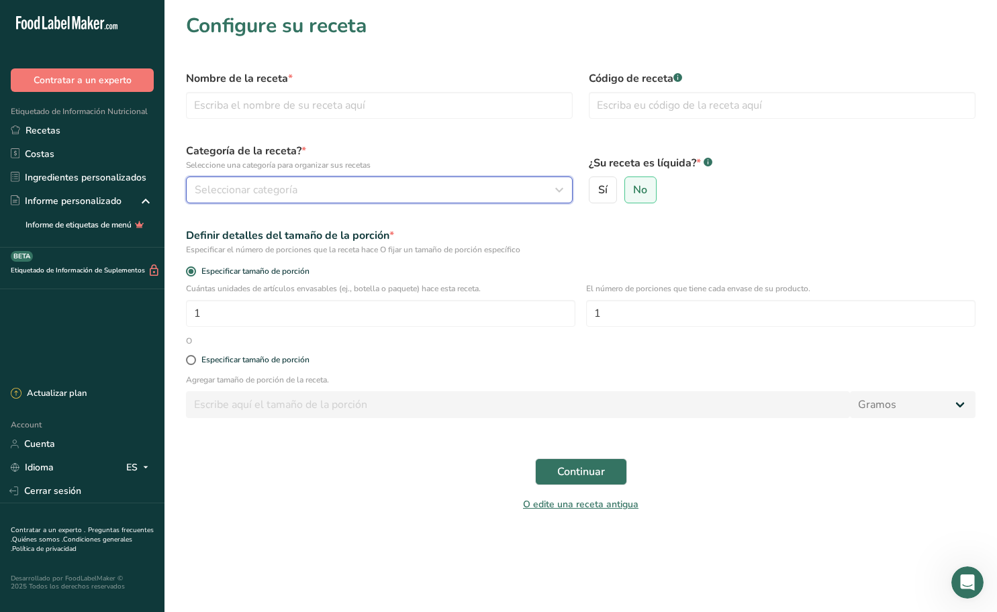
click at [340, 188] on div "Seleccionar categoría" at bounding box center [375, 190] width 361 height 16
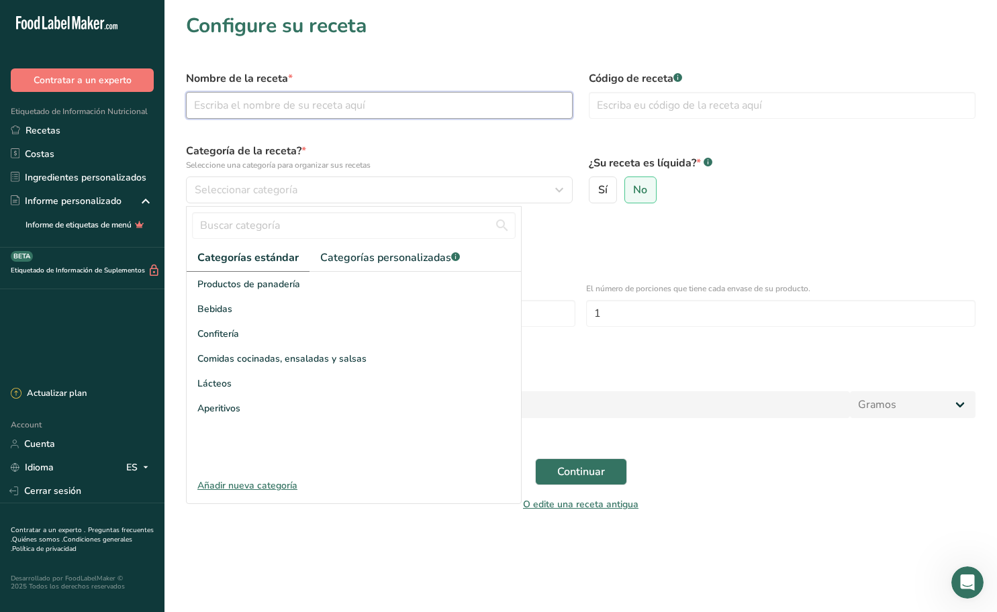
click at [307, 101] on input "text" at bounding box center [379, 105] width 387 height 27
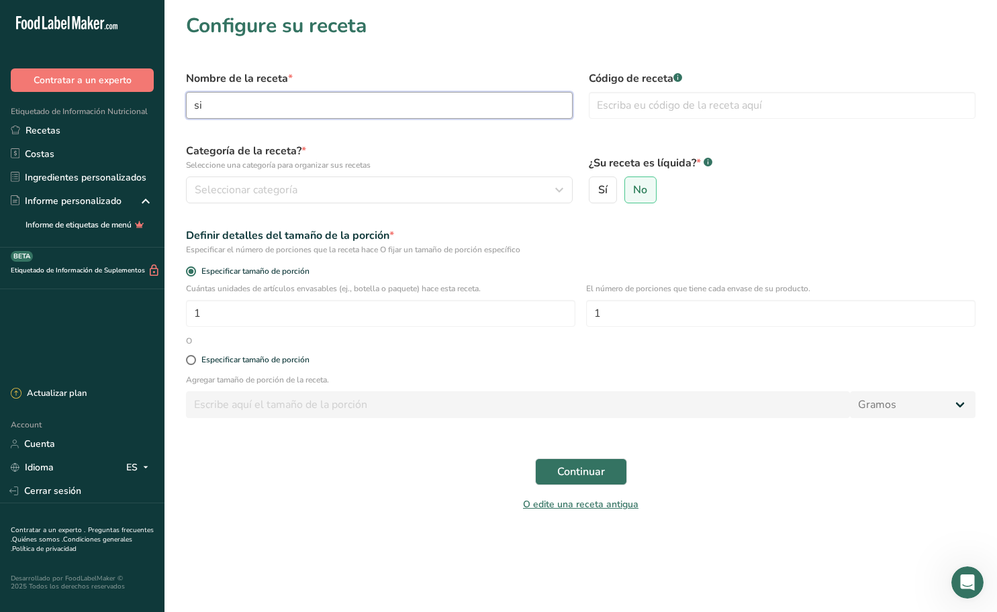
type input "s"
click at [491, 103] on input "SIMPLi REGENERATIVE ORGANIC CERTIFIED BLAC" at bounding box center [379, 105] width 387 height 27
type input "SIMPLi REGENERATIVE ORGANIC CERTIFIED BLACK LENTILS"
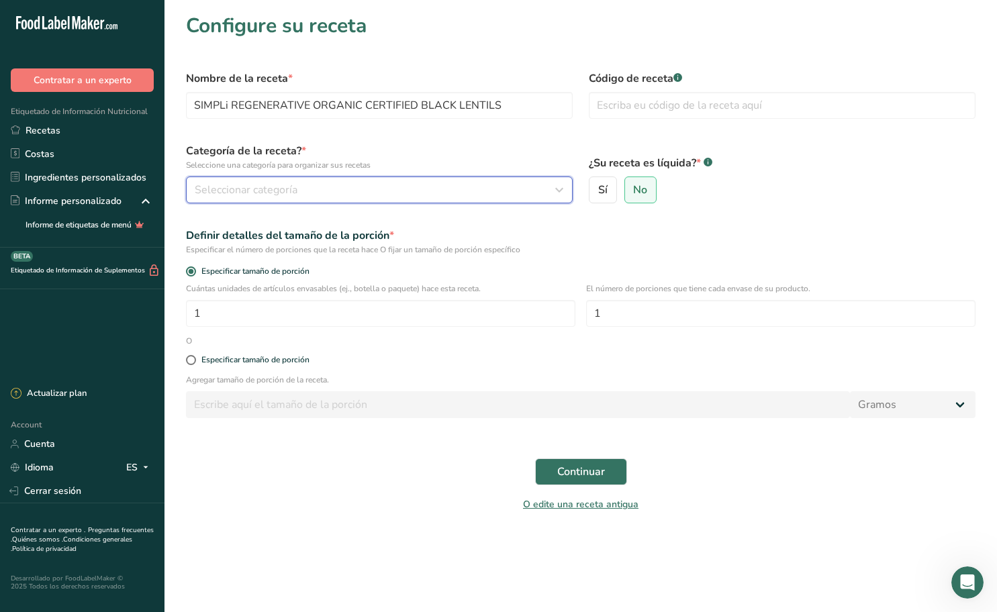
click at [377, 185] on div "Seleccionar categoría" at bounding box center [375, 190] width 361 height 16
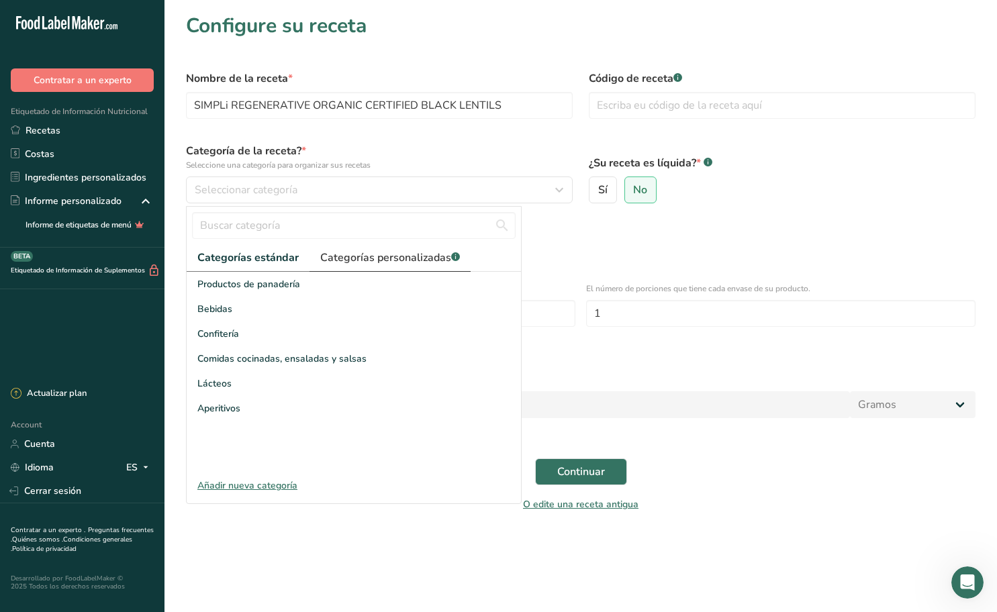
click at [371, 263] on span "Categorías personalizadas .a-a{fill:#347362;}.b-a{fill:#fff;}" at bounding box center [390, 258] width 140 height 16
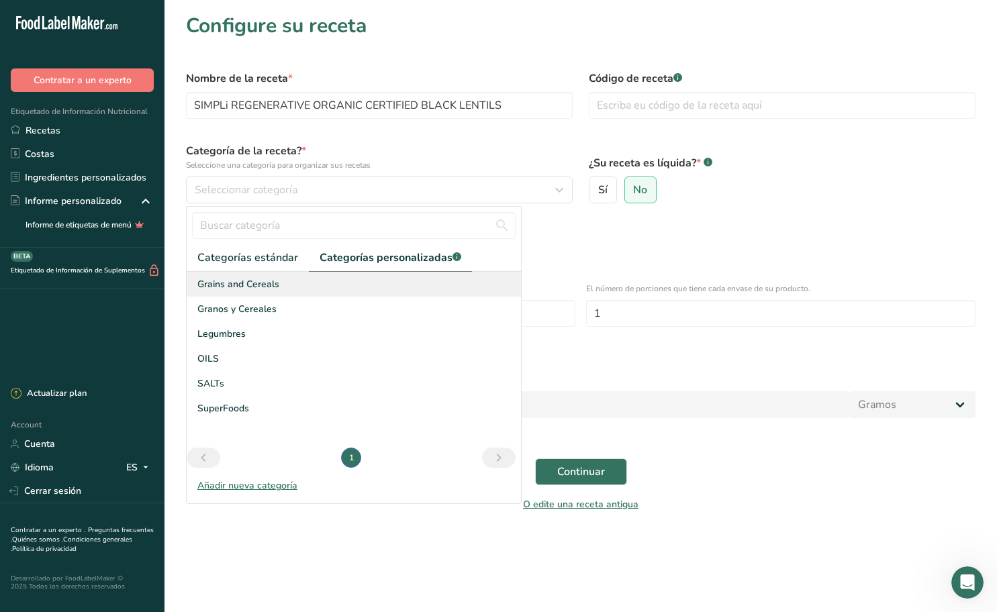
click at [298, 285] on div "Grains and Cereals" at bounding box center [354, 284] width 334 height 25
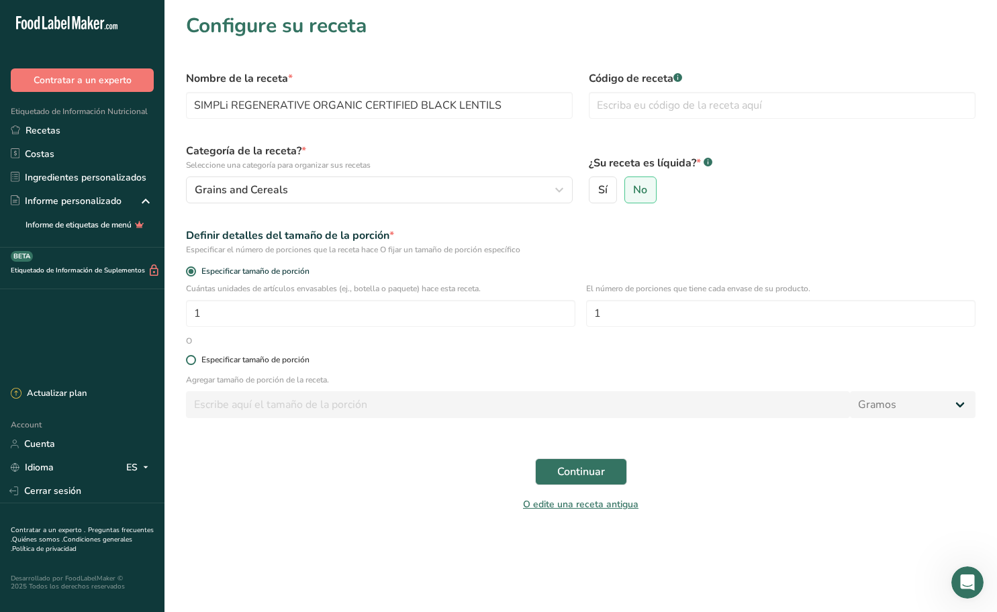
click at [236, 358] on div "Especificar tamaño de porción" at bounding box center [255, 360] width 108 height 10
click at [195, 358] on input "Especificar tamaño de porción" at bounding box center [190, 360] width 9 height 9
radio input "true"
radio input "false"
click at [269, 400] on input "number" at bounding box center [518, 404] width 664 height 27
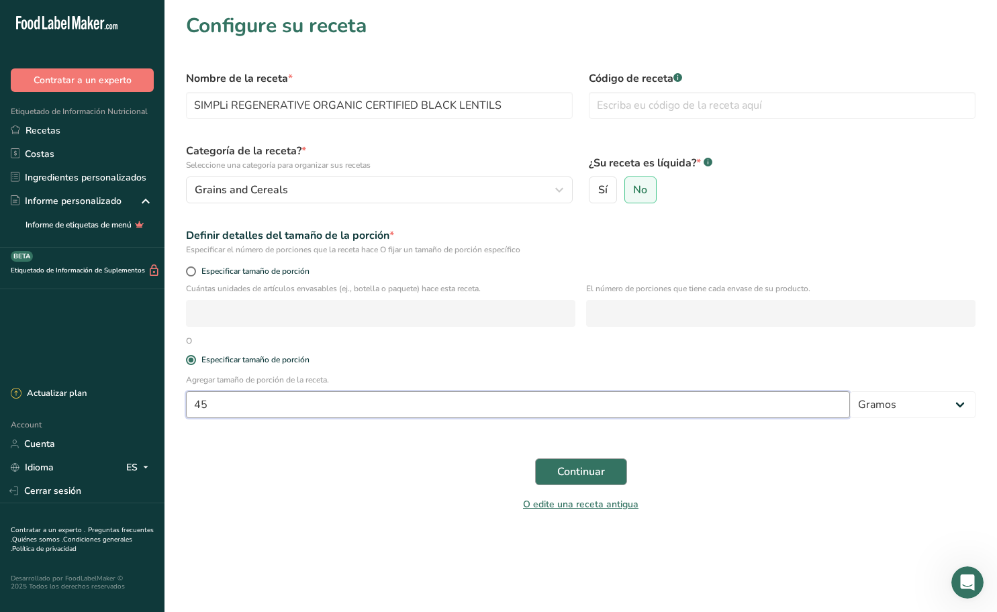
type input "45"
click at [591, 469] on span "Continuar" at bounding box center [581, 472] width 48 height 16
click at [454, 512] on div "O edite una receta antigua" at bounding box center [581, 506] width 806 height 27
click at [606, 473] on button "Continuar" at bounding box center [581, 472] width 92 height 27
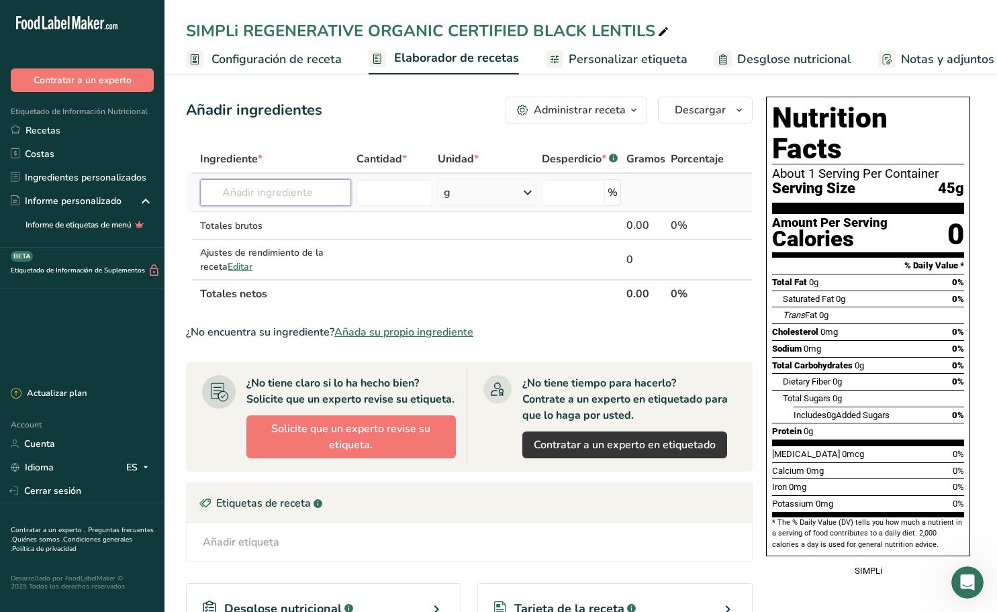
click at [307, 191] on input "text" at bounding box center [275, 192] width 151 height 27
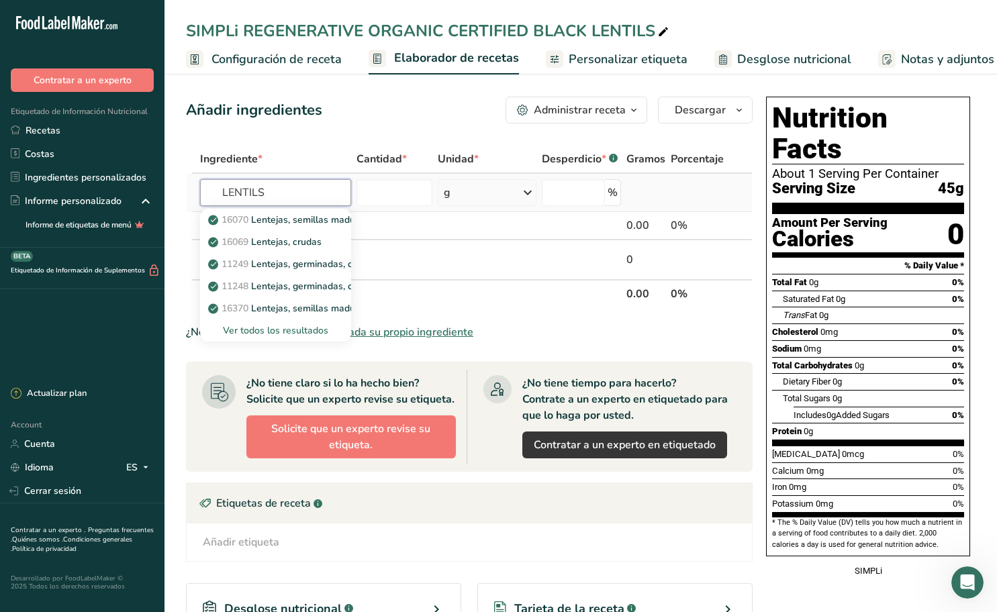
type input "LENTILS"
click at [276, 334] on div "Ver todos los resultados" at bounding box center [276, 331] width 130 height 14
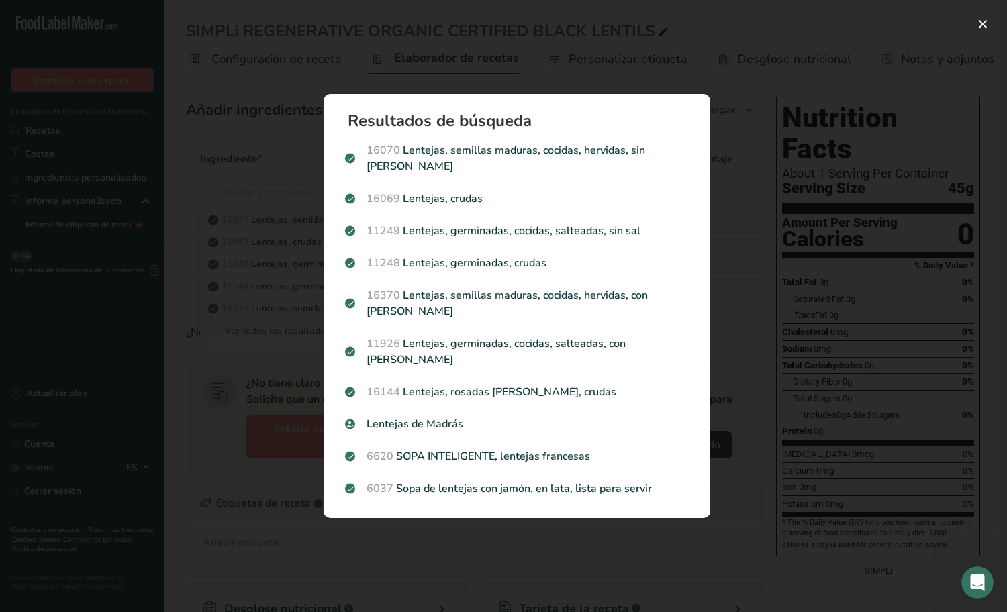
click at [248, 216] on div "Search results modal" at bounding box center [503, 306] width 1007 height 612
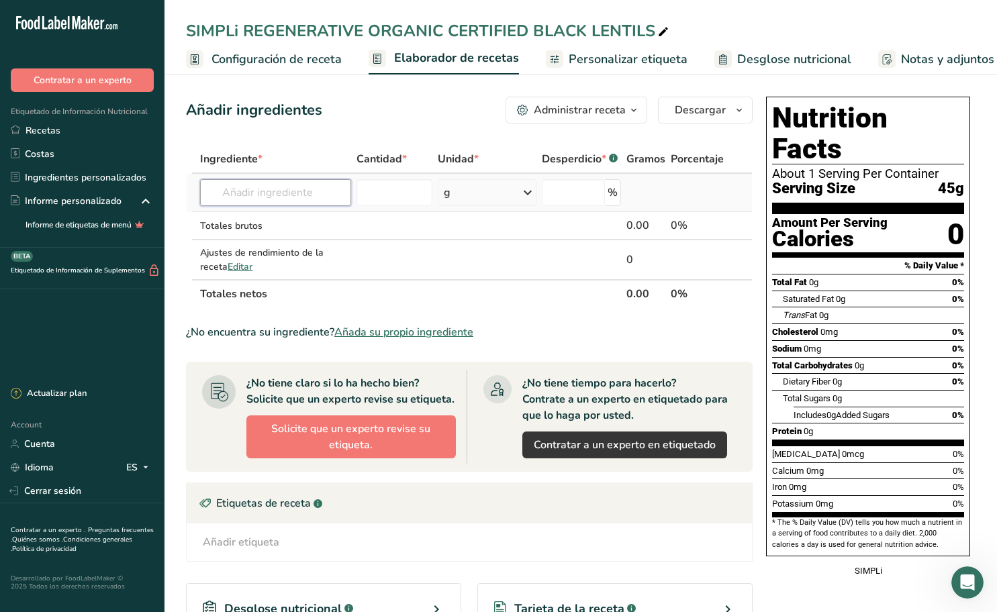
click at [300, 194] on input "text" at bounding box center [275, 192] width 151 height 27
click at [244, 188] on input "BLACK LENTILS" at bounding box center [275, 192] width 151 height 27
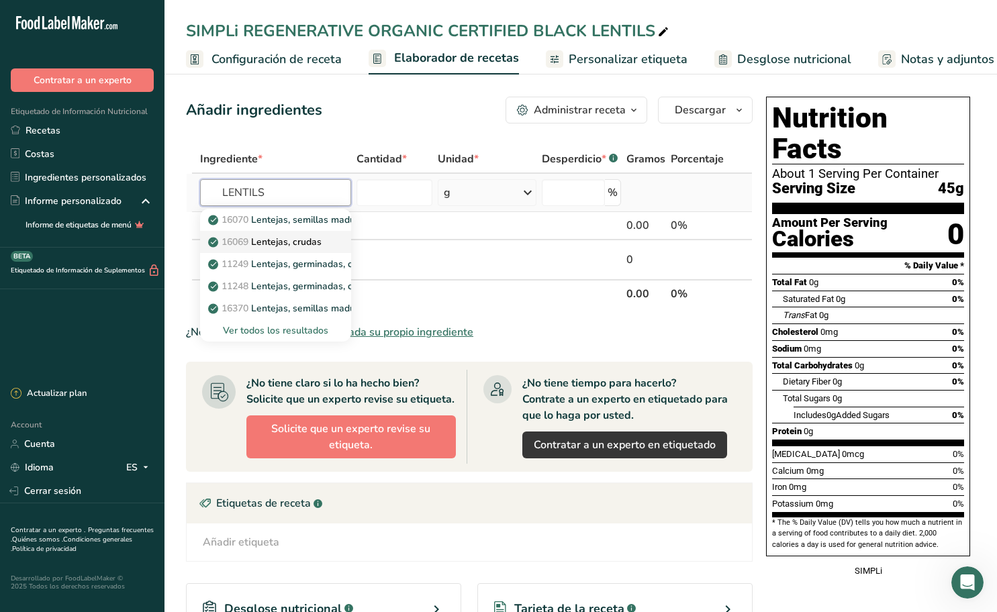
type input "LENTILS"
click at [307, 241] on p "16069 Lentejas, crudas" at bounding box center [266, 242] width 111 height 14
type input "Lentils, raw"
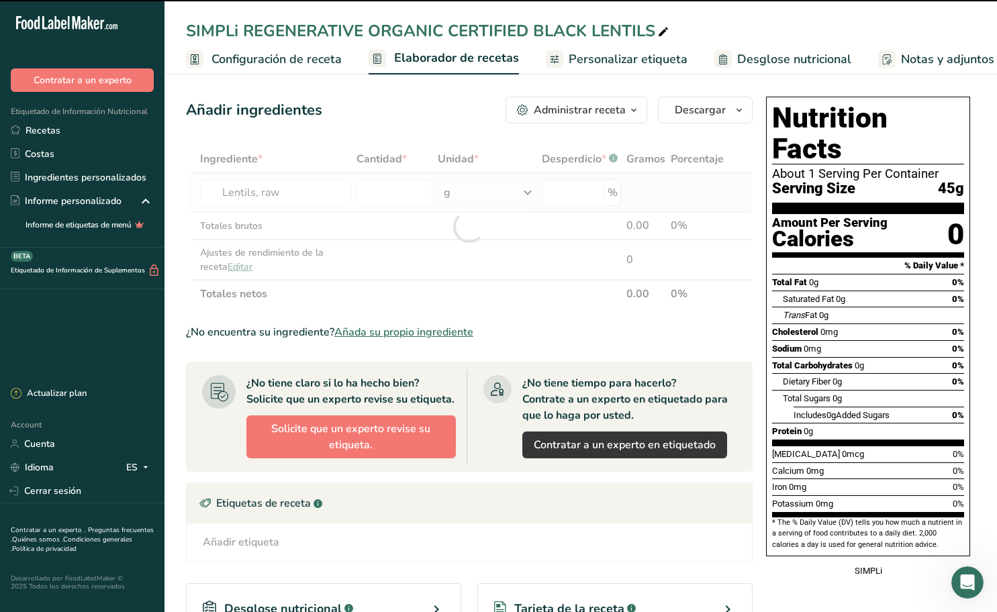
type input "0"
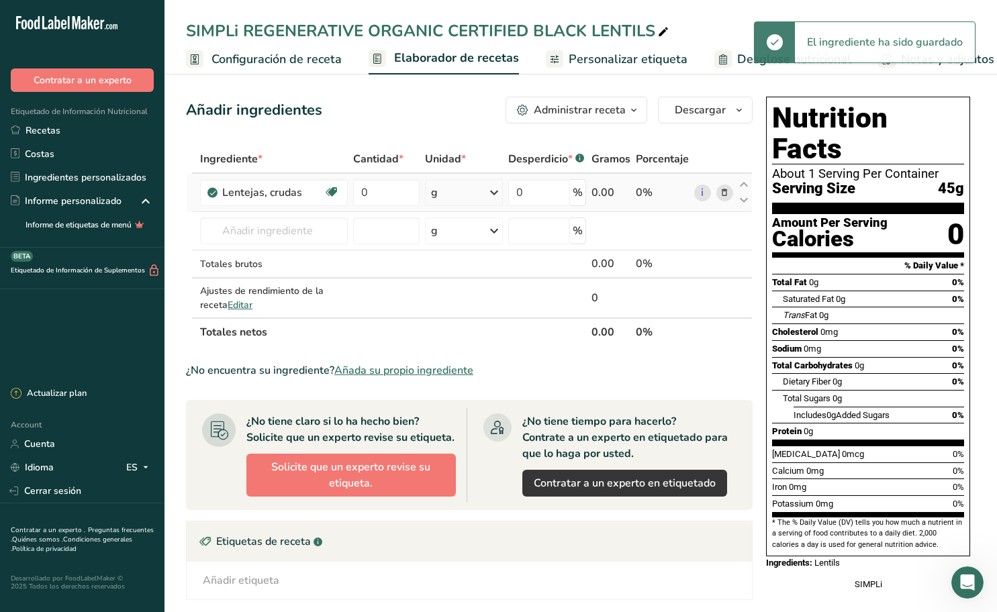
click at [493, 191] on icon at bounding box center [494, 193] width 16 height 24
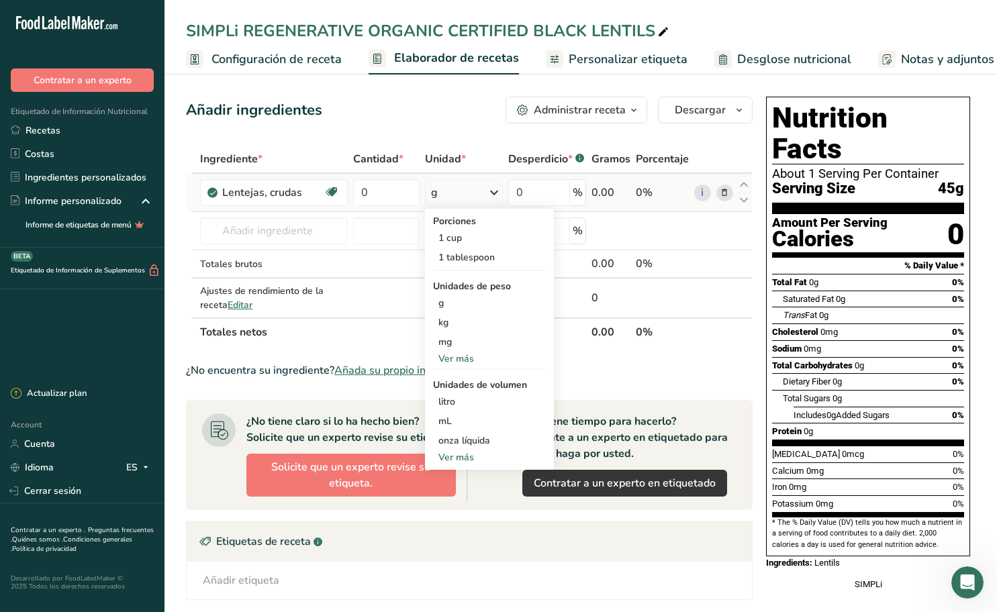
click at [461, 359] on div "Ver más" at bounding box center [489, 359] width 113 height 14
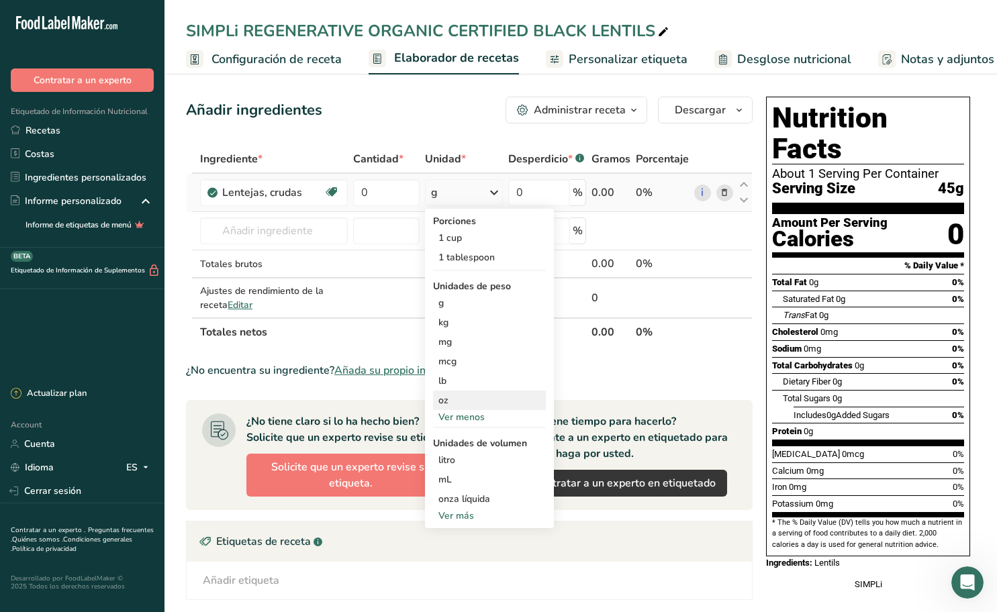
click at [473, 401] on div "oz" at bounding box center [489, 400] width 113 height 19
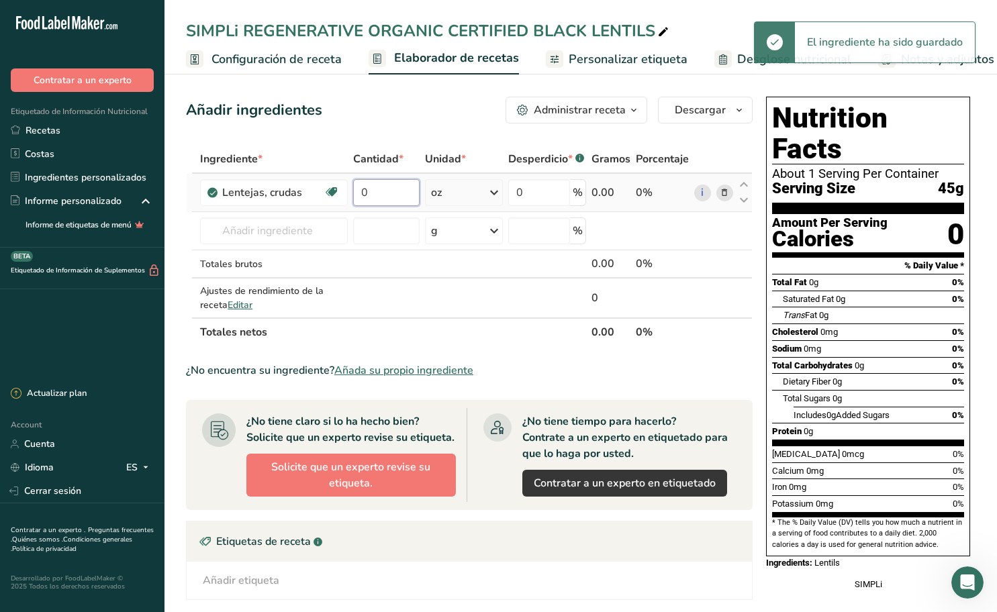
click at [387, 193] on input "0" at bounding box center [386, 192] width 66 height 27
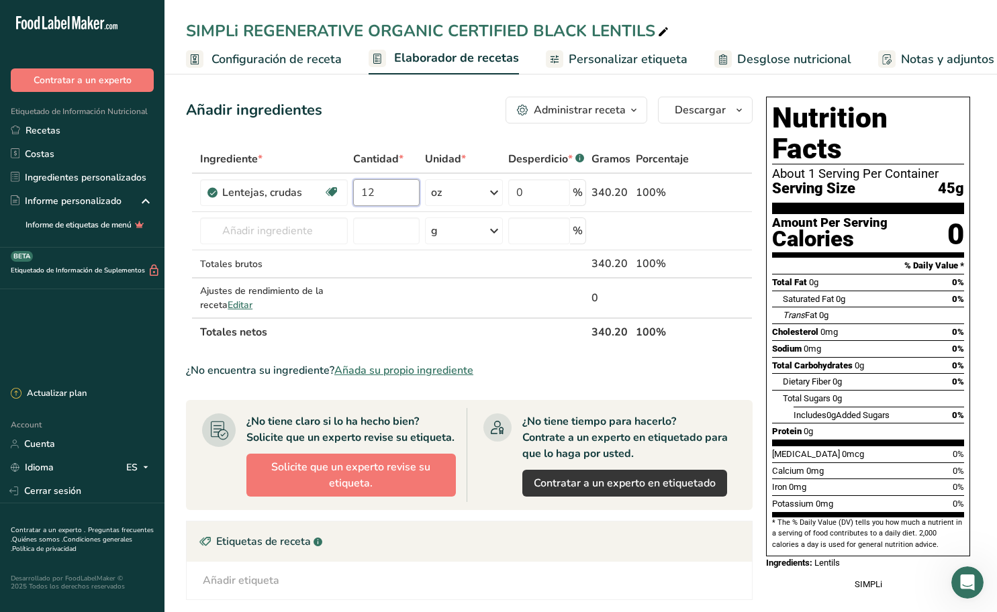
type input "12"
click at [594, 55] on span "Personalizar etiqueta" at bounding box center [628, 59] width 119 height 18
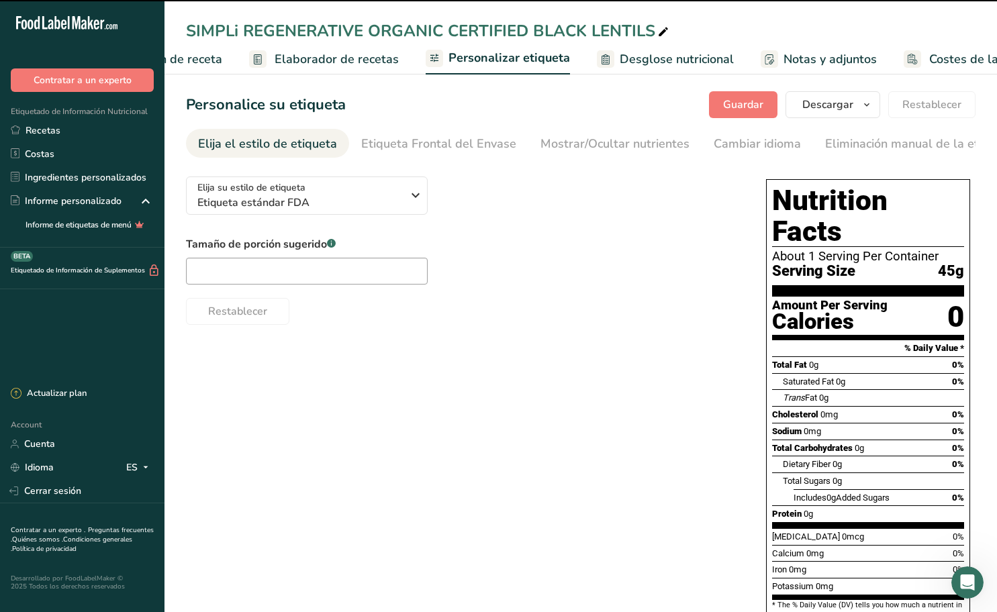
scroll to position [0, 174]
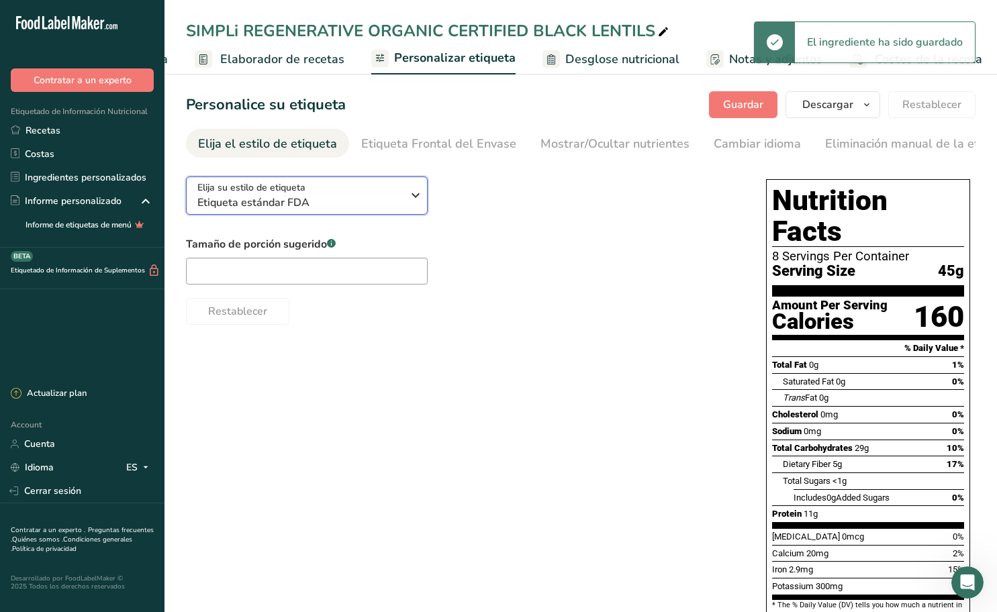
click at [414, 203] on icon "button" at bounding box center [415, 195] width 16 height 24
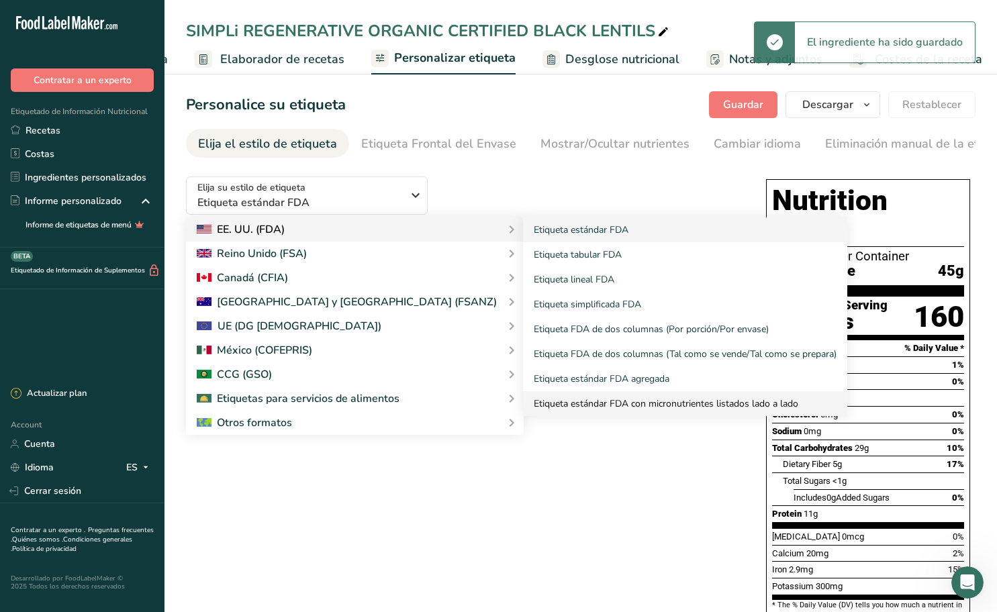
click at [523, 404] on link "Etiqueta estándar FDA con micronutrientes listados lado a lado" at bounding box center [685, 403] width 324 height 25
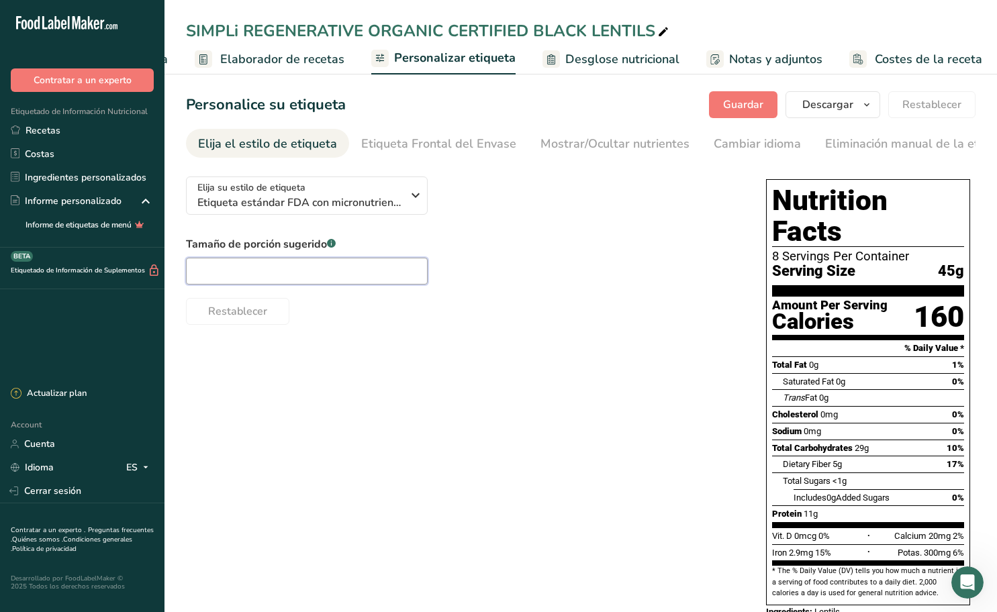
click at [309, 278] on input "text" at bounding box center [307, 271] width 242 height 27
type input "1/4 cup"
click at [453, 147] on div "Etiqueta Frontal del Envase" at bounding box center [438, 144] width 155 height 18
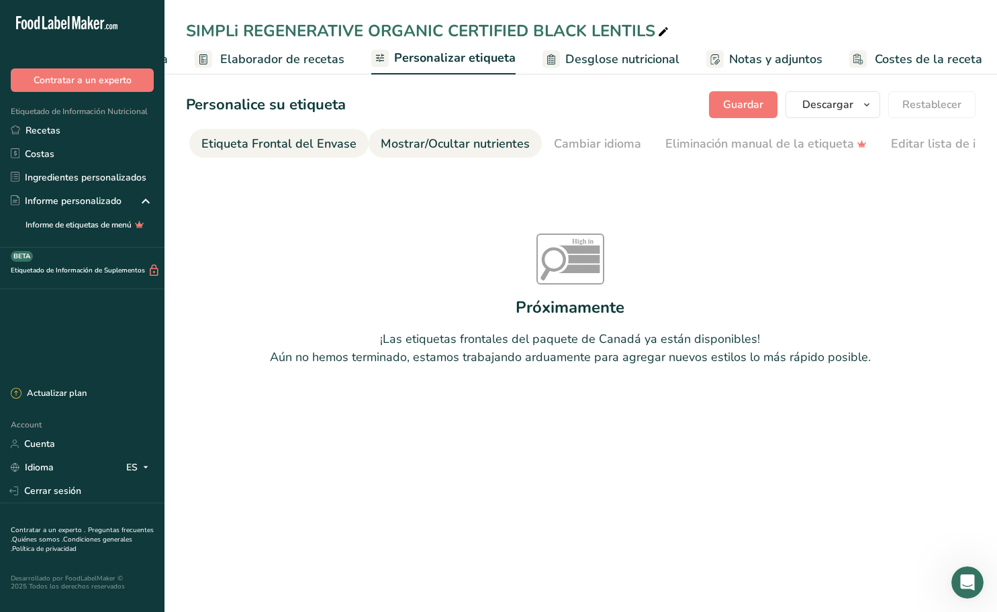
click at [495, 146] on div "Mostrar/Ocultar nutrientes" at bounding box center [455, 144] width 149 height 18
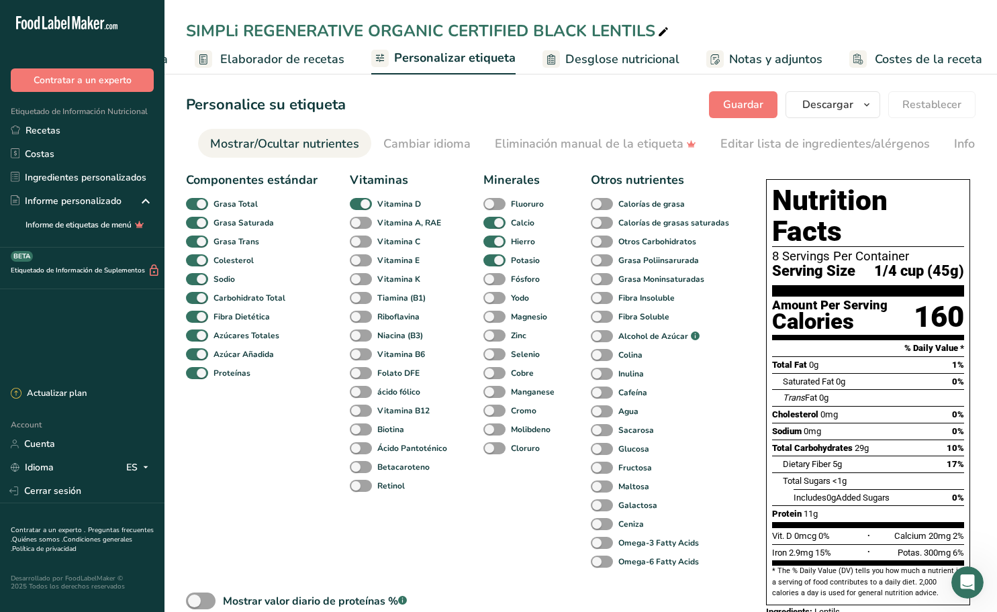
scroll to position [0, 335]
click at [540, 144] on div "Eliminación manual de la etiqueta" at bounding box center [590, 144] width 201 height 18
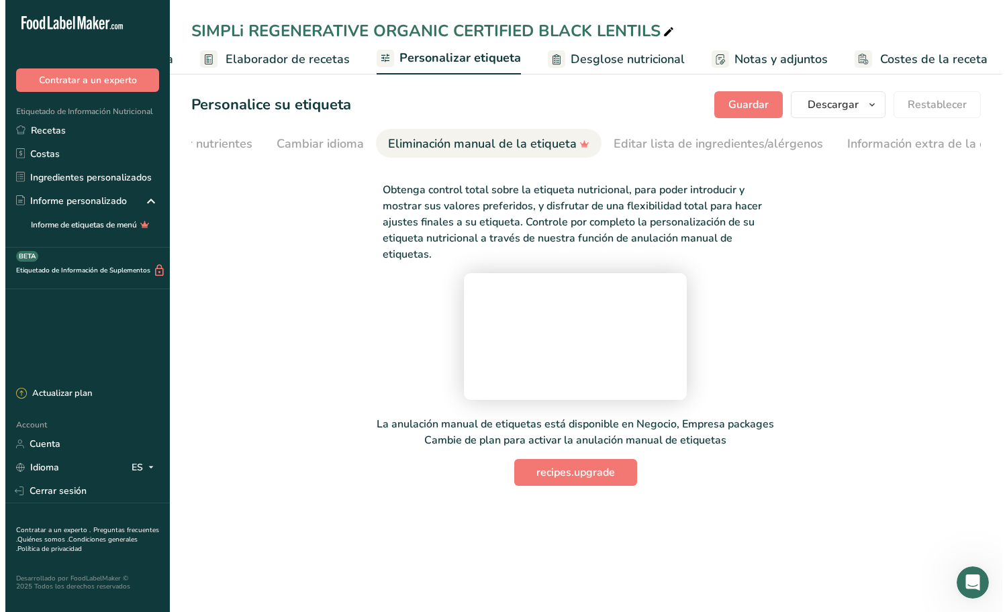
scroll to position [0, 479]
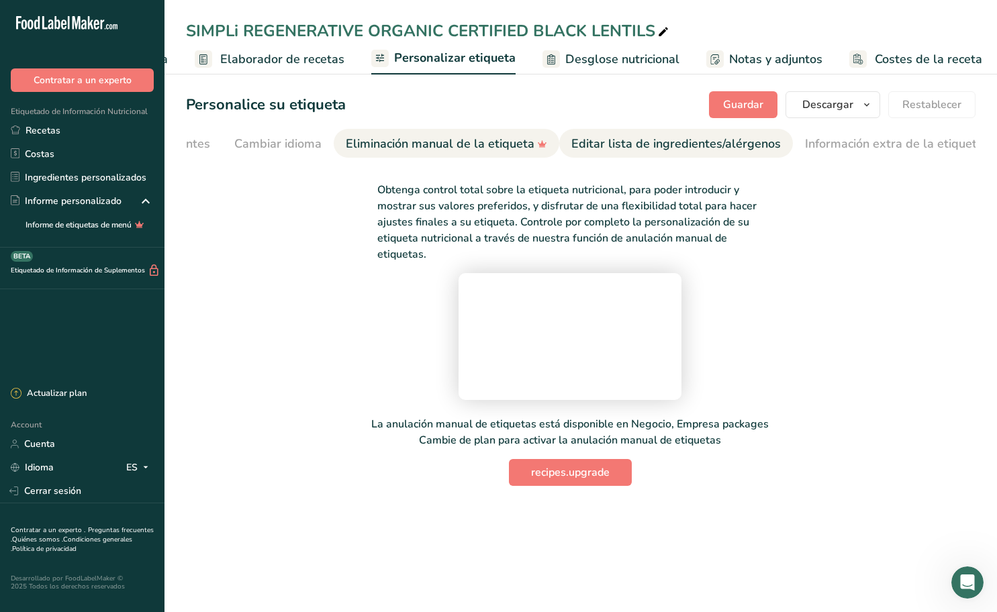
click at [620, 146] on div "Editar lista de ingredientes/alérgenos" at bounding box center [675, 144] width 209 height 18
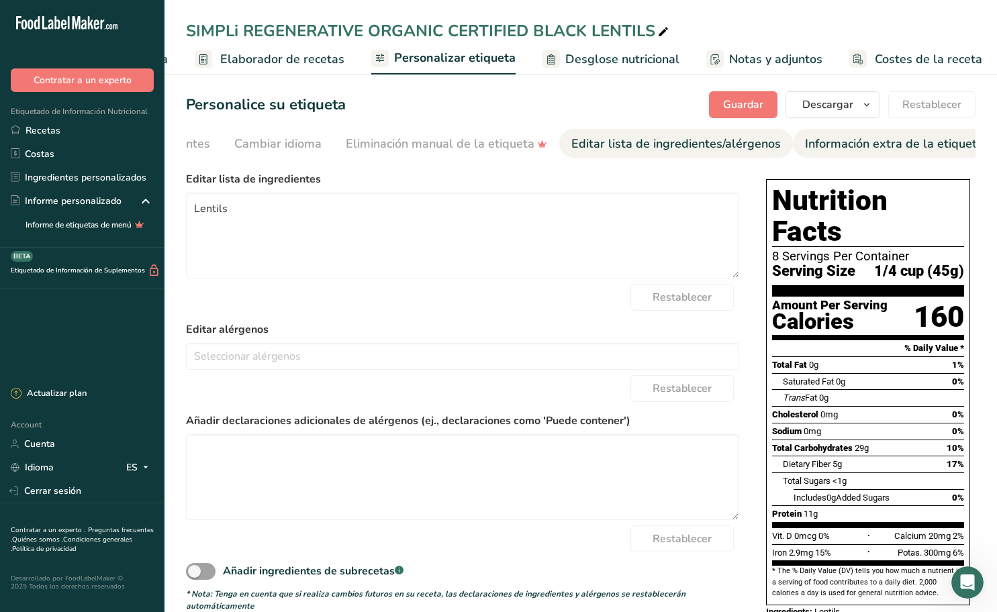
click at [826, 151] on div "Información extra de la etiqueta" at bounding box center [894, 144] width 179 height 18
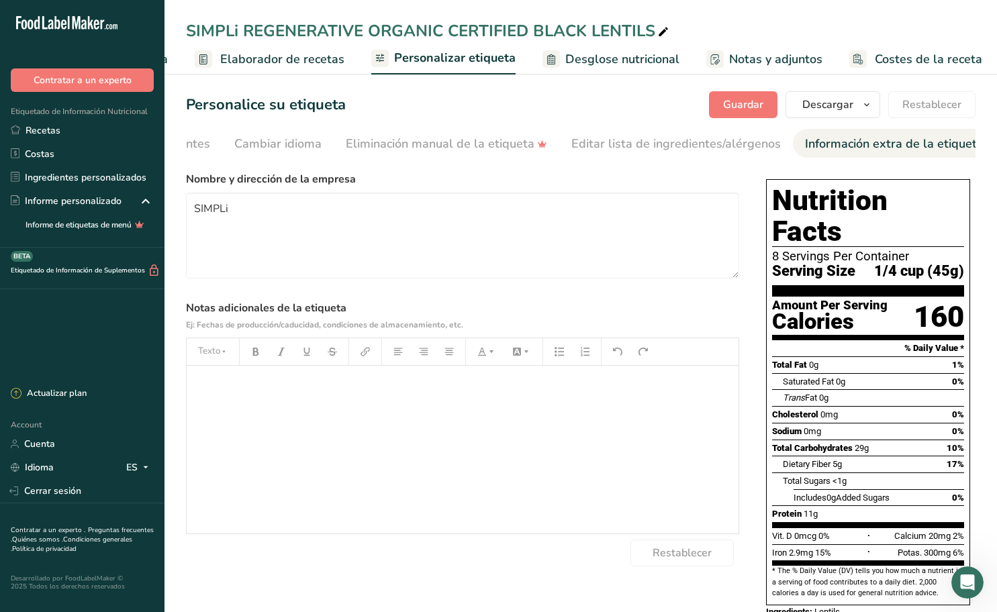
click at [304, 396] on div "﻿" at bounding box center [463, 450] width 552 height 168
click at [209, 390] on span "12 oz(" at bounding box center [208, 384] width 30 height 13
click at [743, 99] on span "Guardar" at bounding box center [743, 105] width 40 height 16
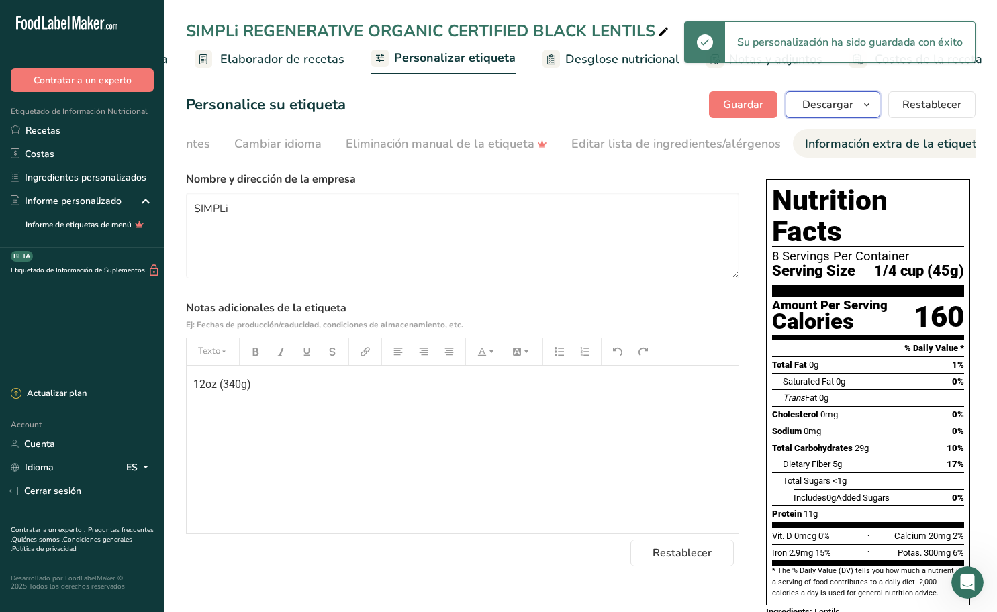
click at [868, 103] on icon "button" at bounding box center [866, 105] width 11 height 17
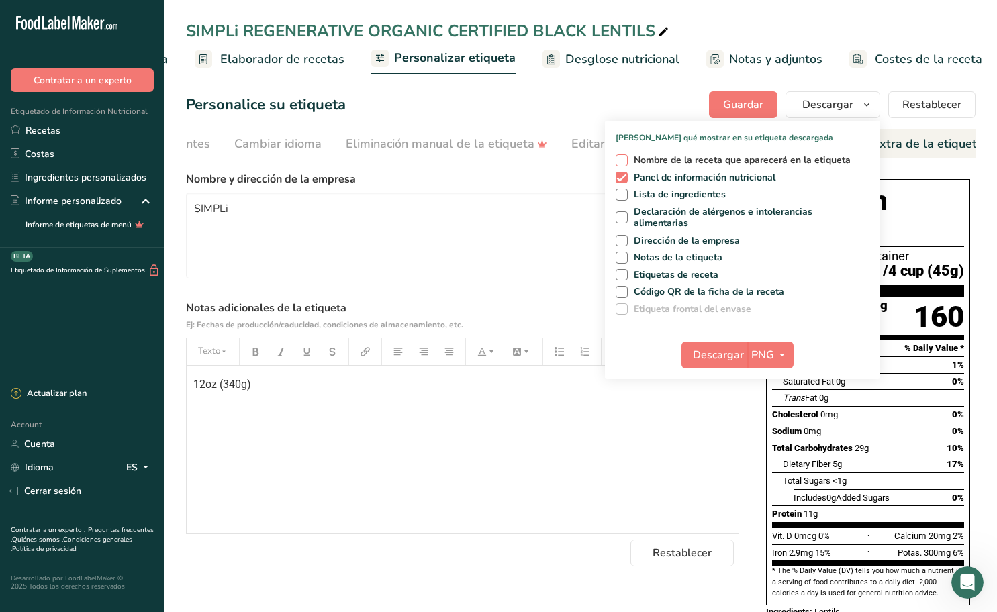
click at [632, 158] on span "Nombre de la receta que aparecerá en la etiqueta" at bounding box center [740, 160] width 224 height 12
click at [624, 158] on input "Nombre de la receta que aparecerá en la etiqueta" at bounding box center [620, 160] width 9 height 9
checkbox input "true"
click at [637, 190] on span "Lista de ingredientes" at bounding box center [677, 195] width 99 height 12
click at [624, 190] on input "Lista de ingredientes" at bounding box center [620, 194] width 9 height 9
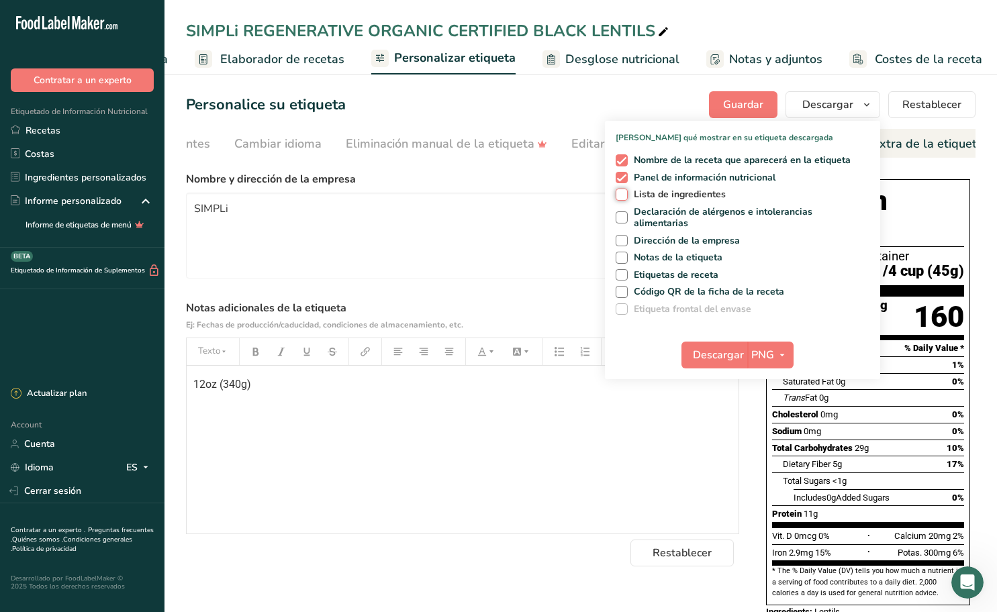
checkbox input "true"
click at [648, 213] on span "Declaración de alérgenos e intolerancias alimentarias" at bounding box center [747, 217] width 238 height 23
click at [624, 213] on input "Declaración de alérgenos e intolerancias alimentarias" at bounding box center [620, 217] width 9 height 9
checkbox input "true"
click at [662, 257] on span "Notas de la etiqueta" at bounding box center [675, 258] width 95 height 12
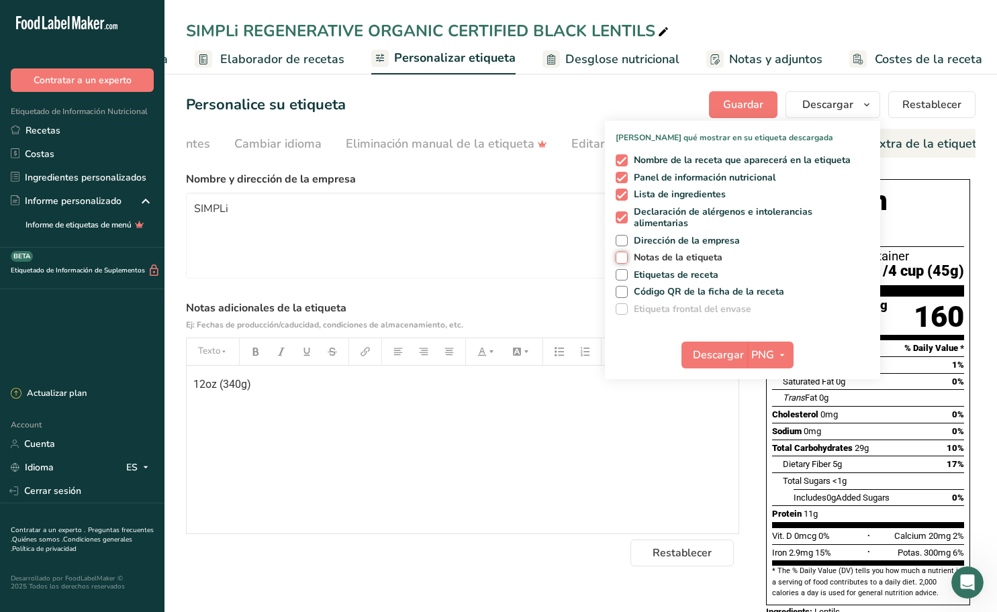
click at [624, 257] on input "Notas de la etiqueta" at bounding box center [620, 257] width 9 height 9
click at [780, 354] on icon "button" at bounding box center [782, 355] width 11 height 17
click at [775, 445] on link "PDF" at bounding box center [772, 449] width 43 height 22
click at [717, 349] on span "Descargar" at bounding box center [718, 355] width 51 height 16
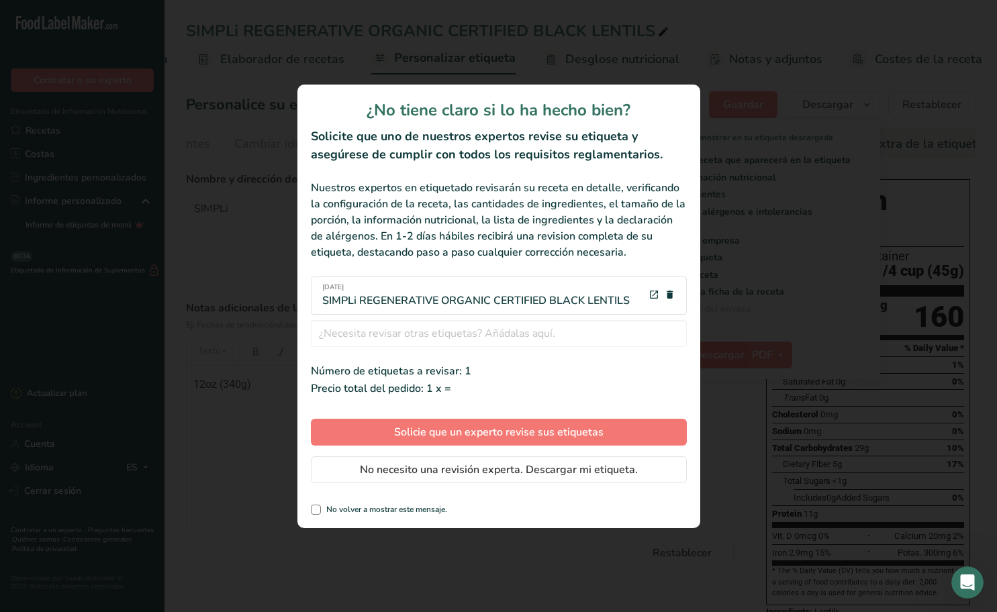
scroll to position [0, 164]
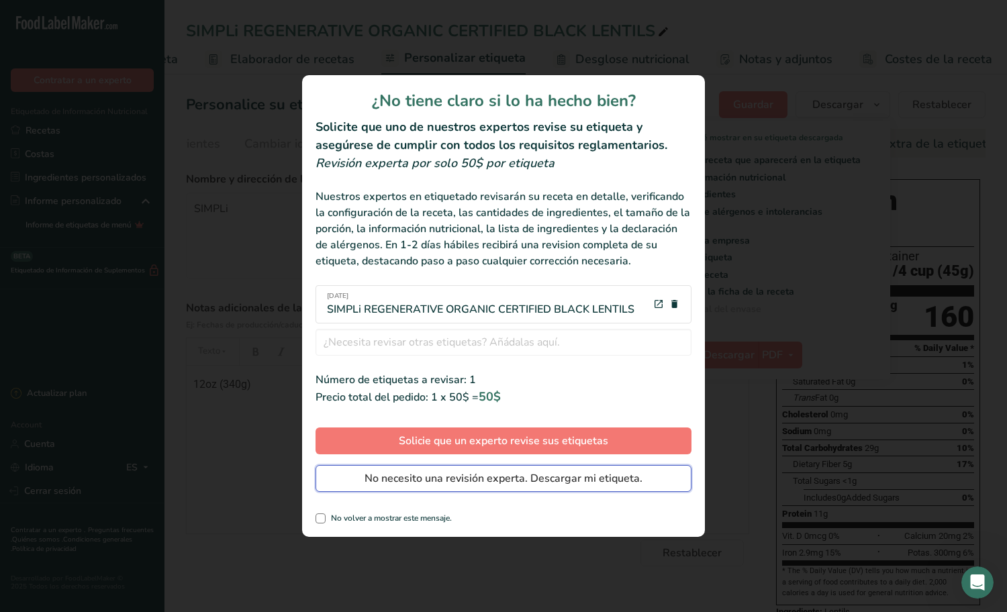
click at [496, 481] on span "No necesito una revisión experta. Descargar mi etiqueta." at bounding box center [504, 479] width 278 height 16
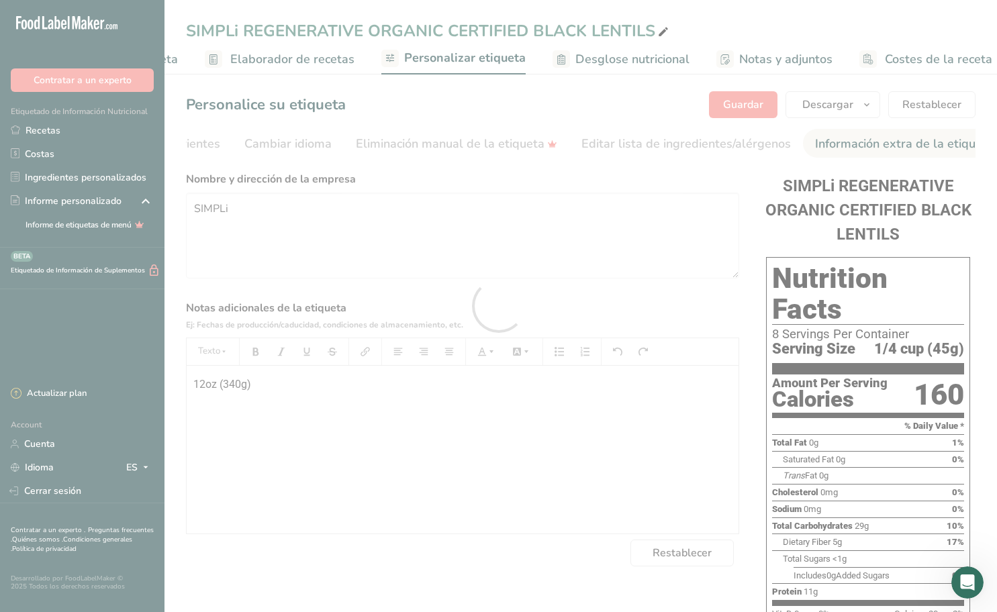
scroll to position [0, 0]
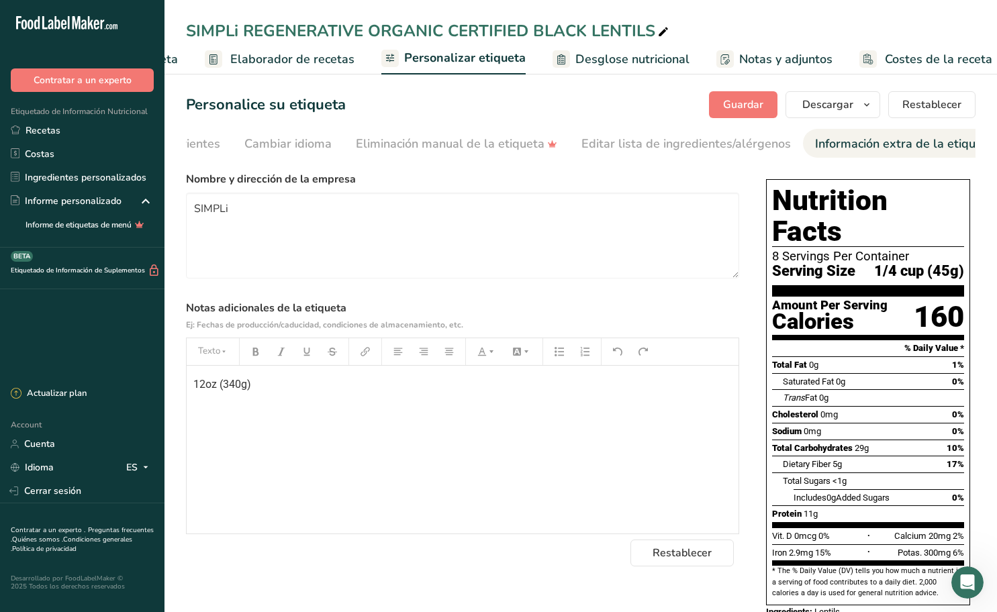
click at [955, 15] on div "SIMPLi REGENERATIVE ORGANIC CERTIFIED BLACK LENTILS Configuración de receta Ela…" at bounding box center [580, 37] width 832 height 75
click at [862, 105] on span "button" at bounding box center [867, 105] width 16 height 16
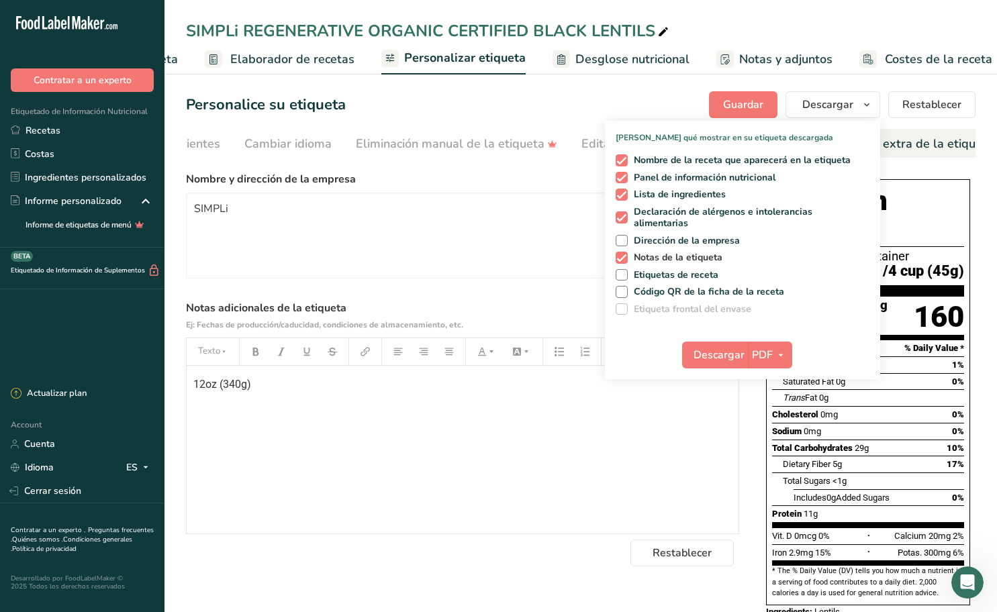
click at [624, 255] on span at bounding box center [622, 258] width 12 height 12
click at [624, 255] on input "Notas de la etiqueta" at bounding box center [620, 257] width 9 height 9
checkbox input "false"
click at [628, 193] on span "Lista de ingredientes" at bounding box center [677, 195] width 99 height 12
click at [624, 193] on input "Lista de ingredientes" at bounding box center [620, 194] width 9 height 9
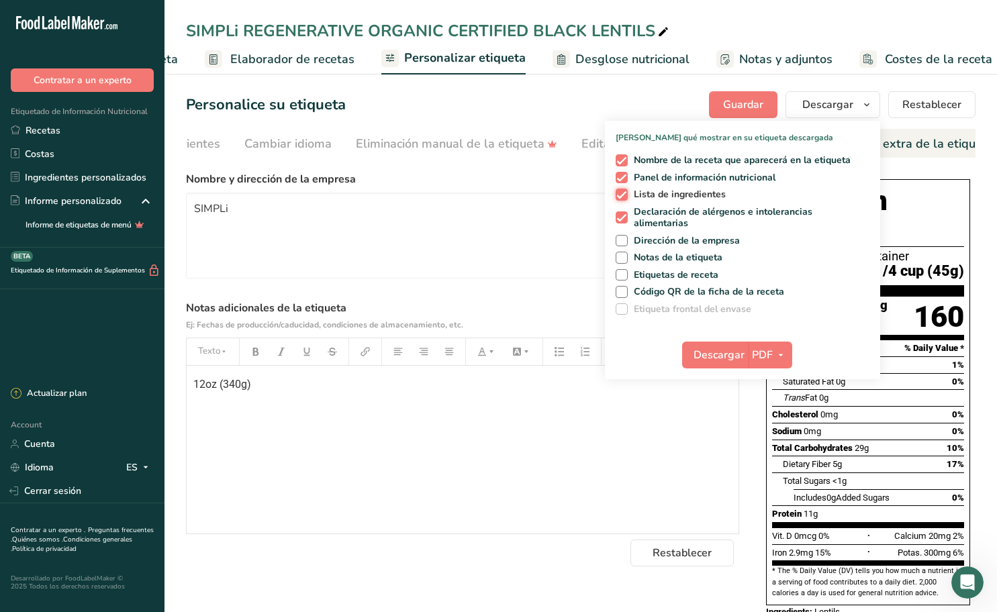
checkbox input "false"
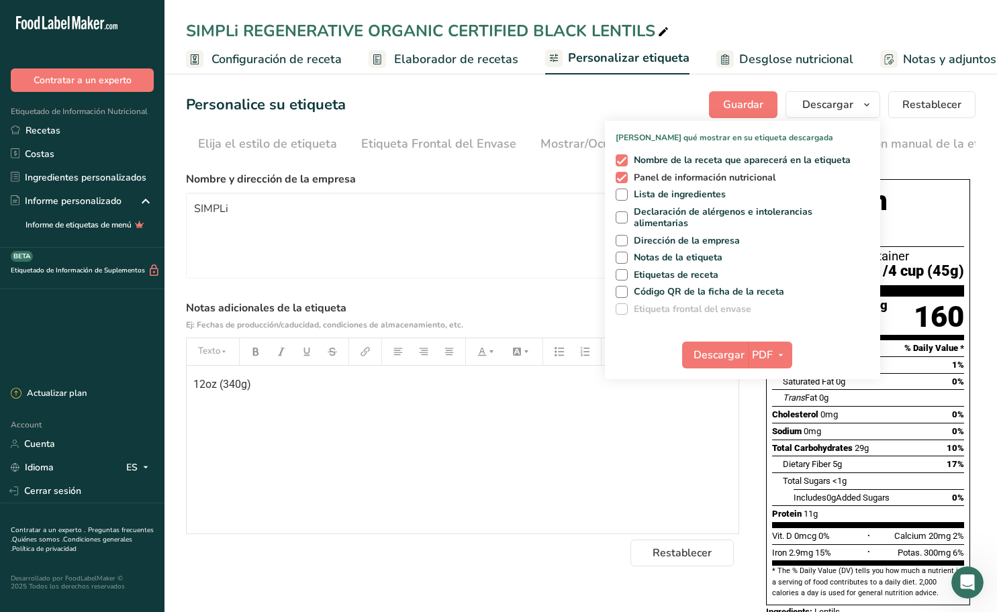
scroll to position [0, 469]
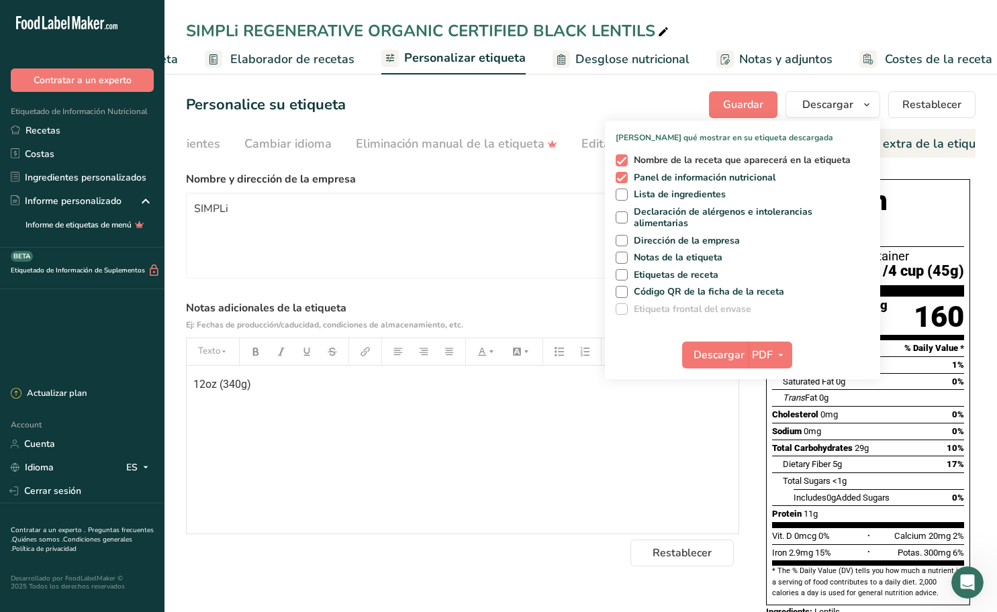
click at [624, 158] on span at bounding box center [622, 160] width 12 height 12
click at [624, 158] on input "Nombre de la receta que aparecerá en la etiqueta" at bounding box center [620, 160] width 9 height 9
checkbox input "false"
click at [784, 350] on icon "button" at bounding box center [780, 355] width 11 height 17
click at [778, 381] on link "PNG" at bounding box center [770, 382] width 43 height 22
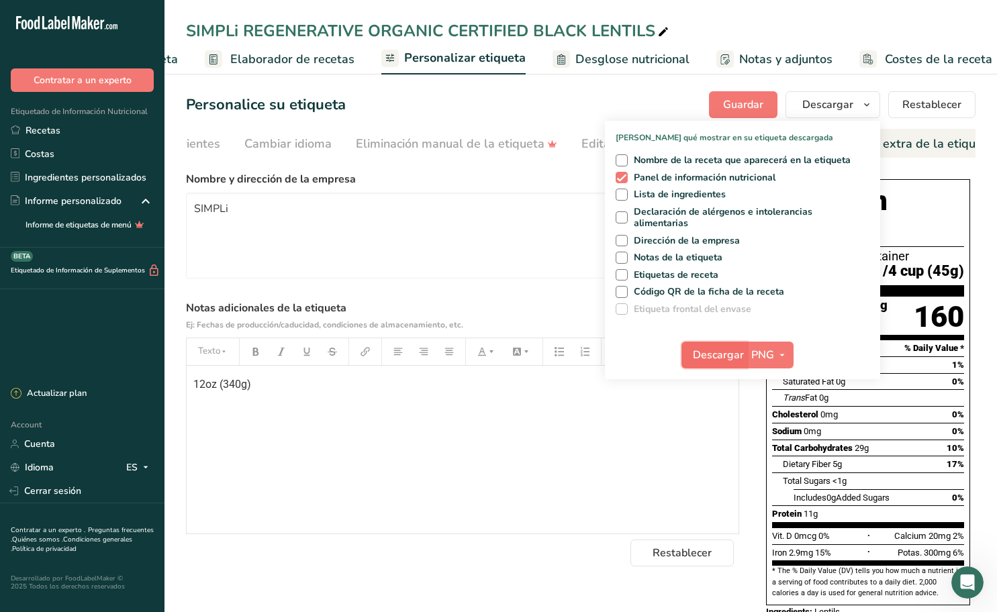
click at [729, 355] on span "Descargar" at bounding box center [718, 355] width 51 height 16
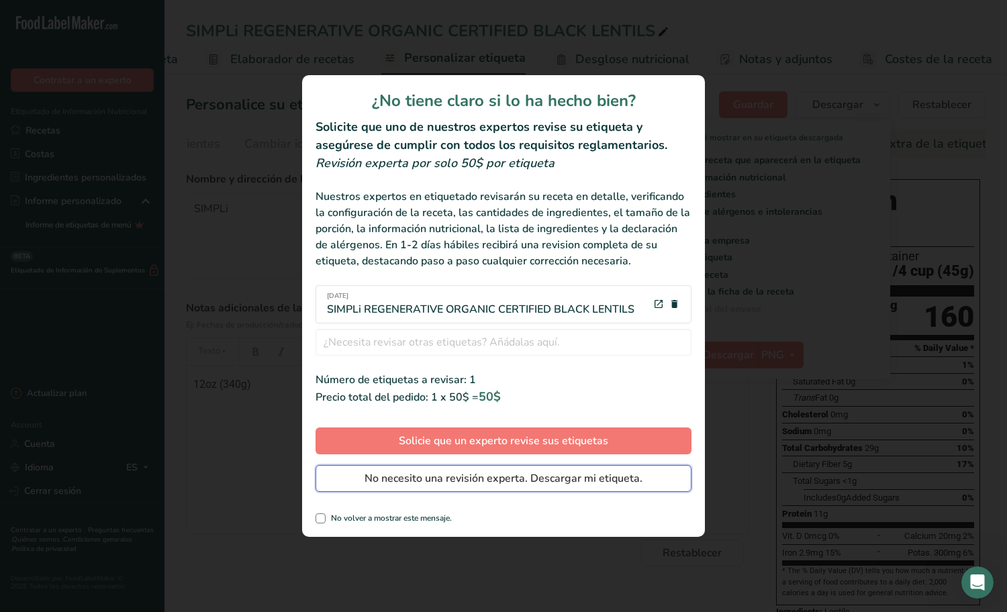
click at [559, 476] on span "No necesito una revisión experta. Descargar mi etiqueta." at bounding box center [504, 479] width 278 height 16
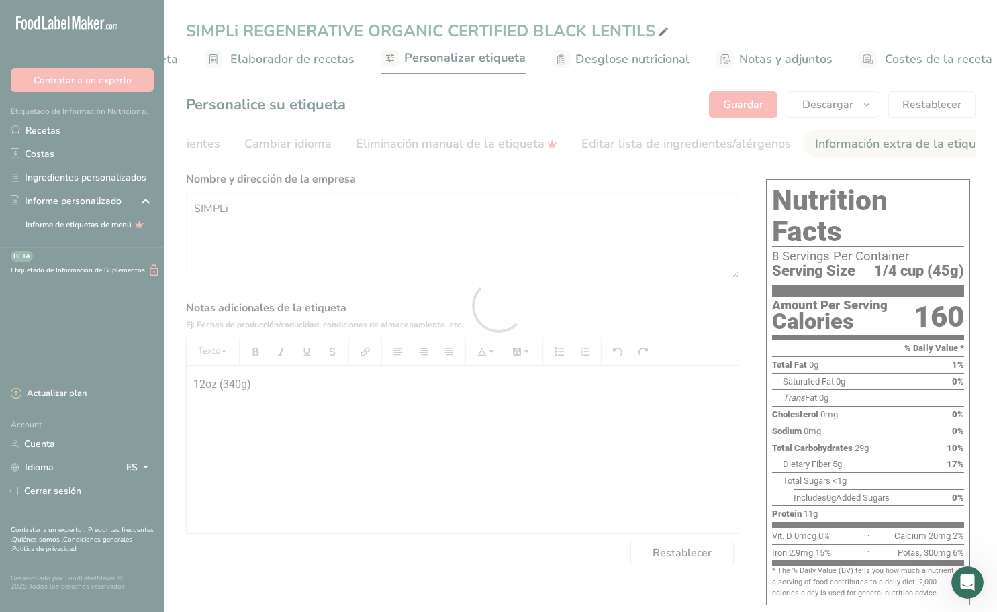
scroll to position [0, 0]
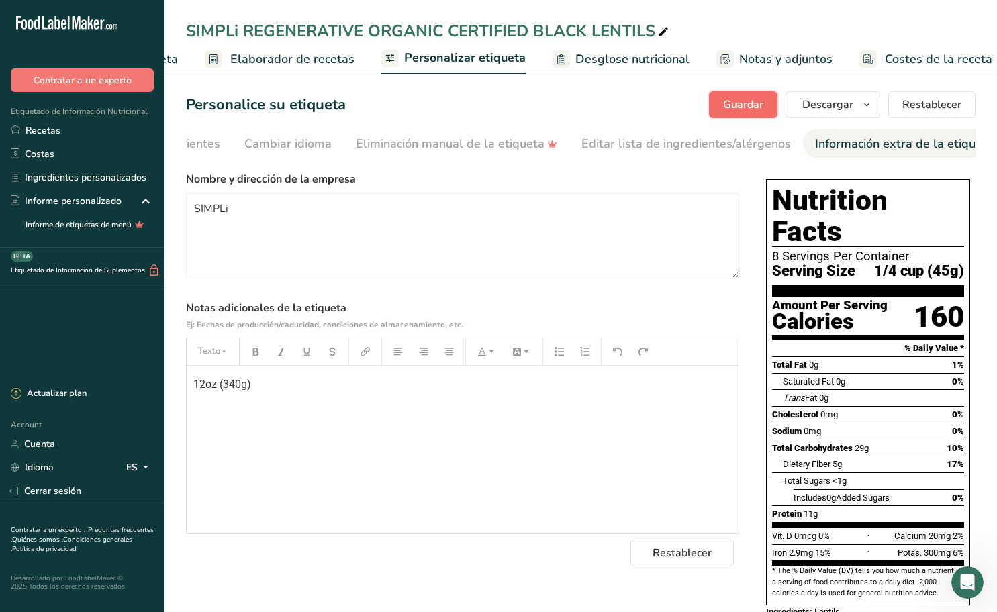
click at [749, 107] on span "Guardar" at bounding box center [743, 105] width 40 height 16
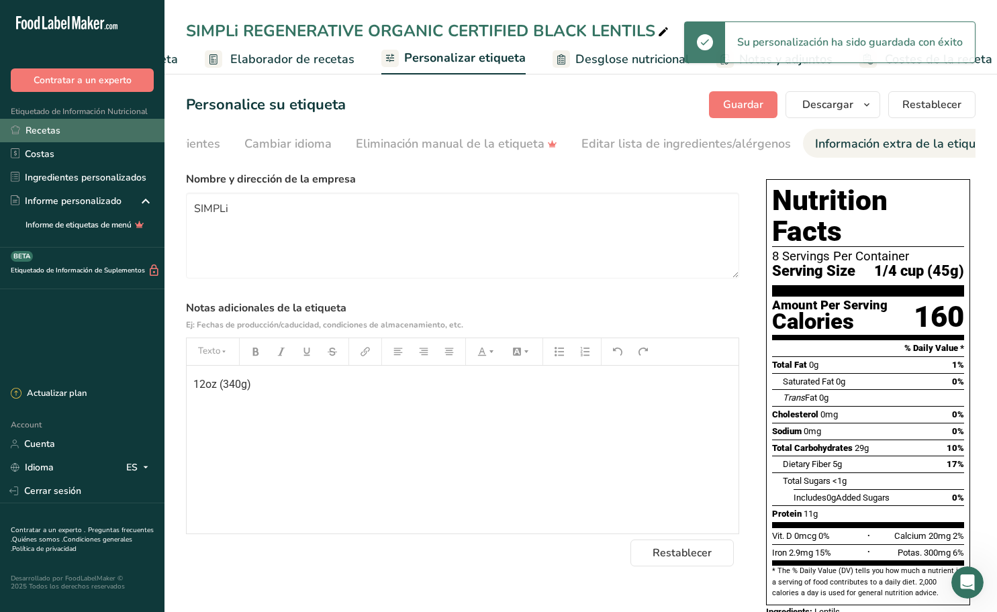
click at [49, 123] on link "Recetas" at bounding box center [82, 130] width 164 height 23
